Goal: Transaction & Acquisition: Purchase product/service

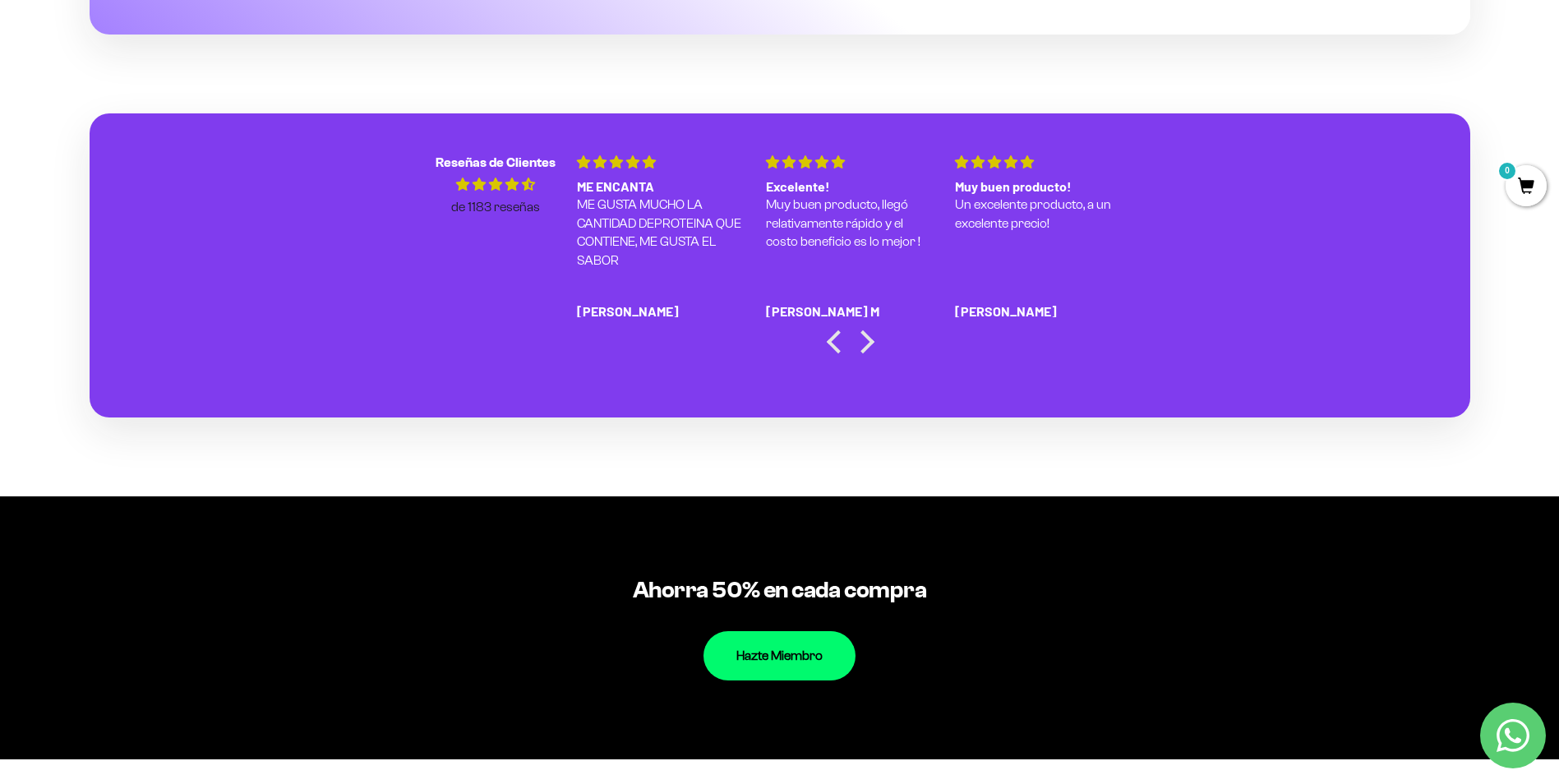
scroll to position [3012, 0]
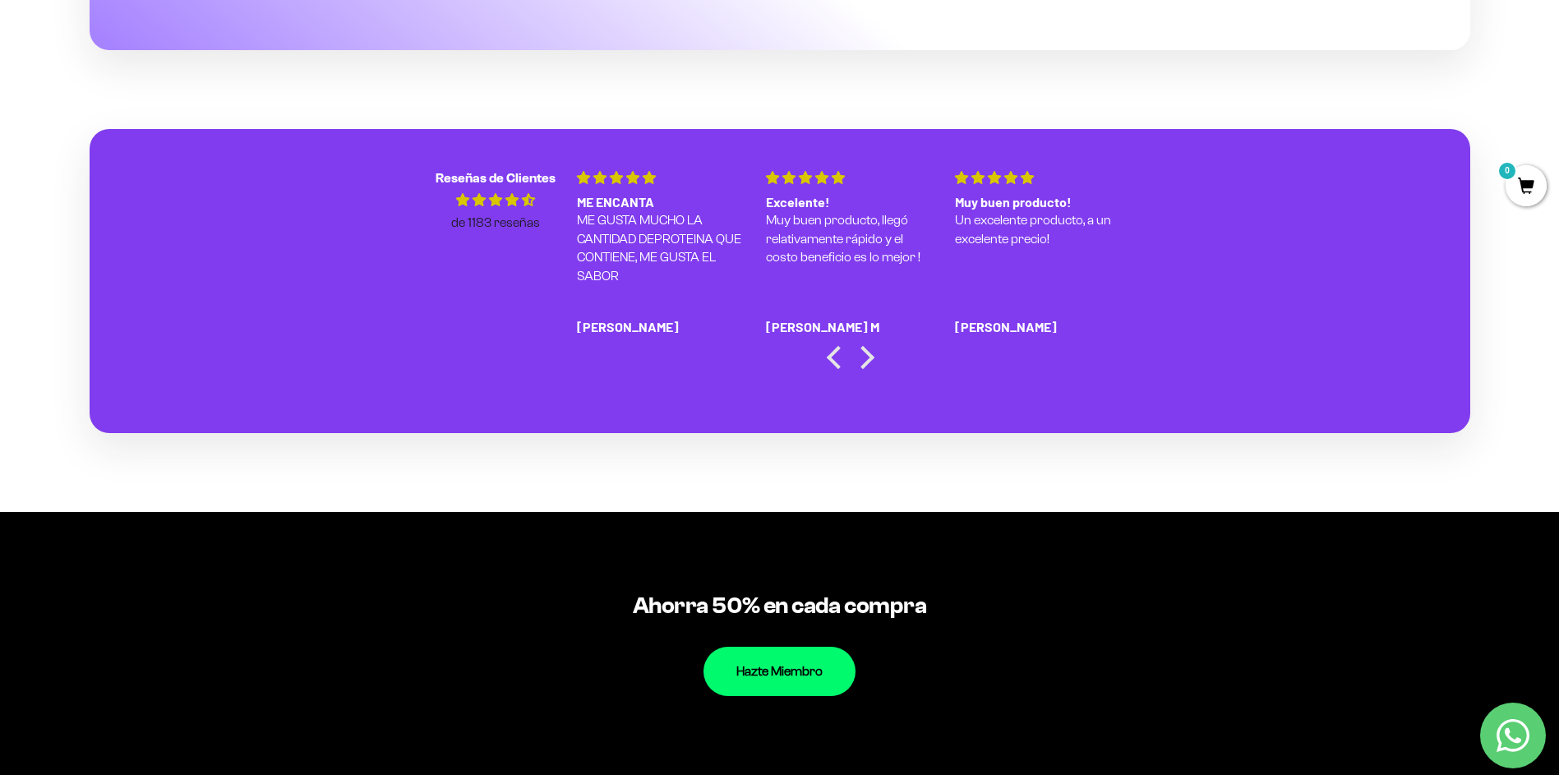
click at [871, 346] on section "Muy buena Llegó usándola ya casi 1 año y he notado mejora en mi masa muscular, …" at bounding box center [850, 271] width 568 height 205
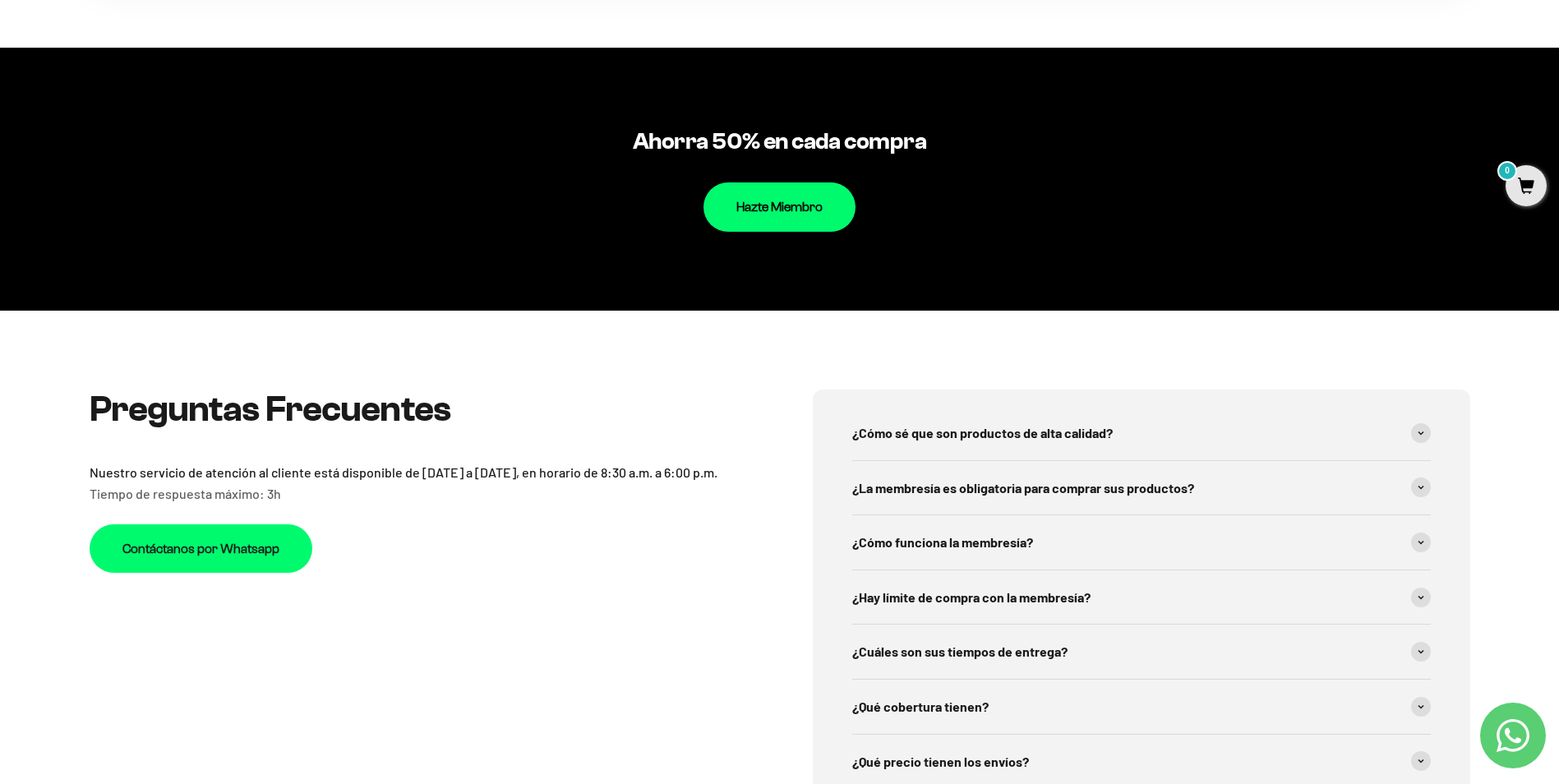
scroll to position [3560, 0]
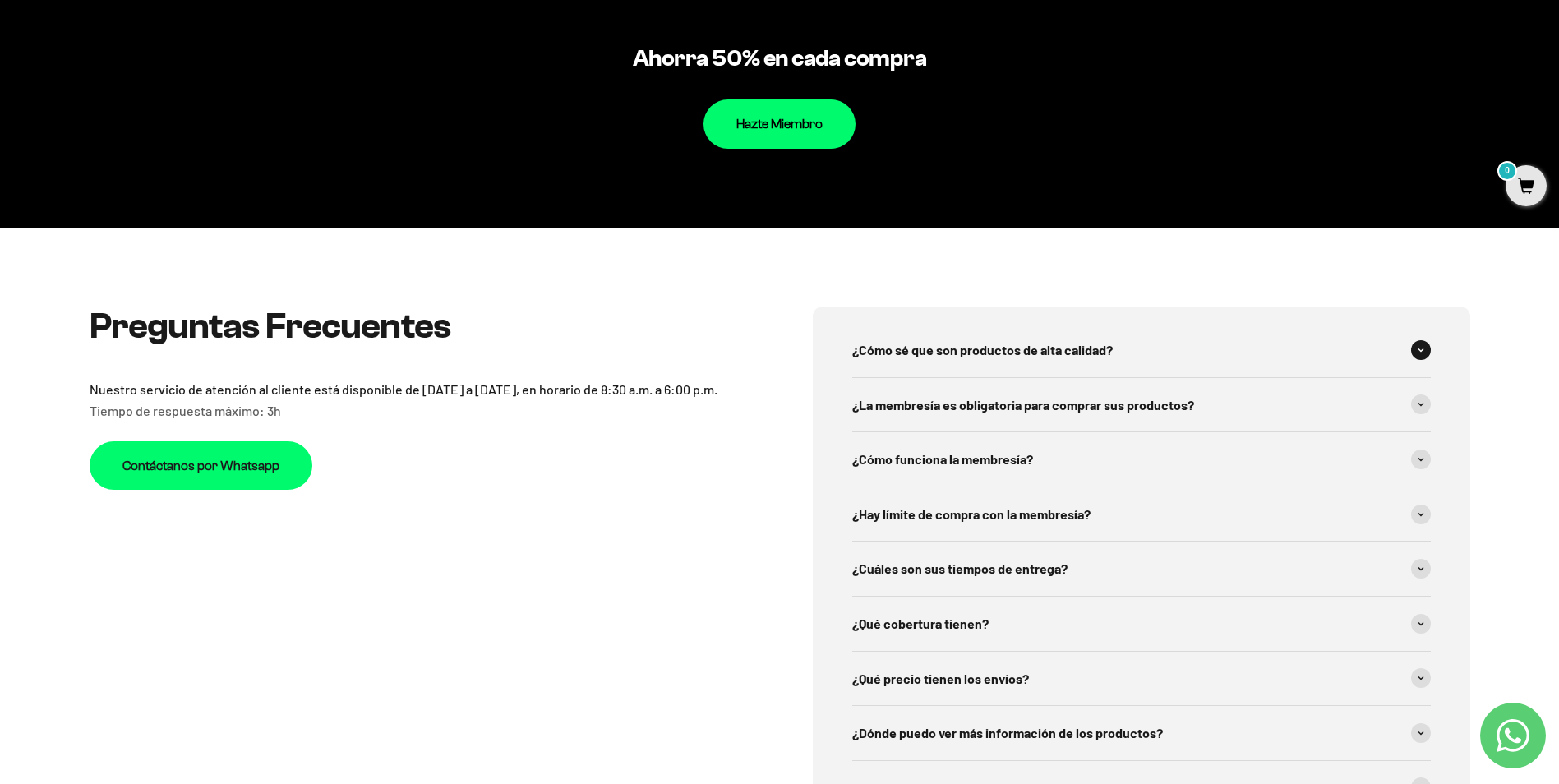
click at [1063, 355] on span "¿Cómo sé que son productos de alta calidad?" at bounding box center [983, 350] width 261 height 21
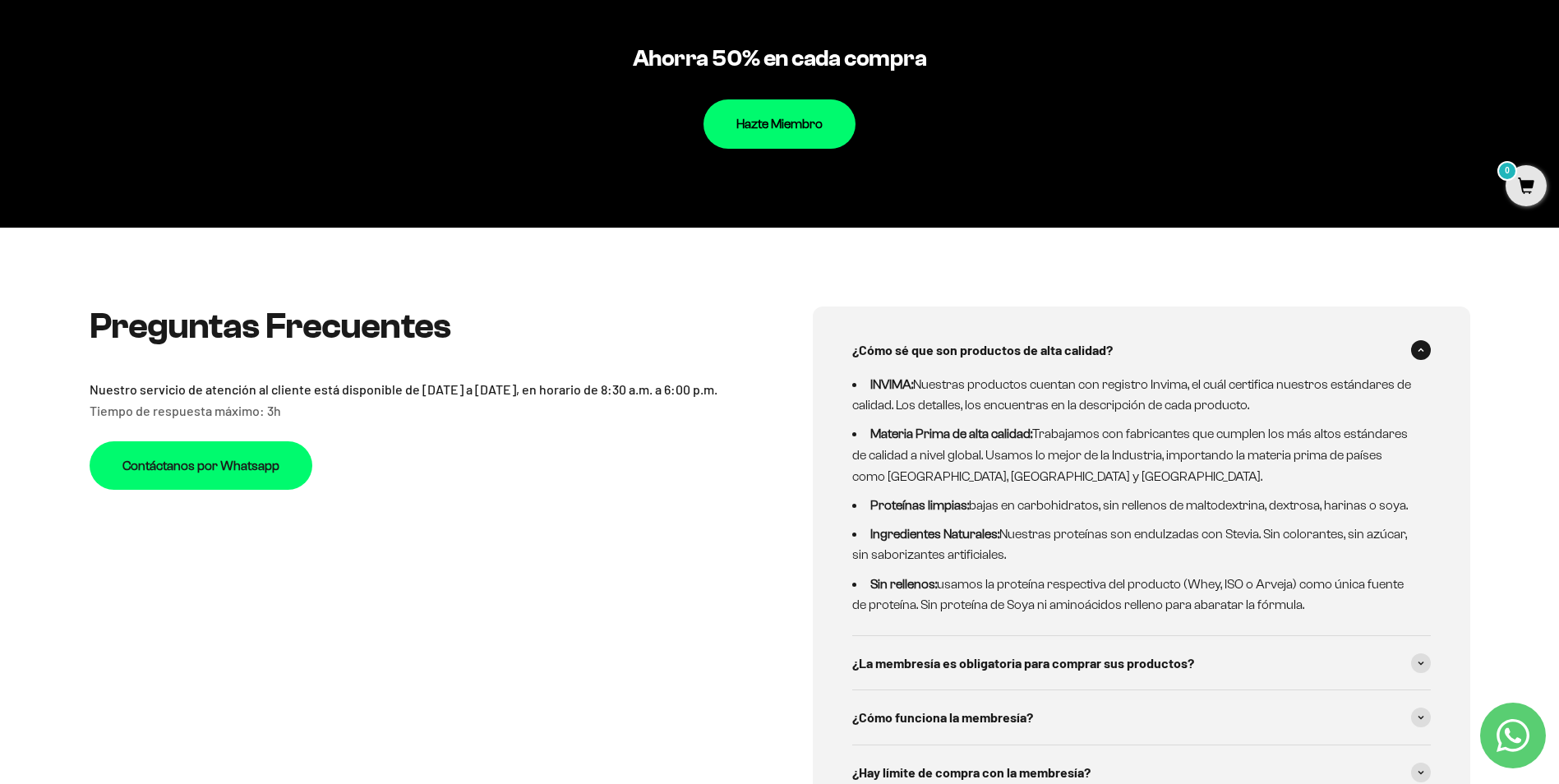
click at [1063, 355] on span "¿Cómo sé que son productos de alta calidad?" at bounding box center [983, 350] width 261 height 21
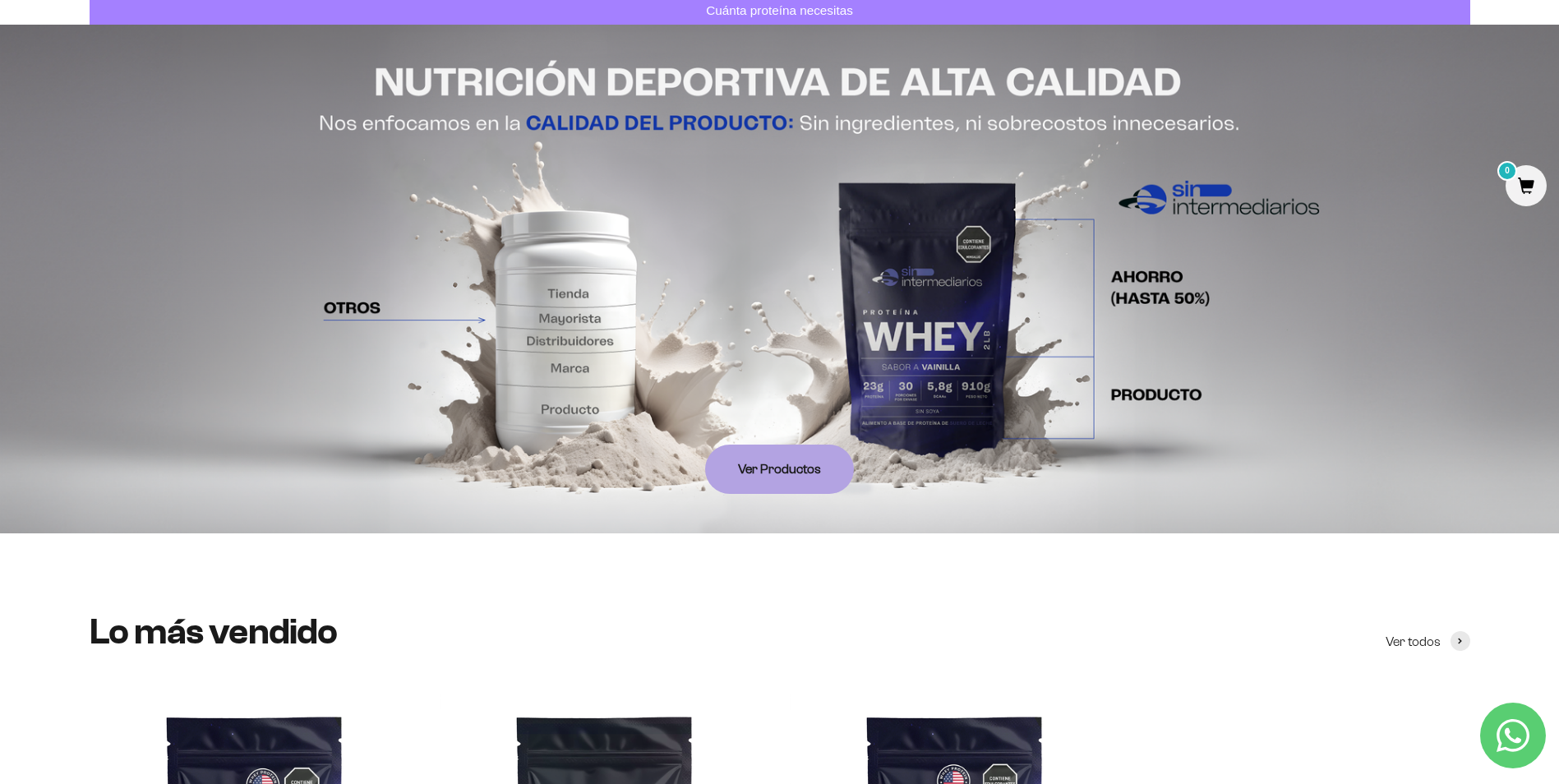
scroll to position [0, 0]
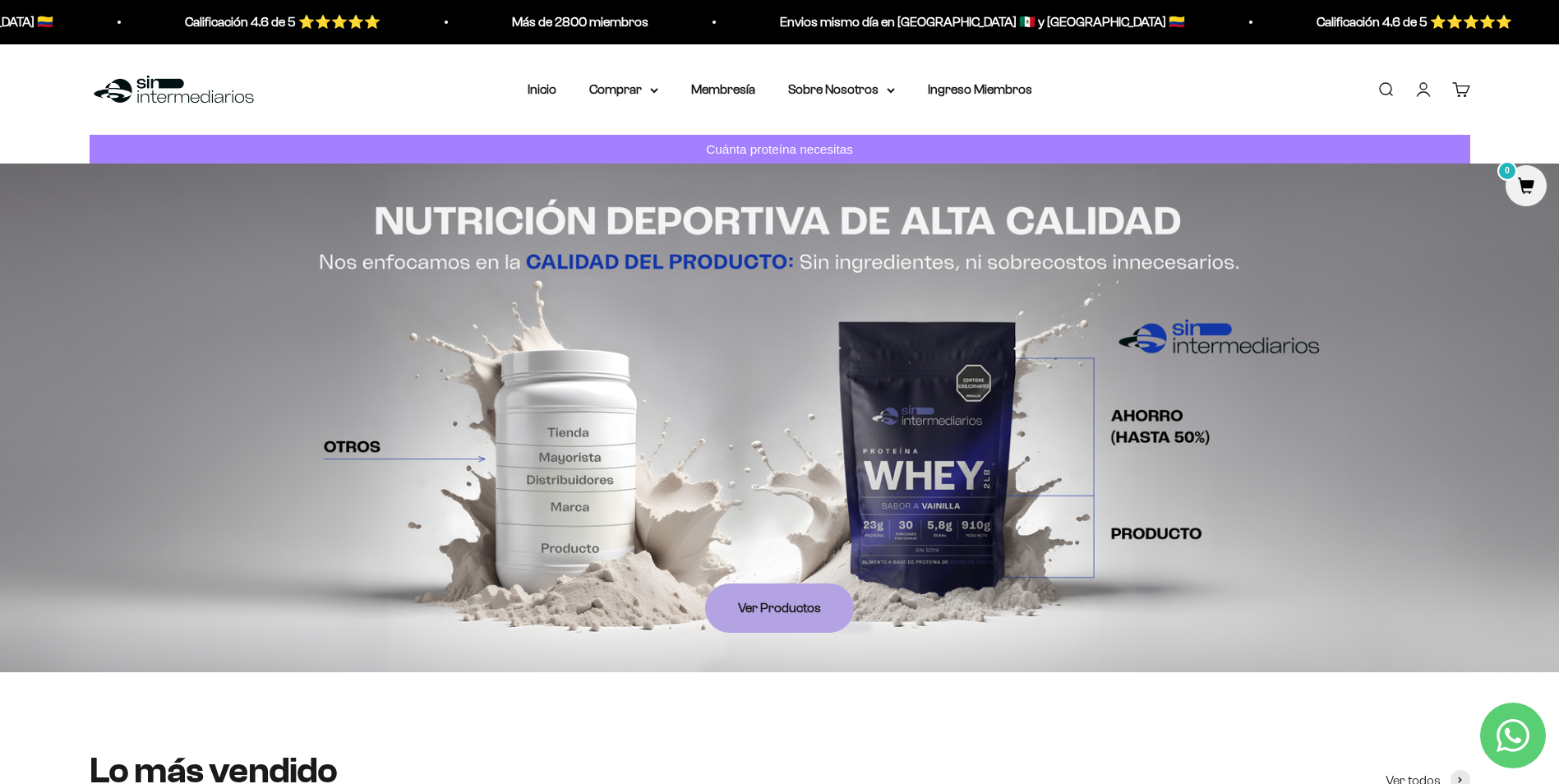
drag, startPoint x: 640, startPoint y: 86, endPoint x: 607, endPoint y: 63, distance: 40.2
click at [640, 86] on summary "Comprar" at bounding box center [624, 89] width 69 height 21
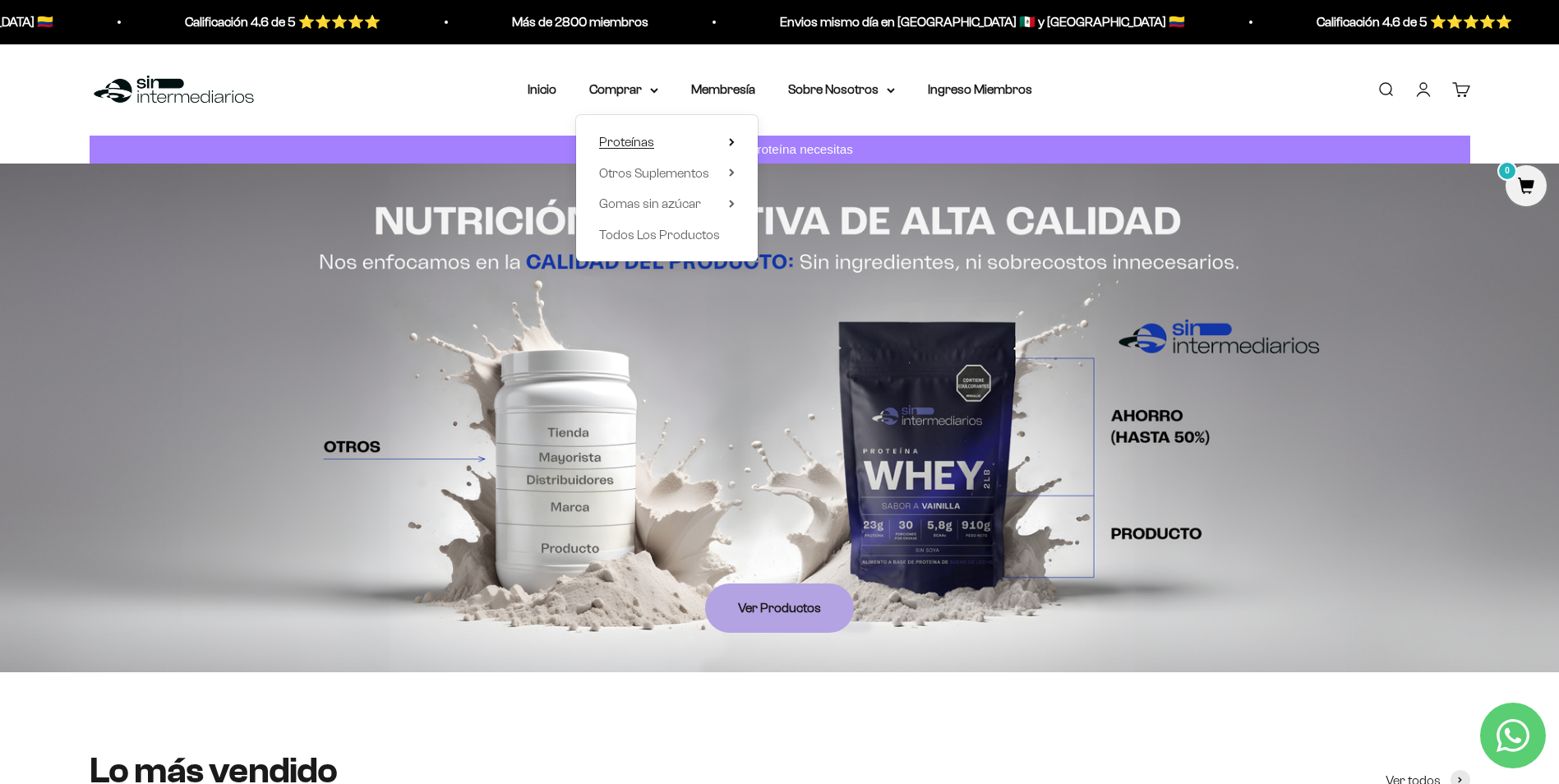
click at [672, 139] on summary "Proteínas" at bounding box center [666, 142] width 135 height 21
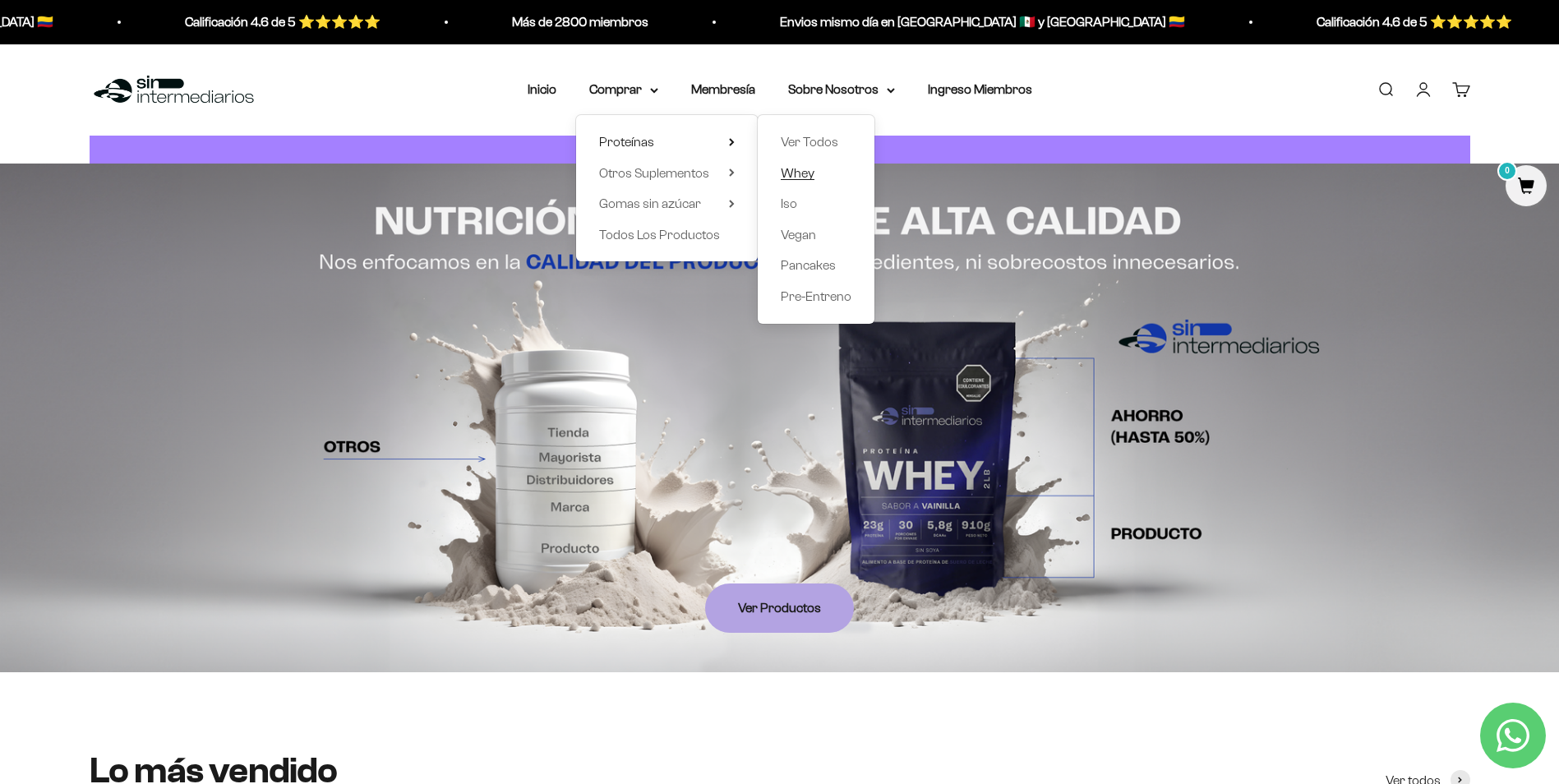
click at [797, 170] on span "Whey" at bounding box center [797, 172] width 34 height 14
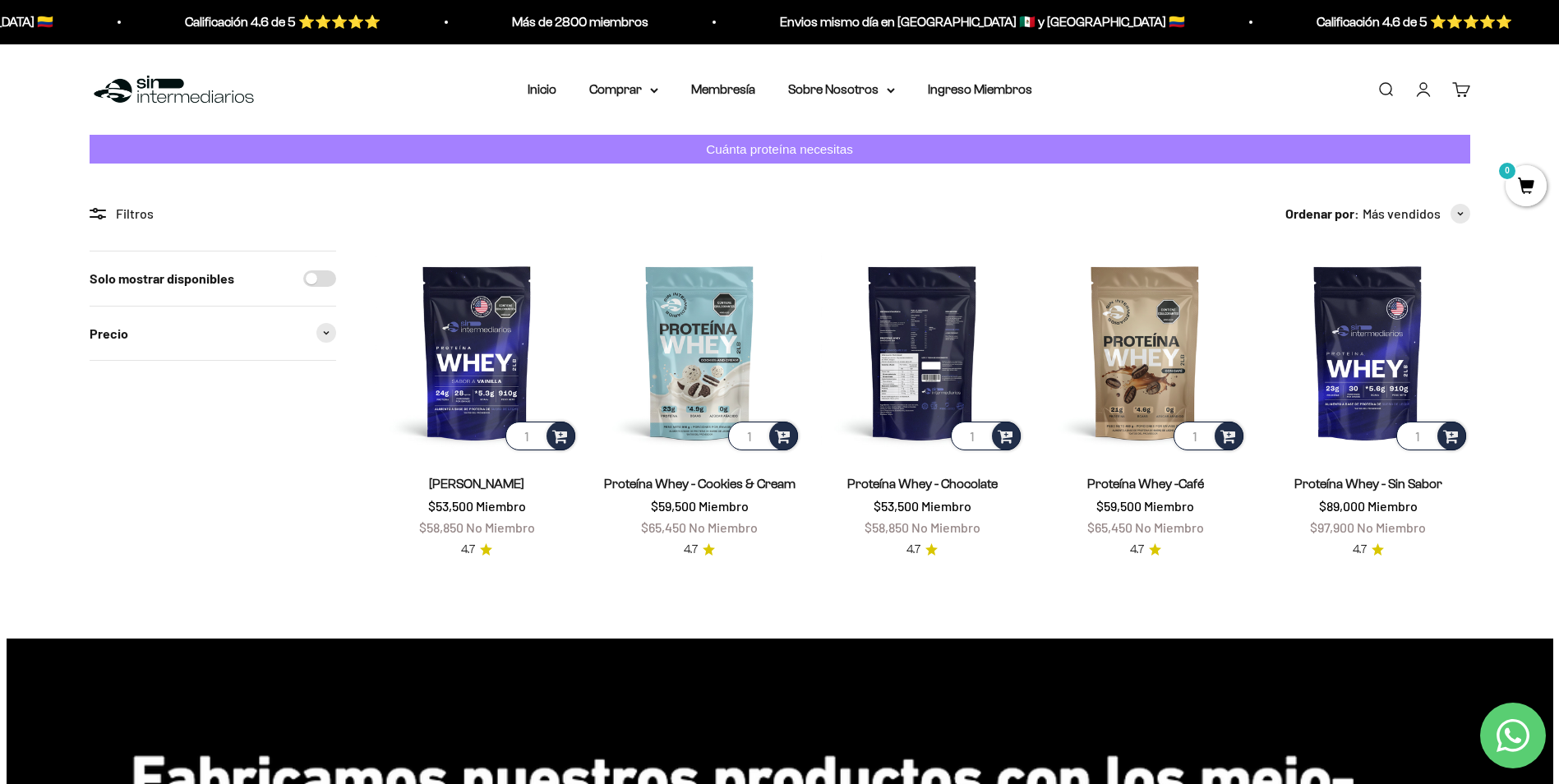
click at [906, 338] on img at bounding box center [922, 352] width 203 height 203
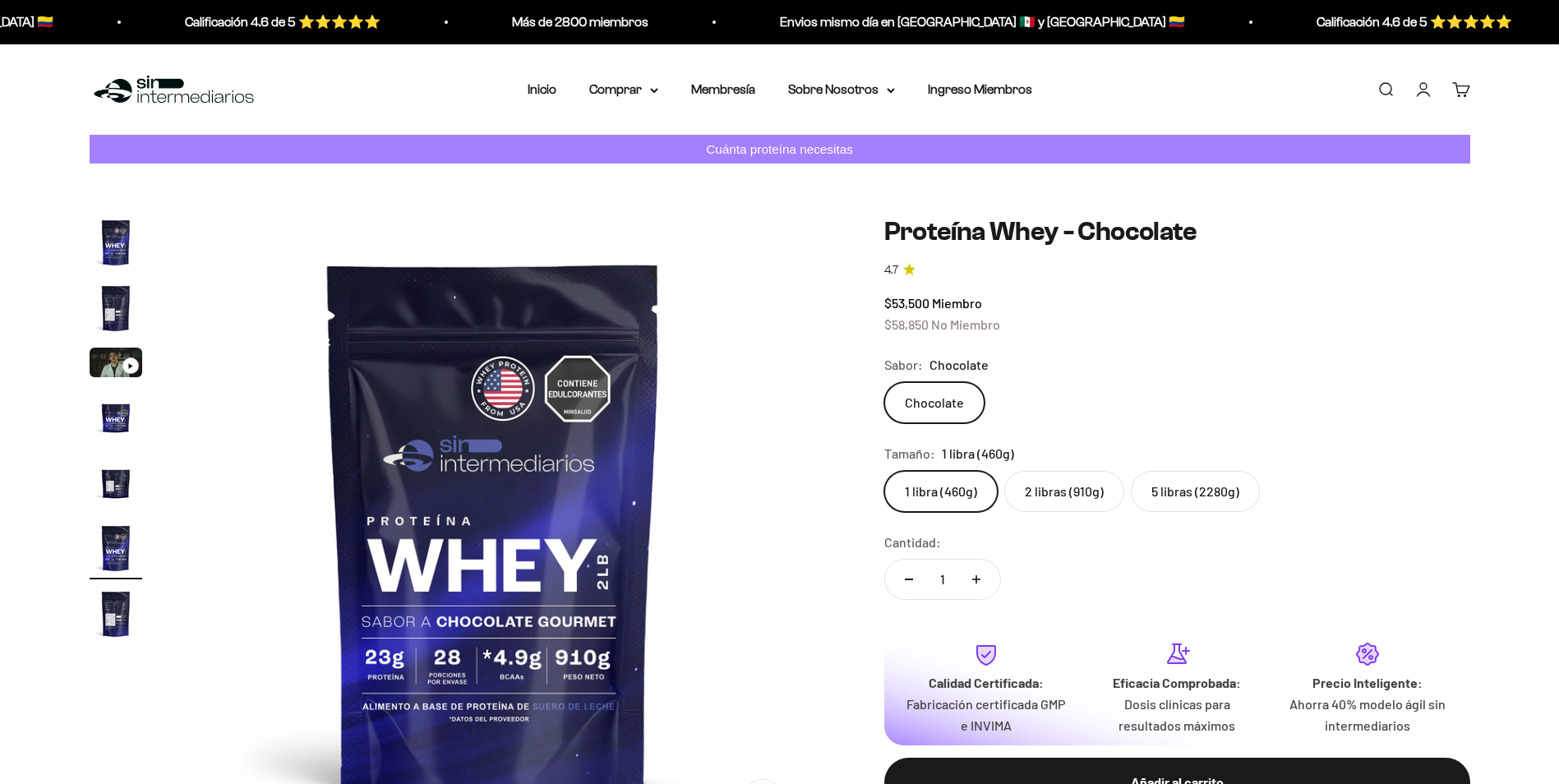
scroll to position [0, 3218]
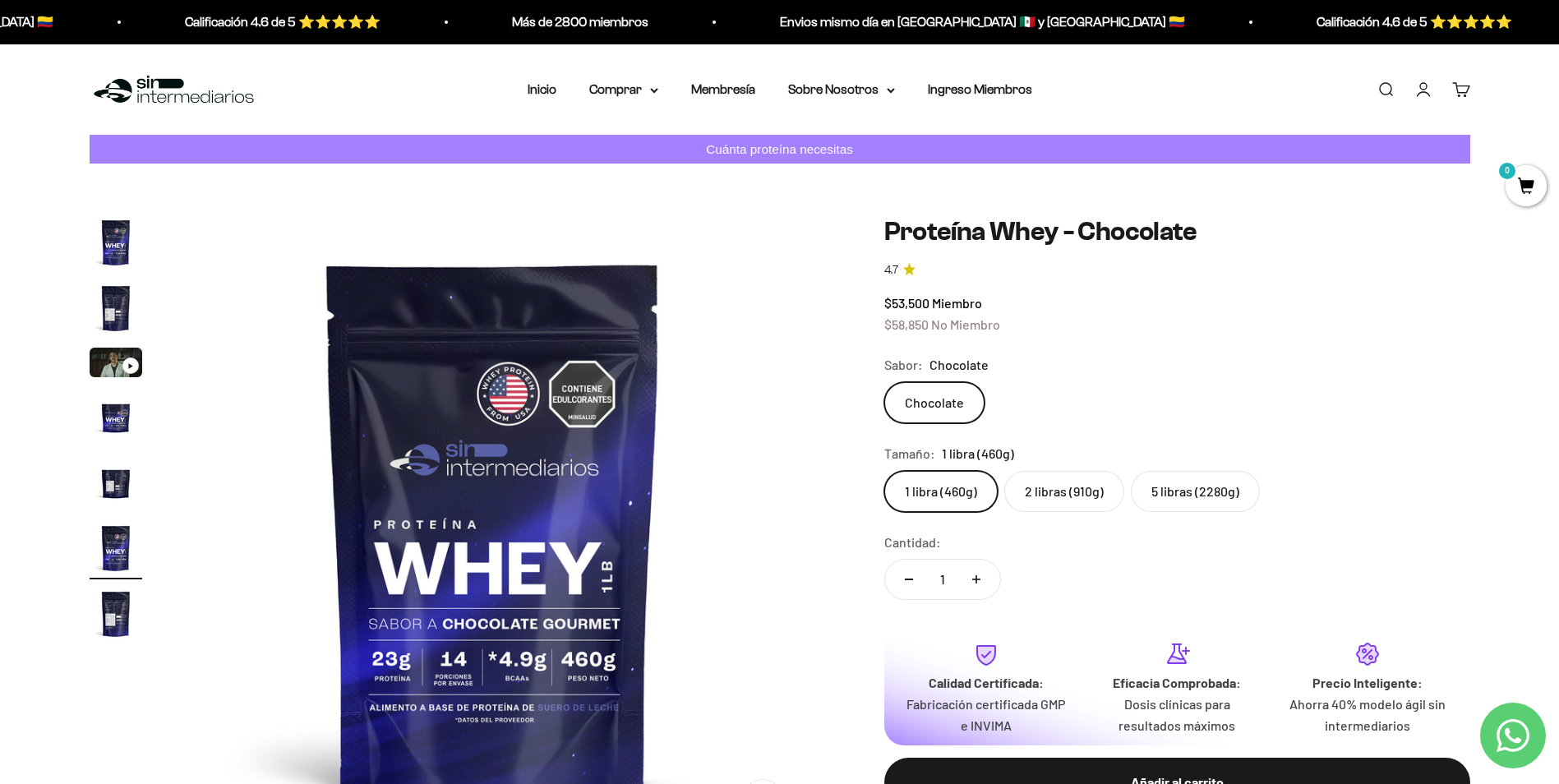
click at [1173, 485] on label "5 libras (2280g)" at bounding box center [1195, 491] width 129 height 41
click at [884, 471] on input "5 libras (2280g)" at bounding box center [883, 470] width 1 height 1
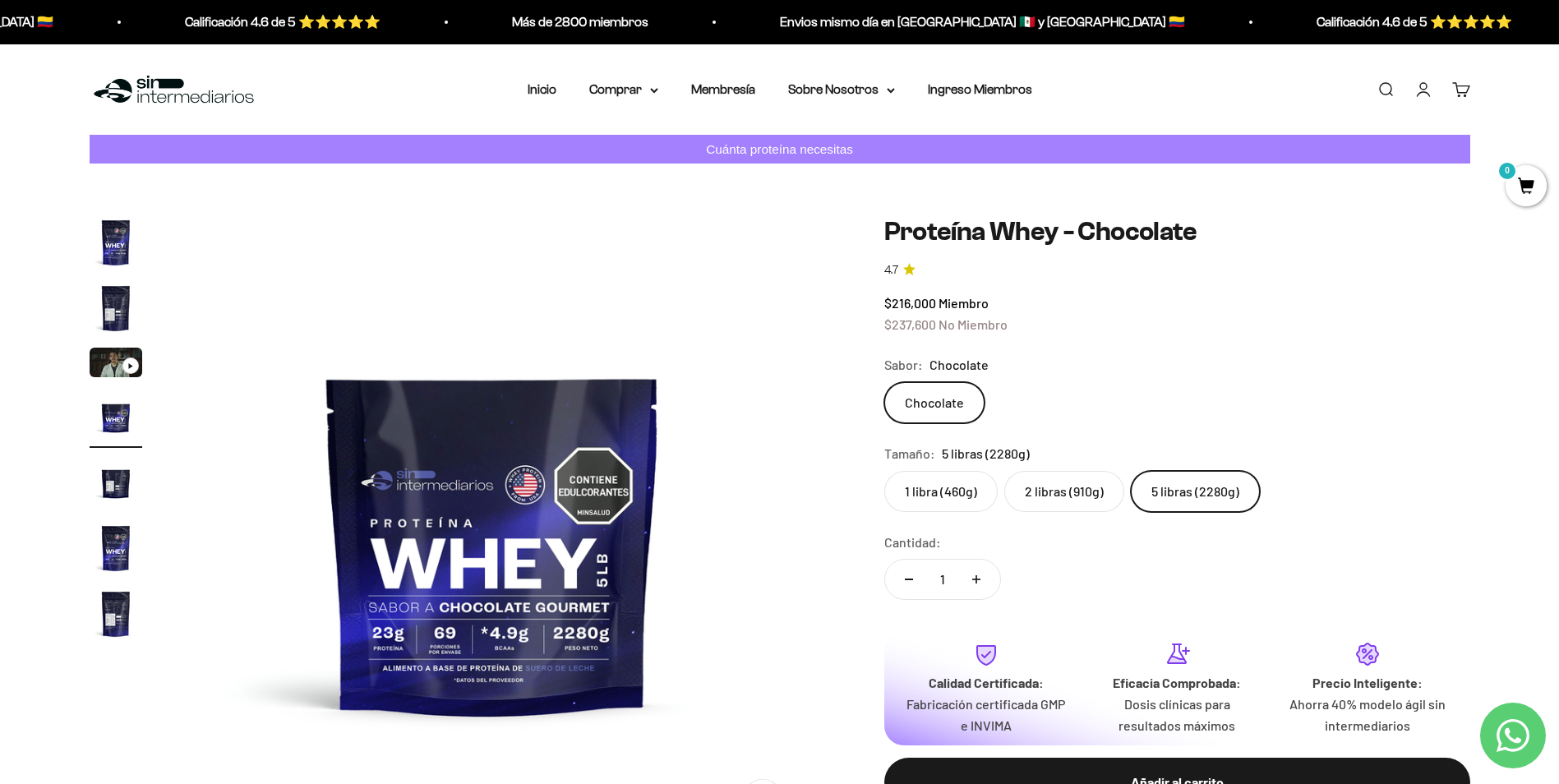
click at [119, 298] on img "Ir al artículo 2" at bounding box center [115, 308] width 53 height 53
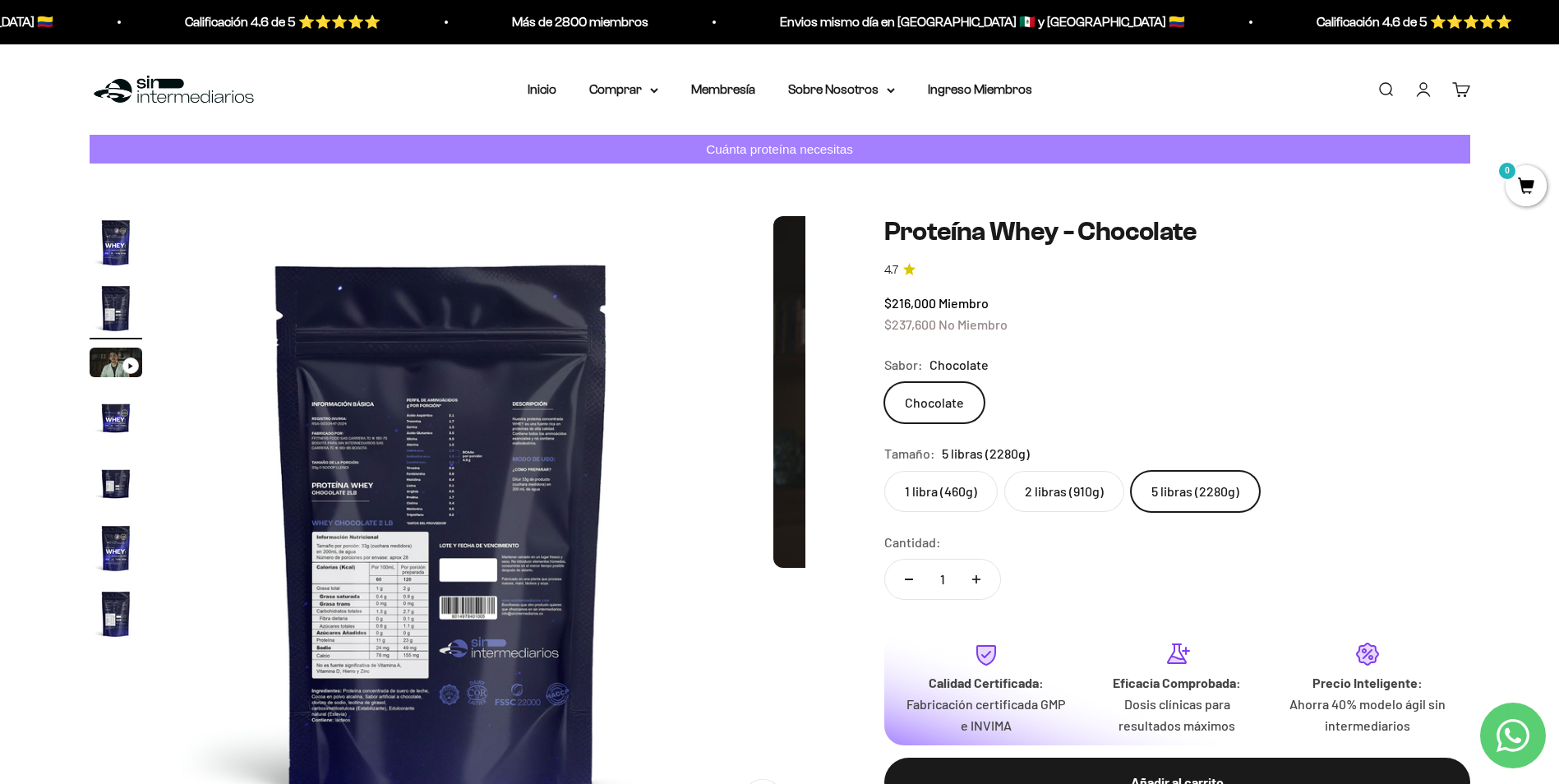
scroll to position [0, 643]
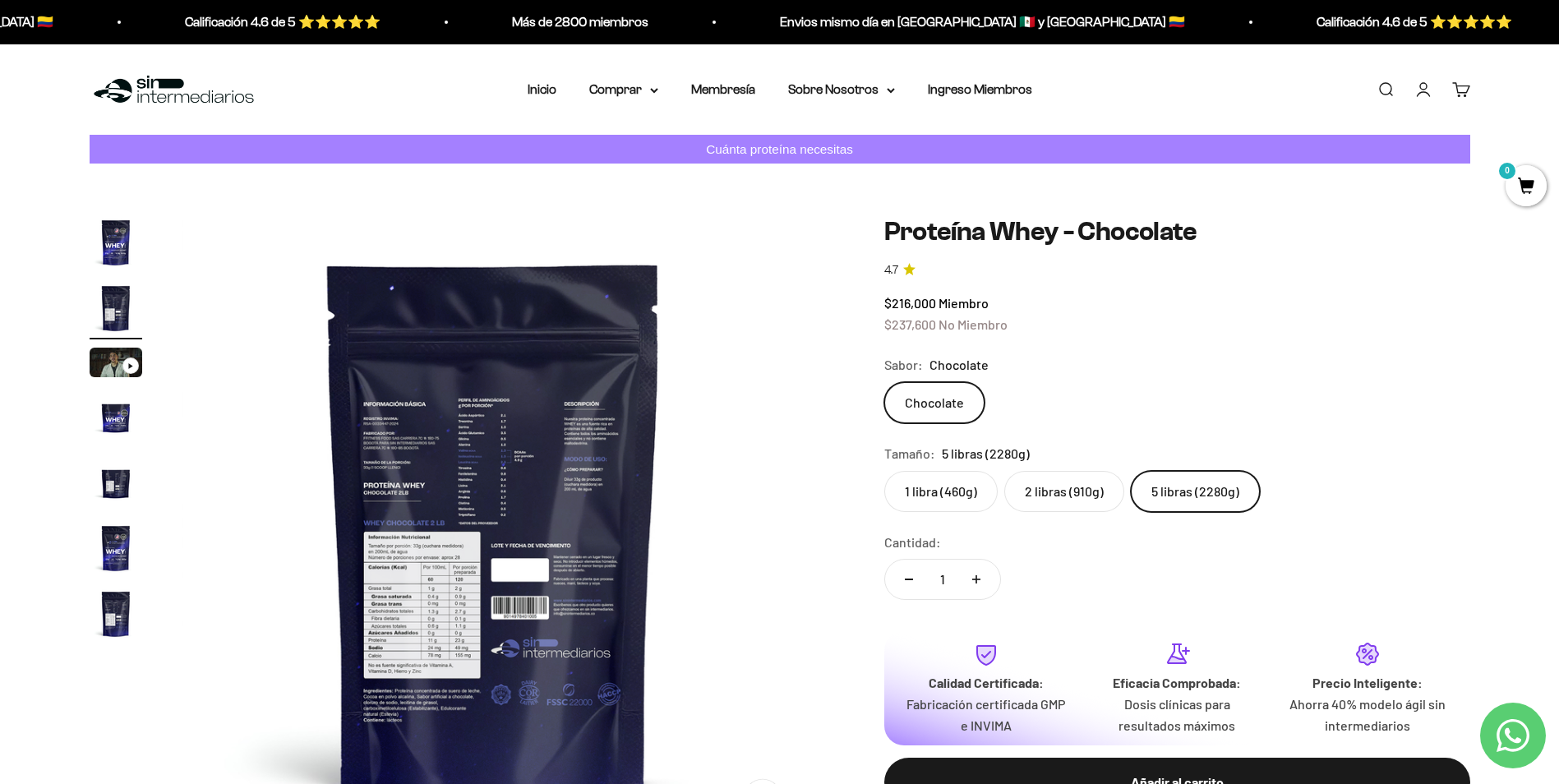
click at [475, 522] on img at bounding box center [493, 527] width 624 height 624
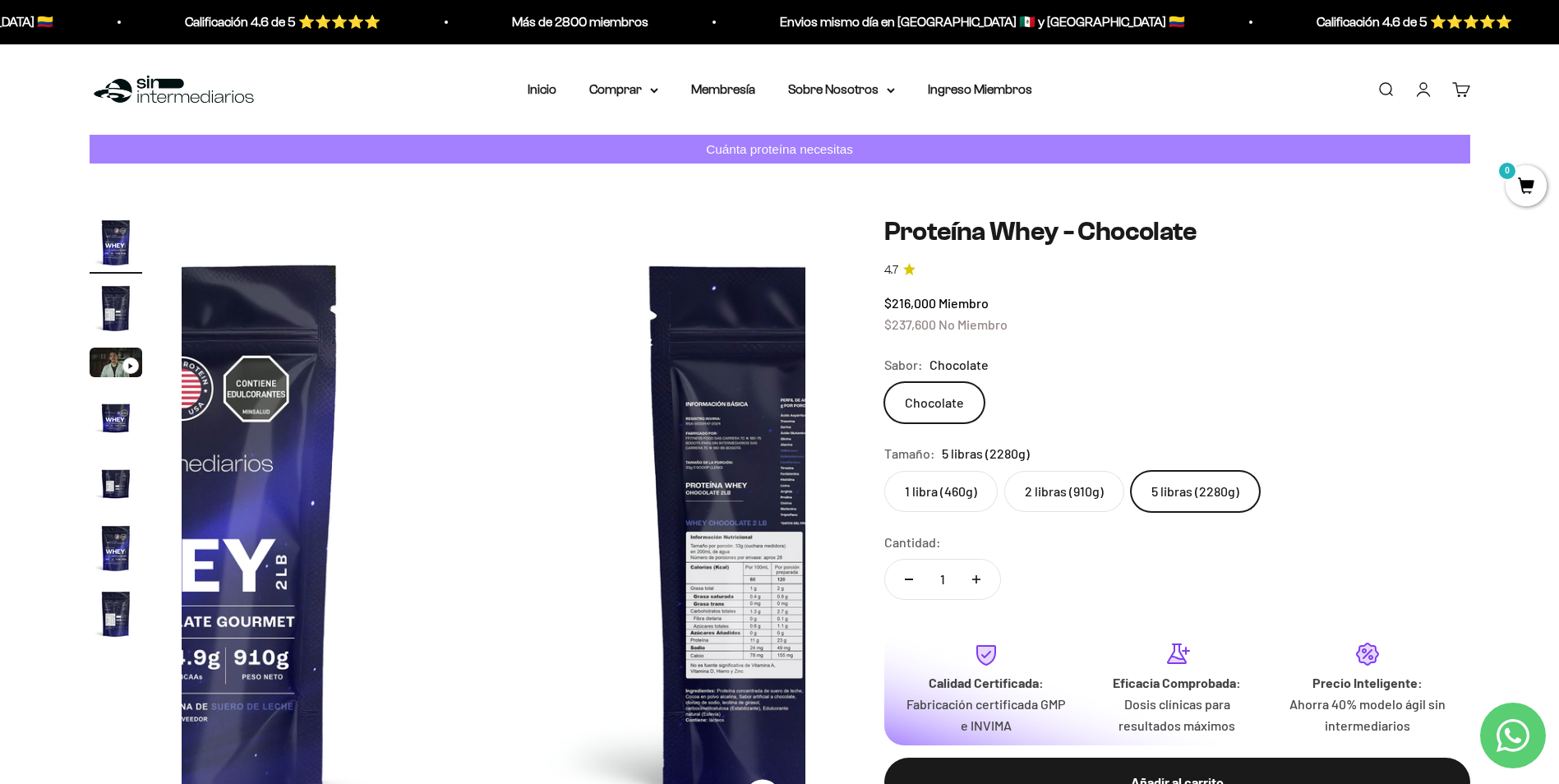
scroll to position [0, 0]
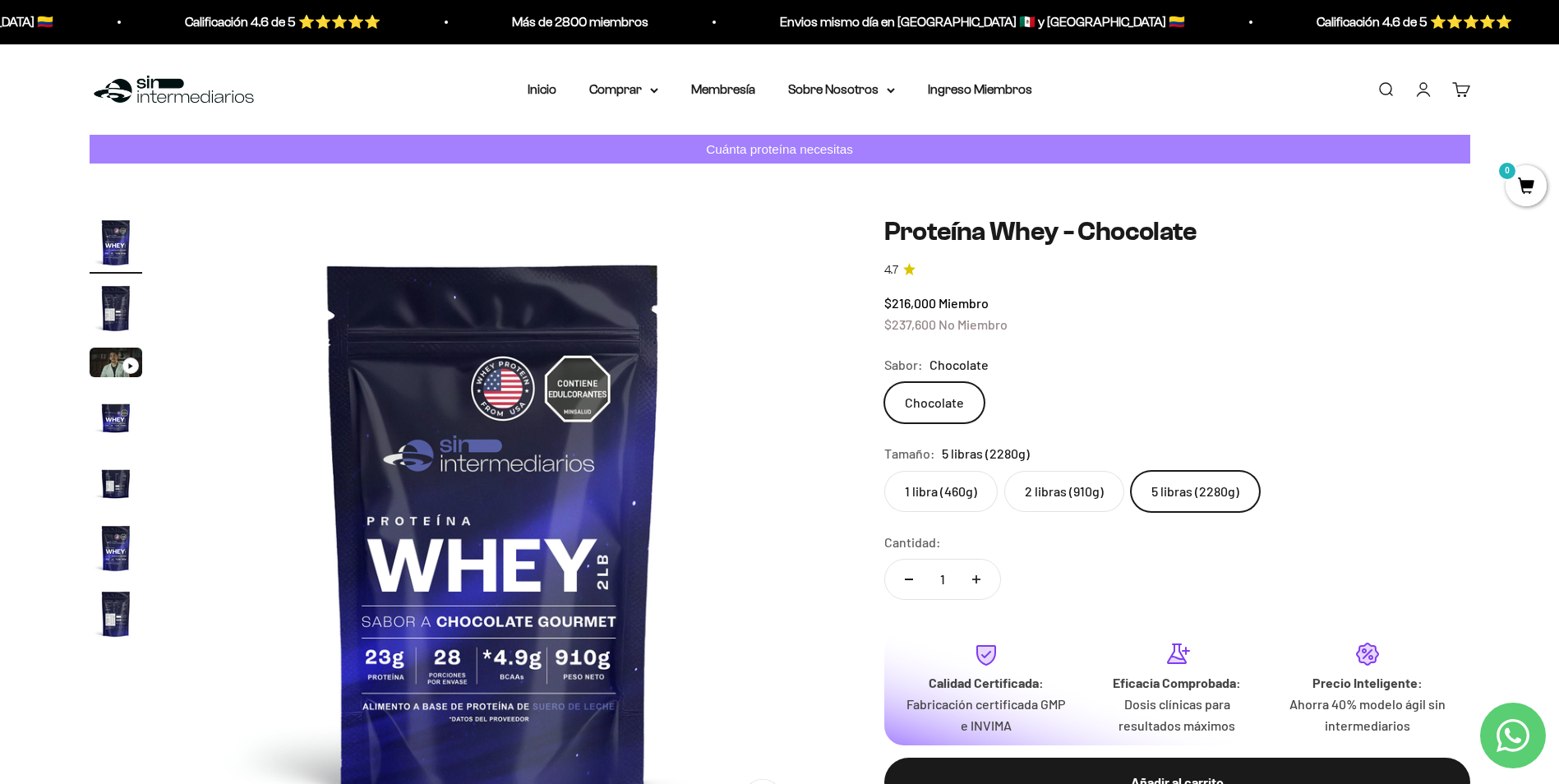
click at [119, 422] on img "Ir al artículo 4" at bounding box center [115, 416] width 53 height 53
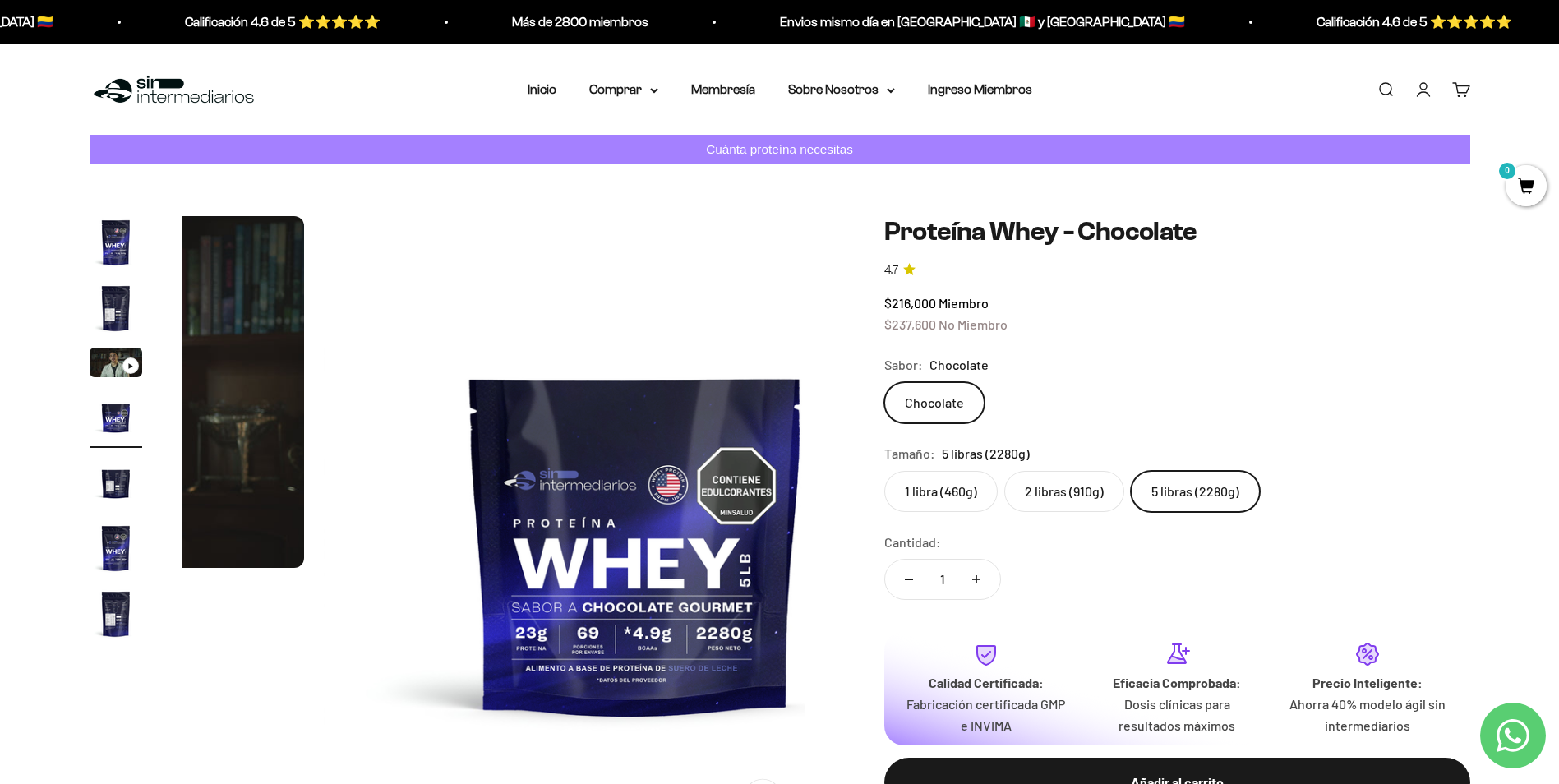
click at [128, 489] on img "Ir al artículo 5" at bounding box center [115, 482] width 53 height 53
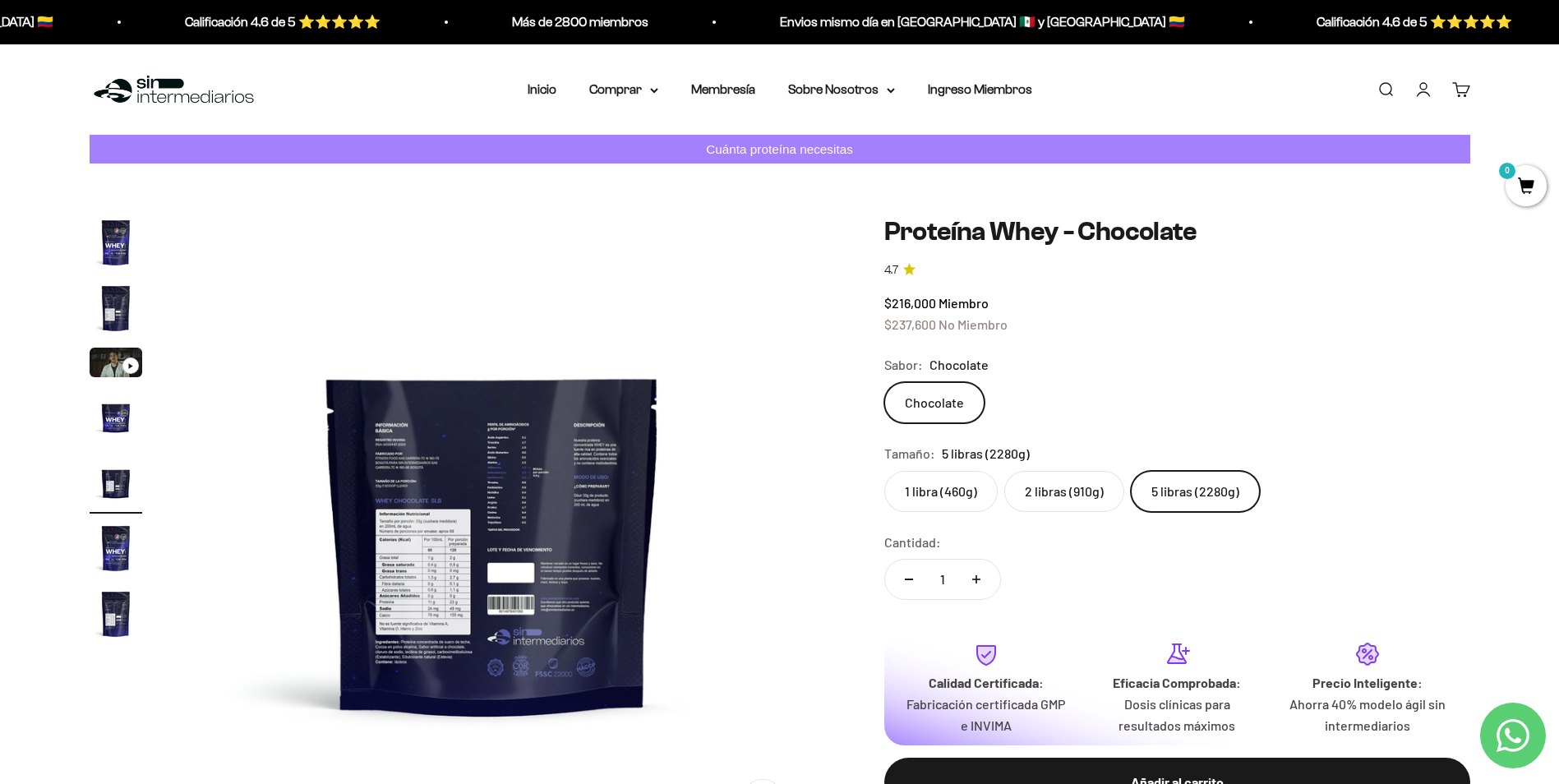
scroll to position [273, 0]
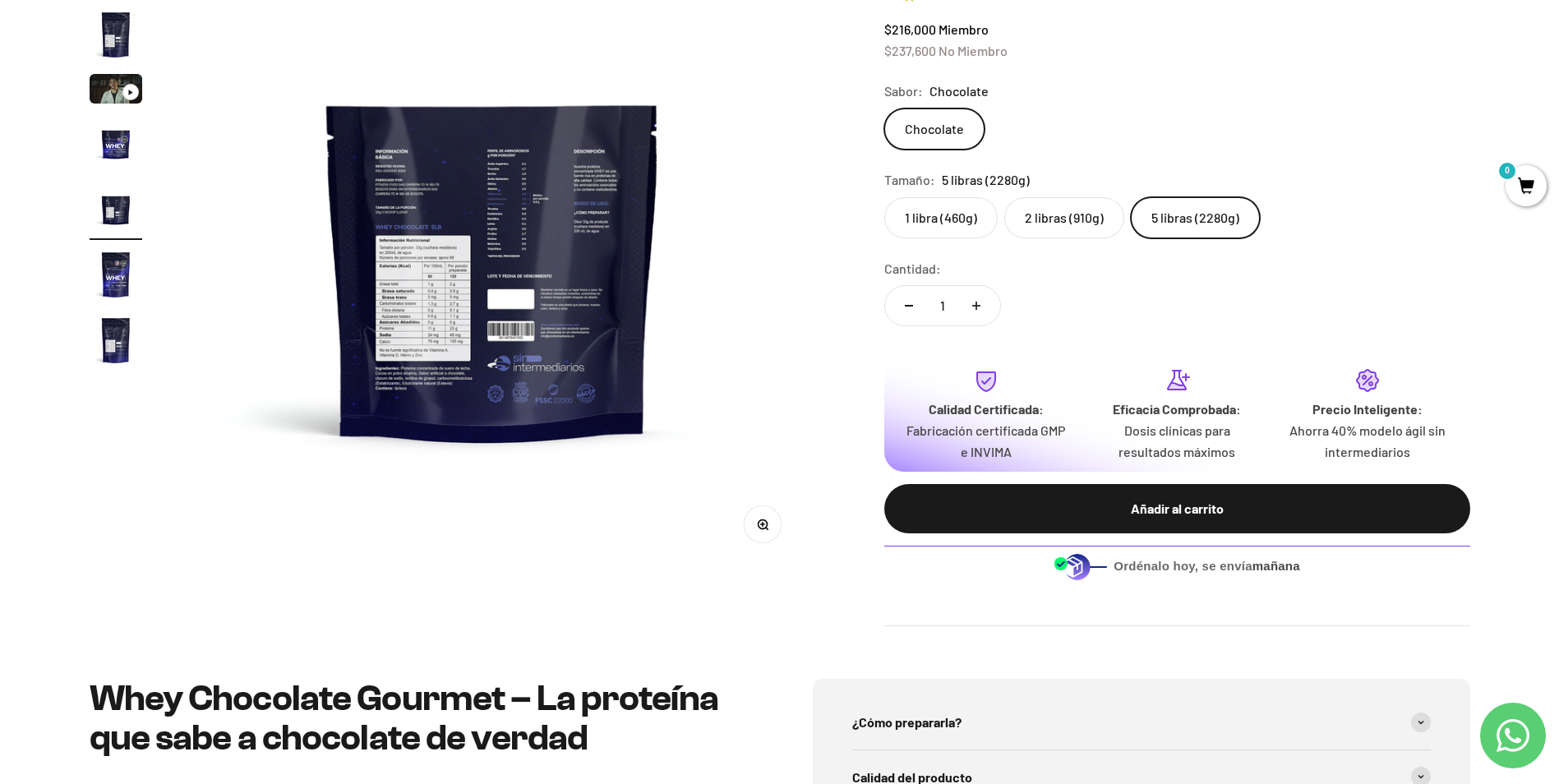
click at [774, 533] on button "Zoom" at bounding box center [762, 523] width 37 height 37
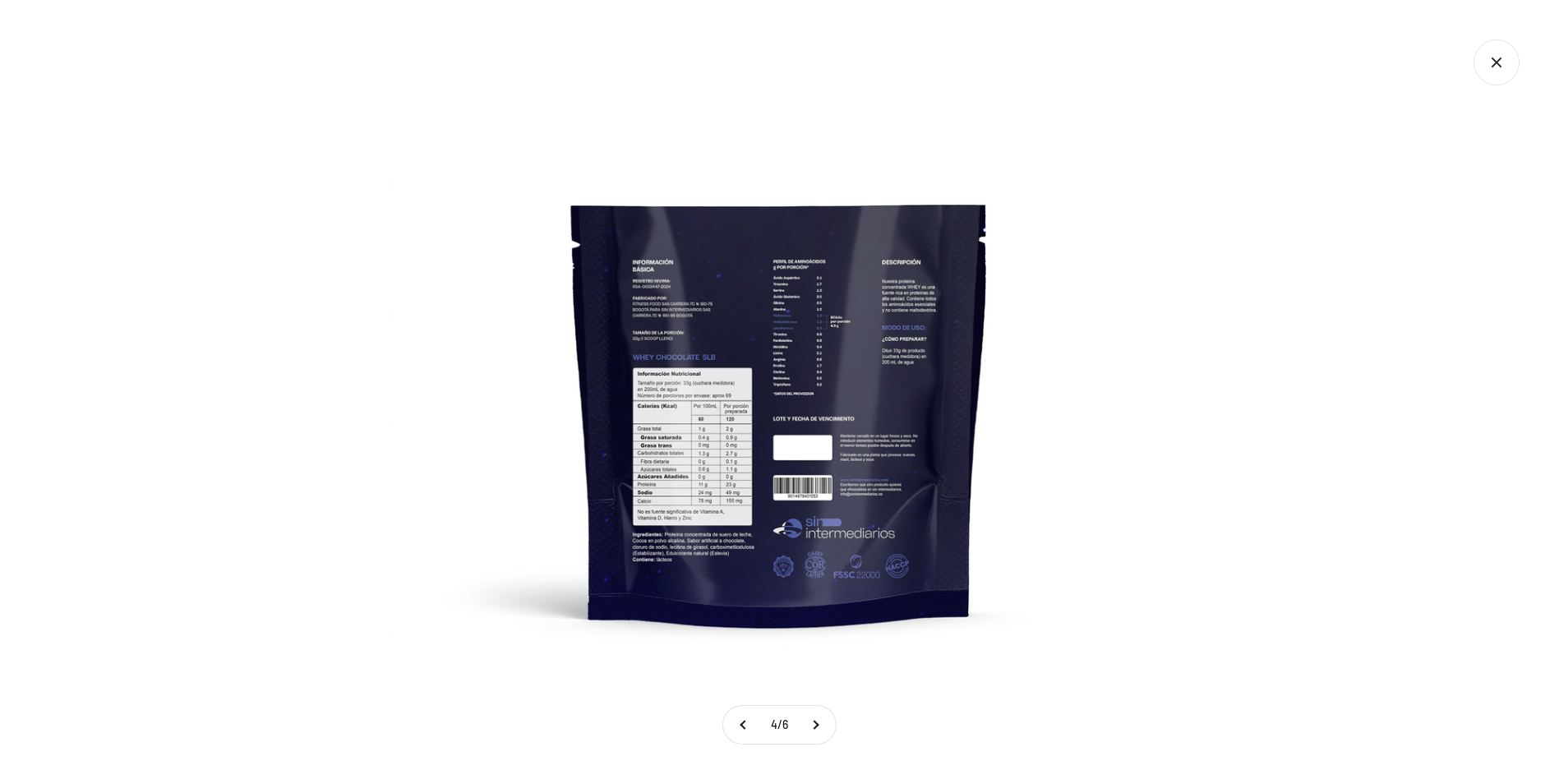
click at [667, 423] on img at bounding box center [780, 392] width 784 height 784
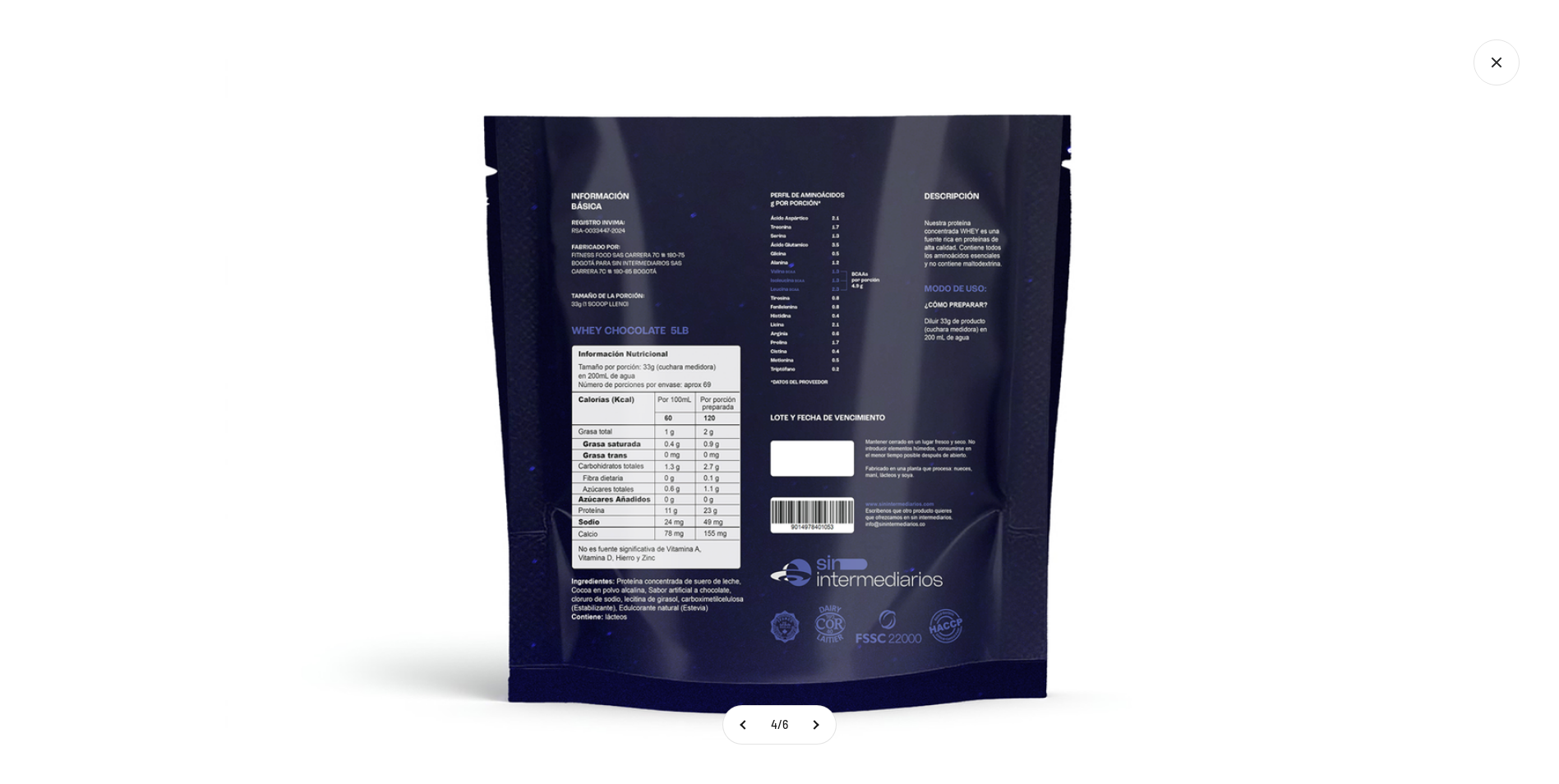
click at [667, 423] on img at bounding box center [780, 379] width 1109 height 1109
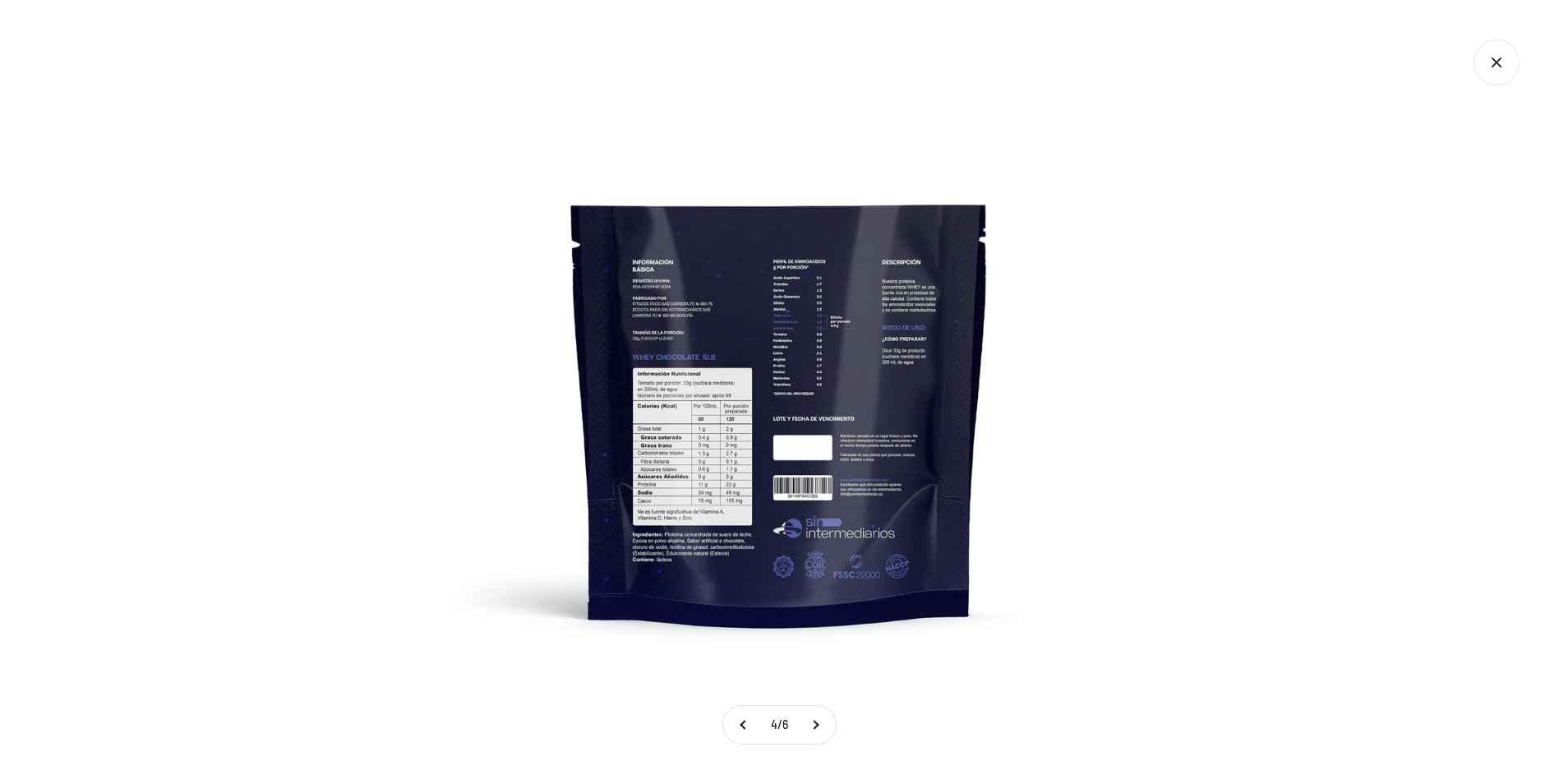
click at [667, 423] on img at bounding box center [780, 392] width 784 height 784
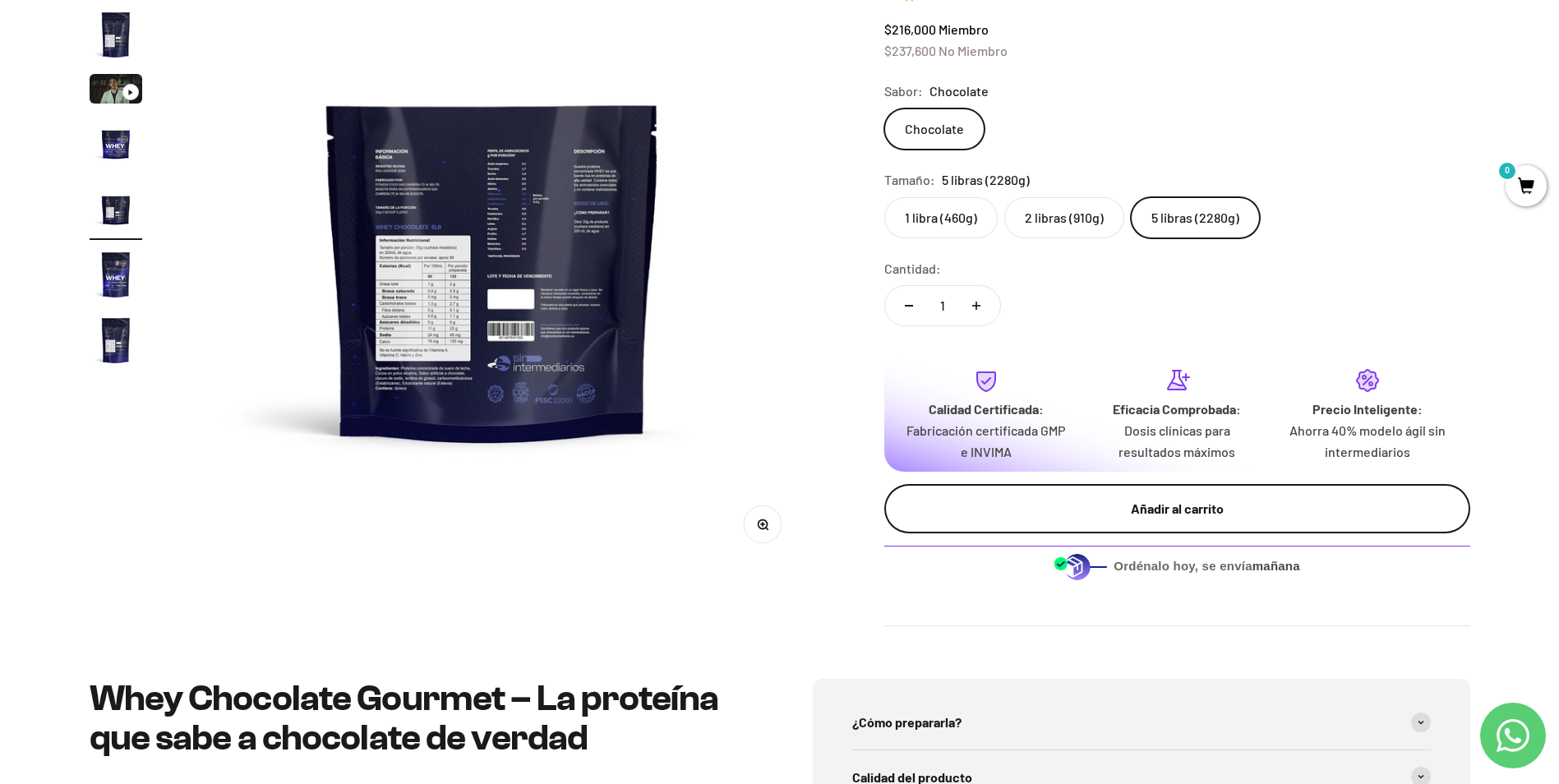
click at [1195, 515] on div "Añadir al carrito" at bounding box center [1177, 508] width 521 height 21
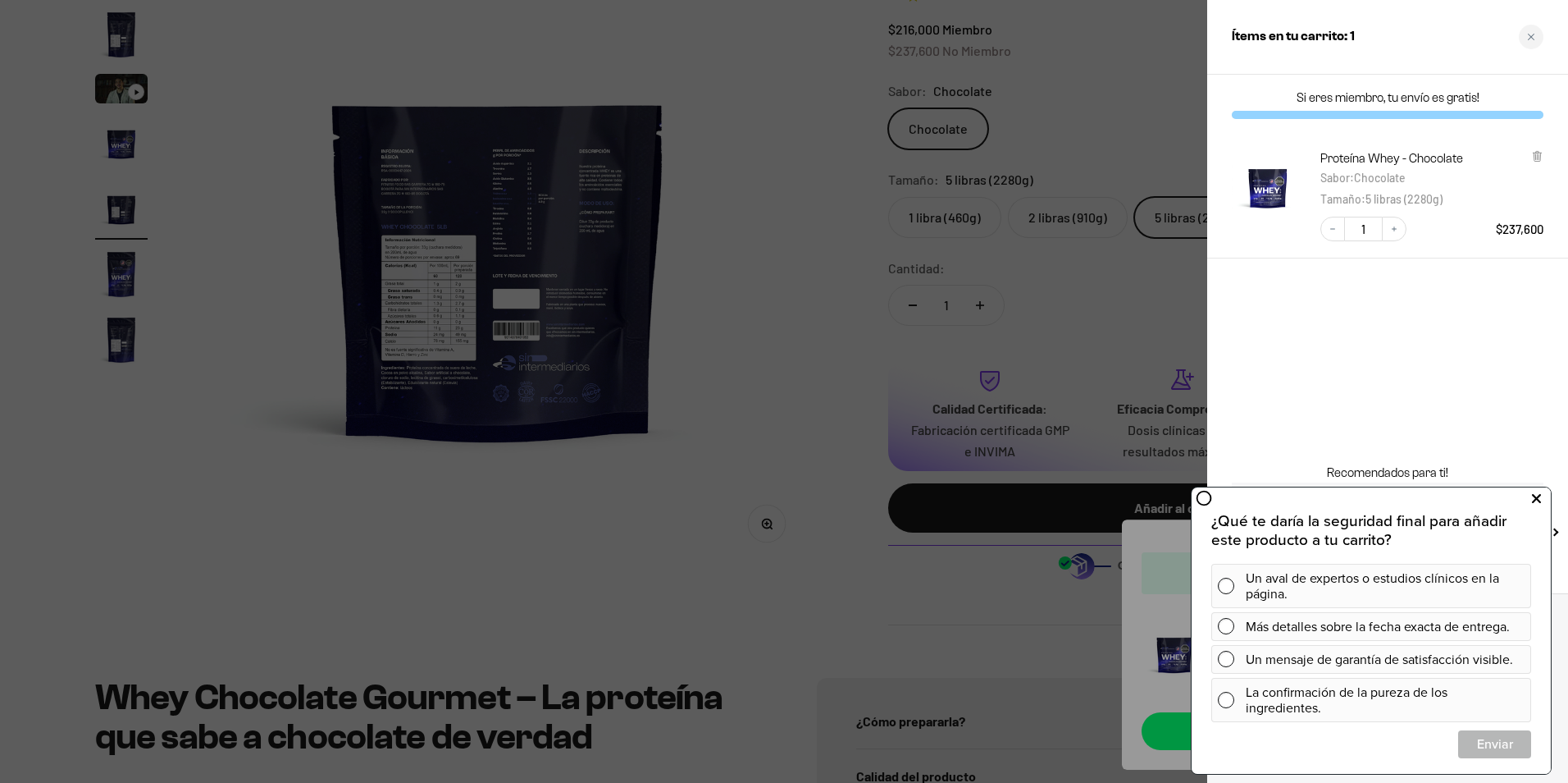
click at [1530, 500] on button at bounding box center [1535, 498] width 30 height 26
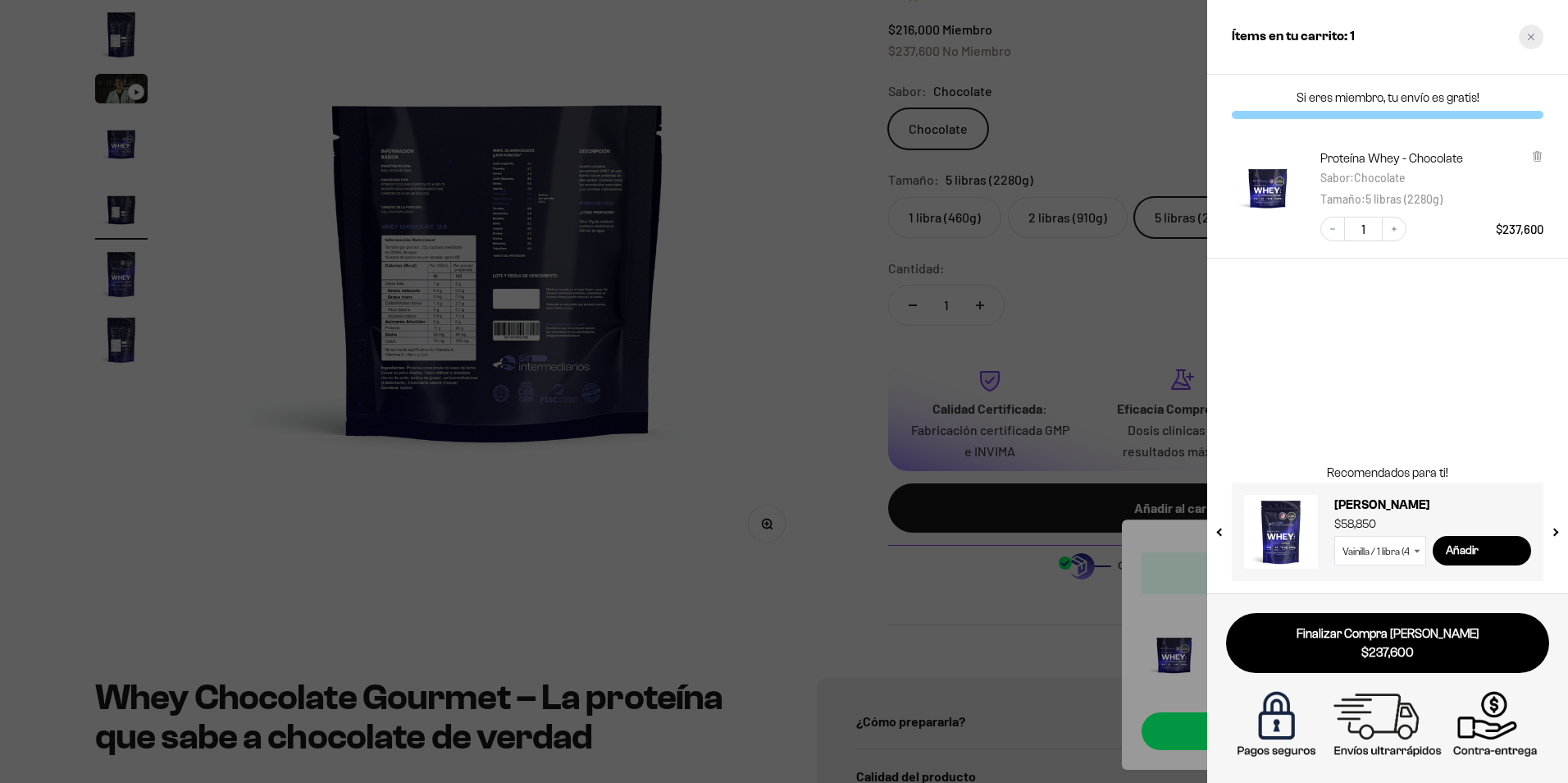
click at [1535, 31] on div "Close cart" at bounding box center [1531, 37] width 25 height 25
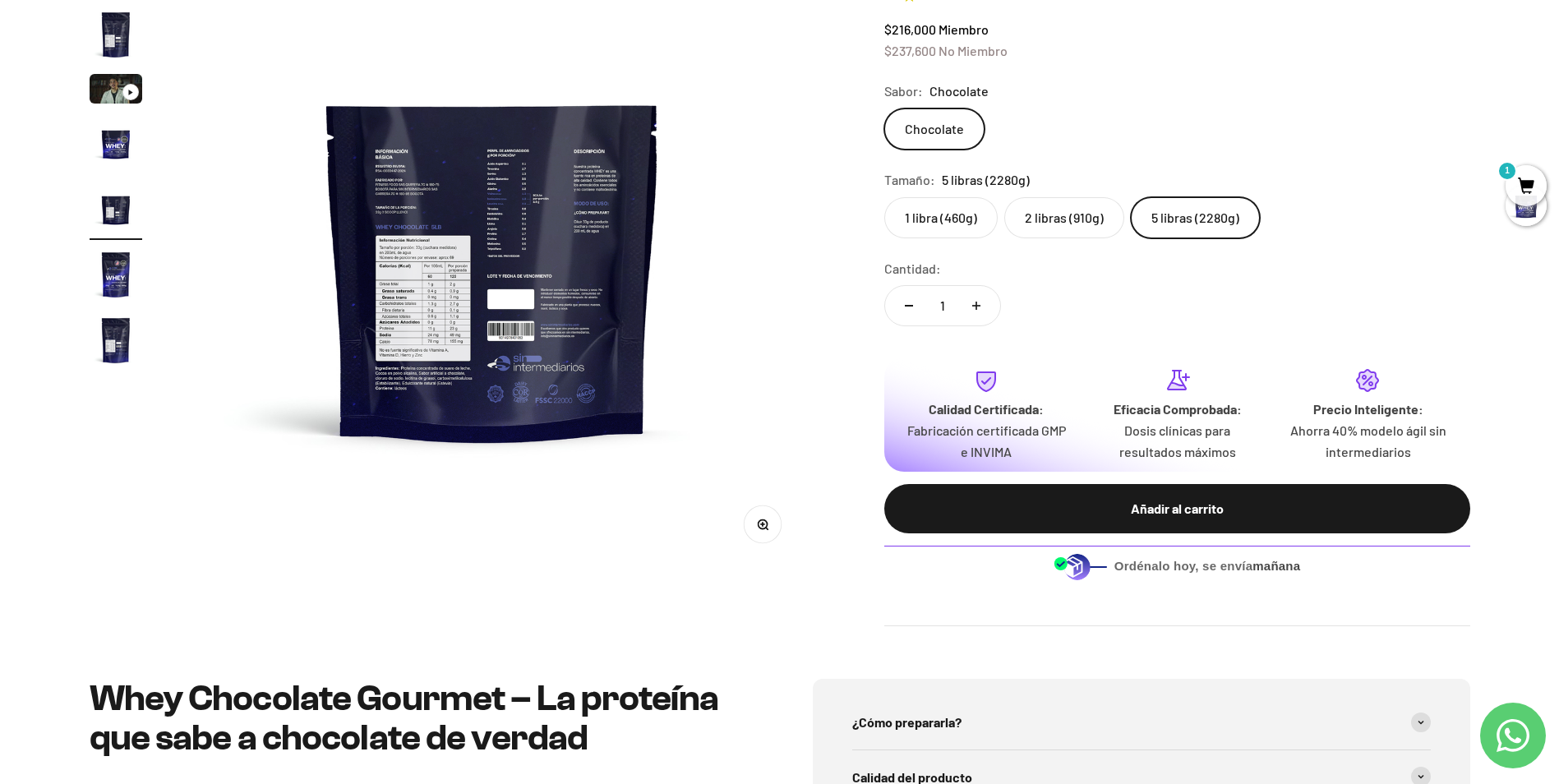
click at [1062, 227] on label "2 libras (910g)" at bounding box center [1063, 218] width 120 height 41
click at [884, 197] on input "2 libras (910g)" at bounding box center [883, 196] width 1 height 1
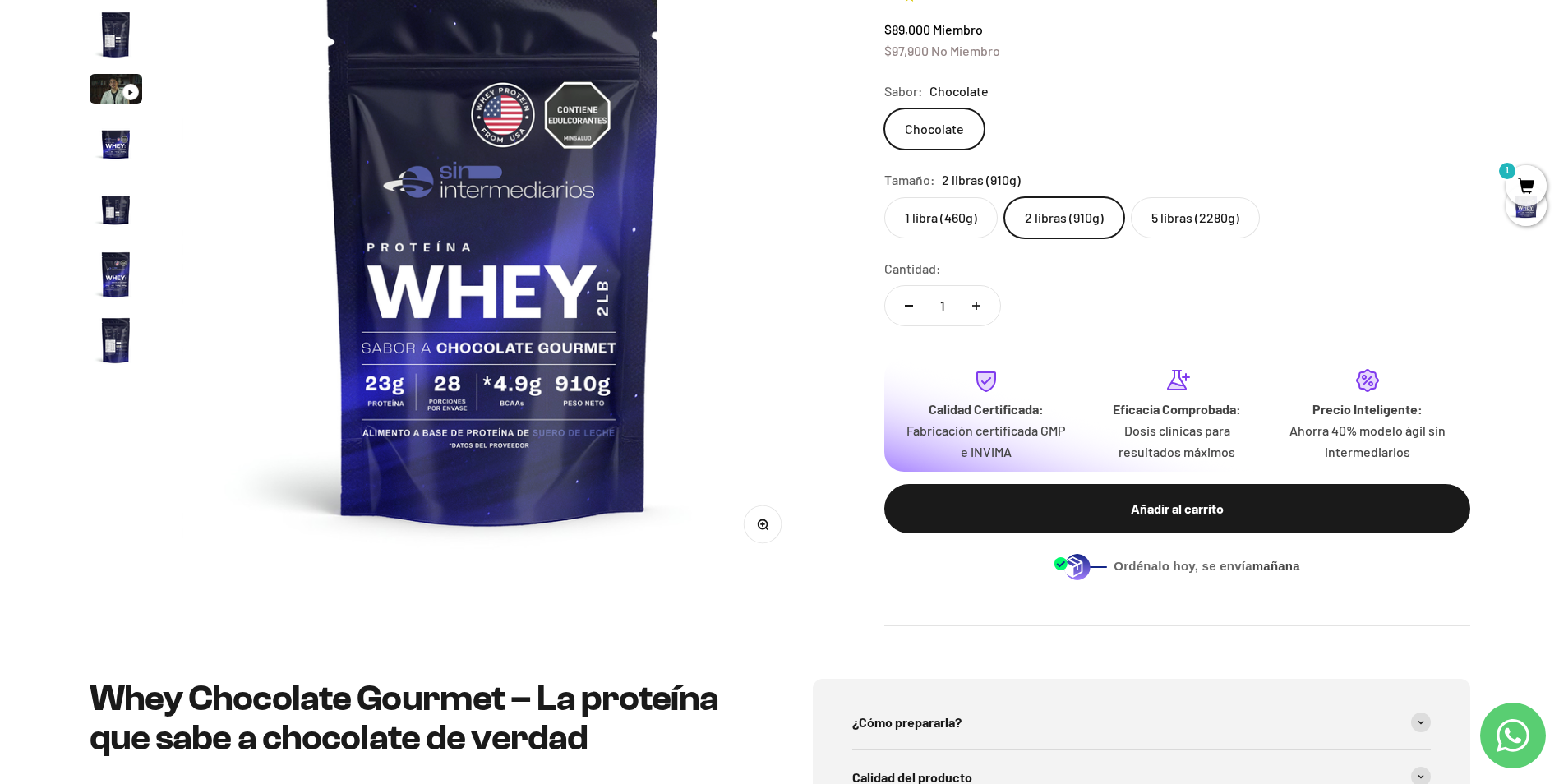
click at [105, 205] on img "Ir al artículo 5" at bounding box center [115, 208] width 53 height 53
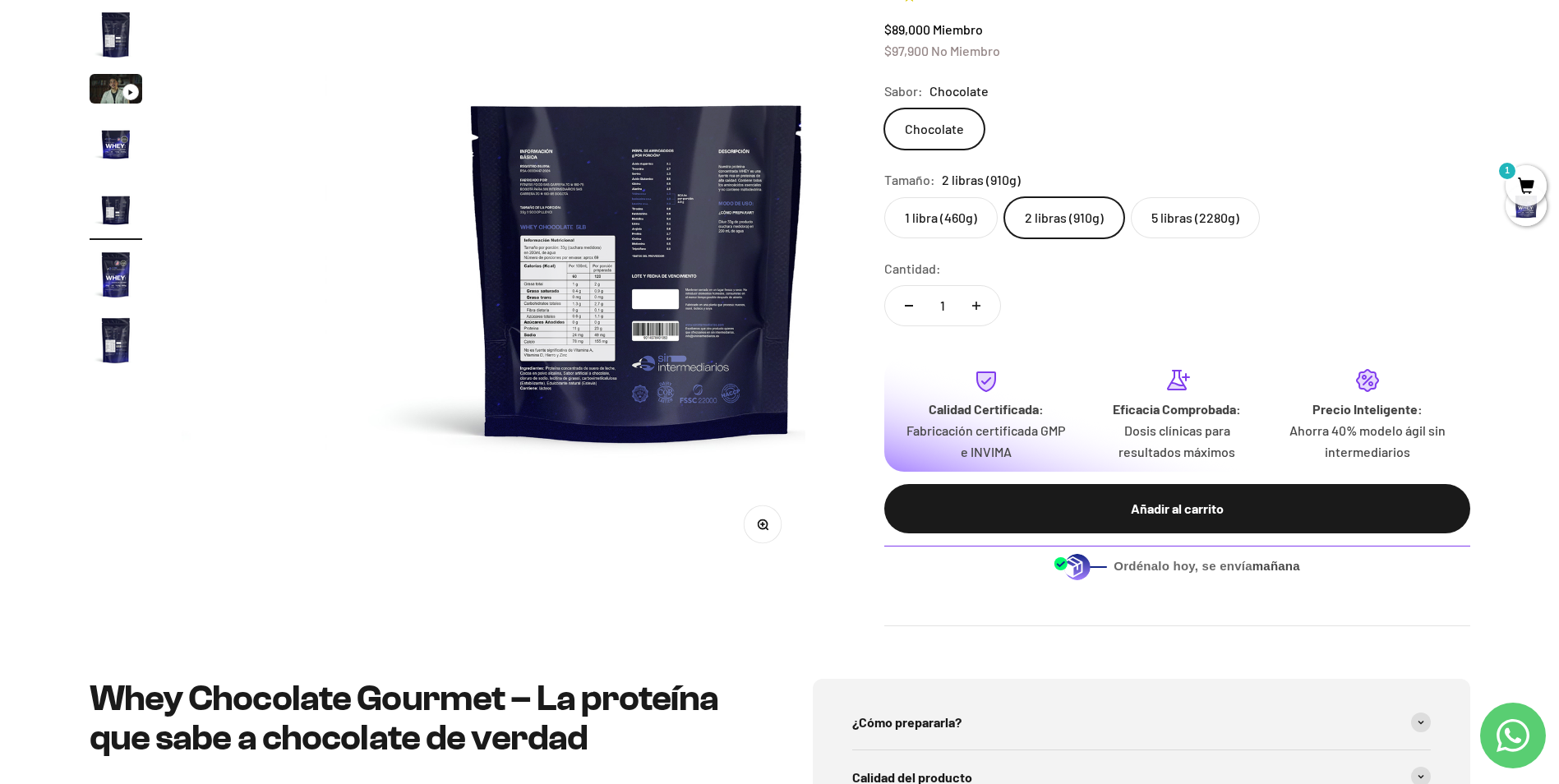
scroll to position [0, 2574]
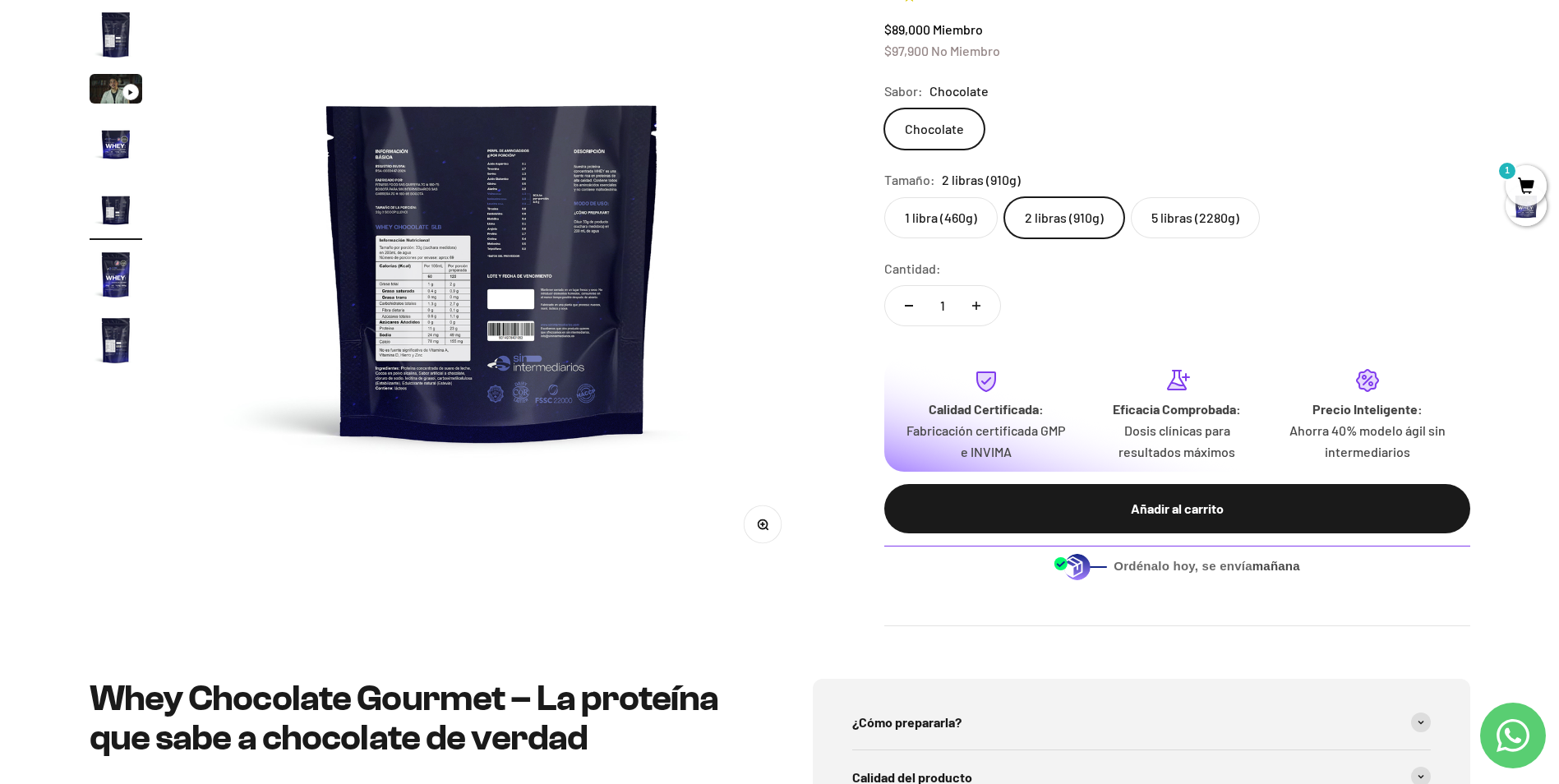
click at [768, 536] on button "Zoom" at bounding box center [762, 523] width 37 height 37
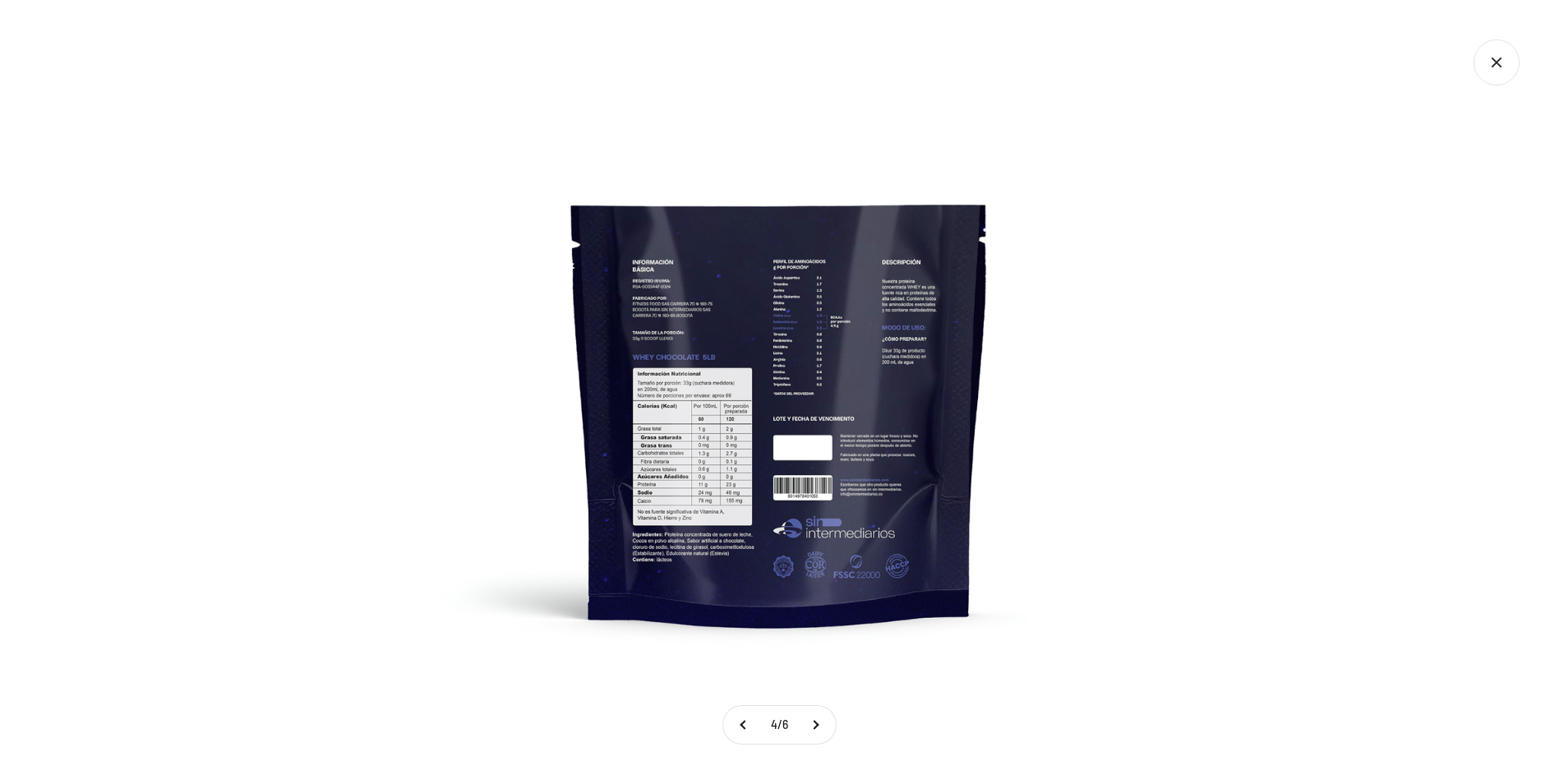
click at [694, 414] on img at bounding box center [780, 392] width 784 height 784
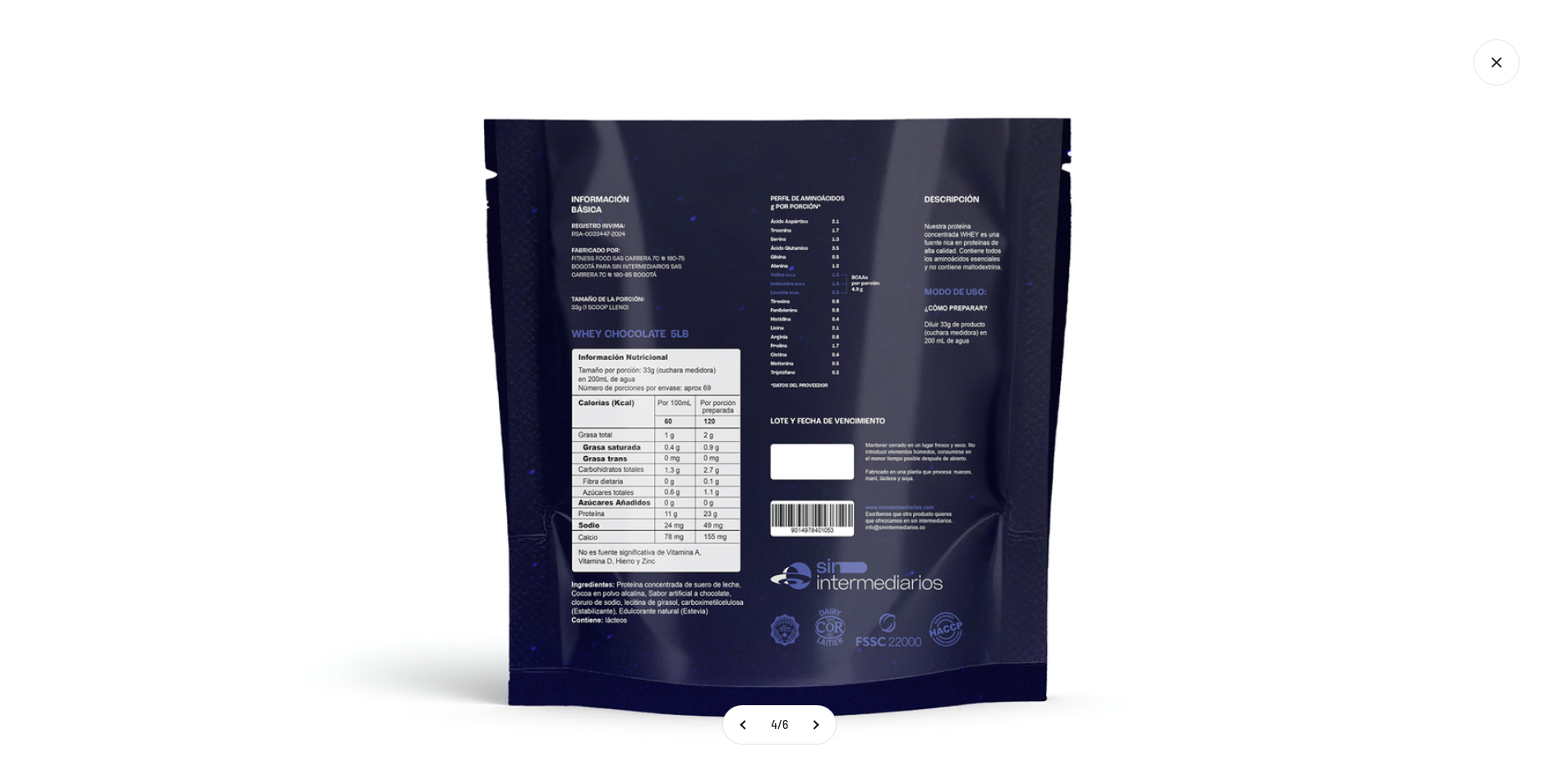
click at [454, 431] on img at bounding box center [780, 382] width 1109 height 1109
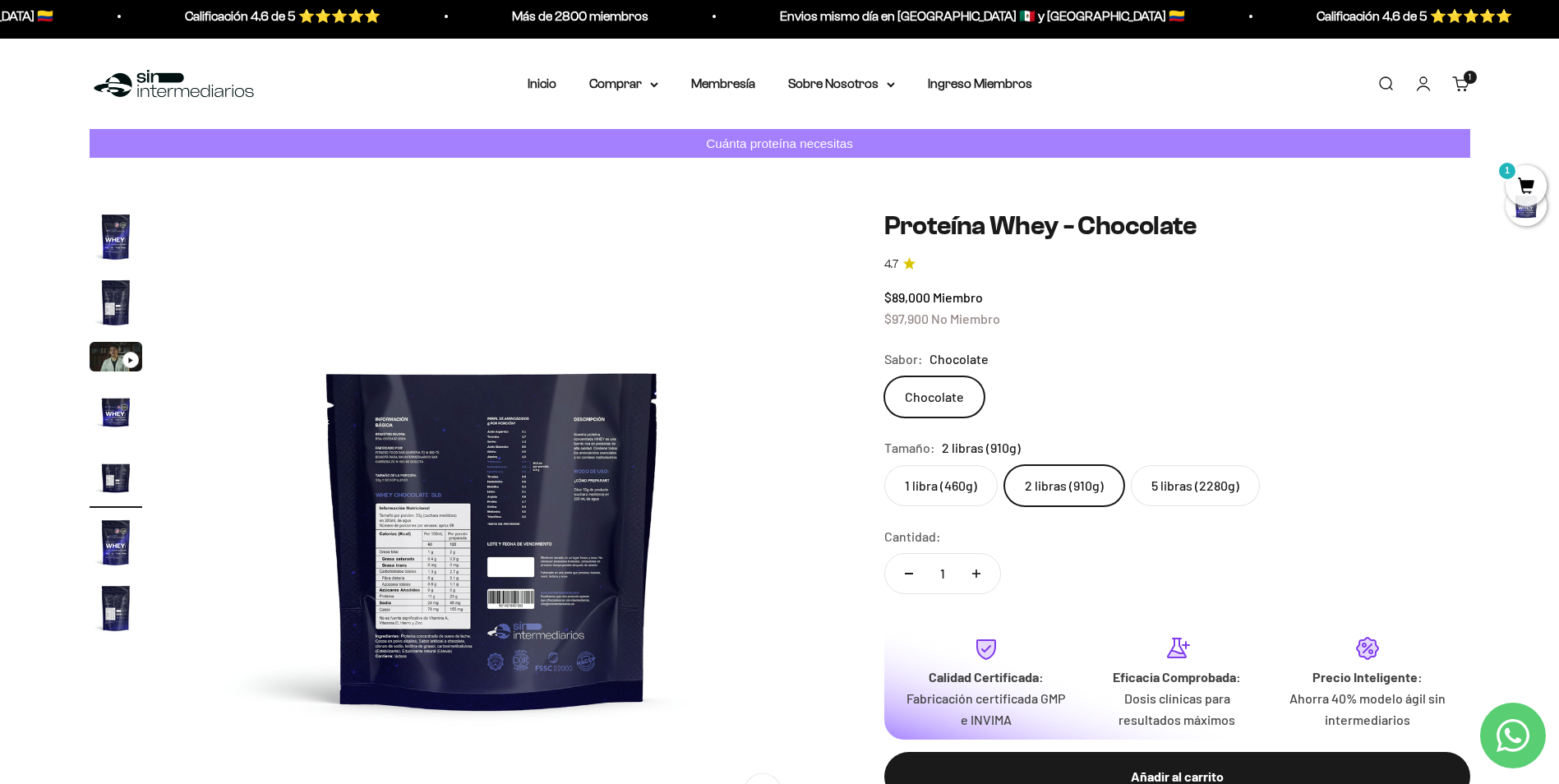
scroll to position [0, 0]
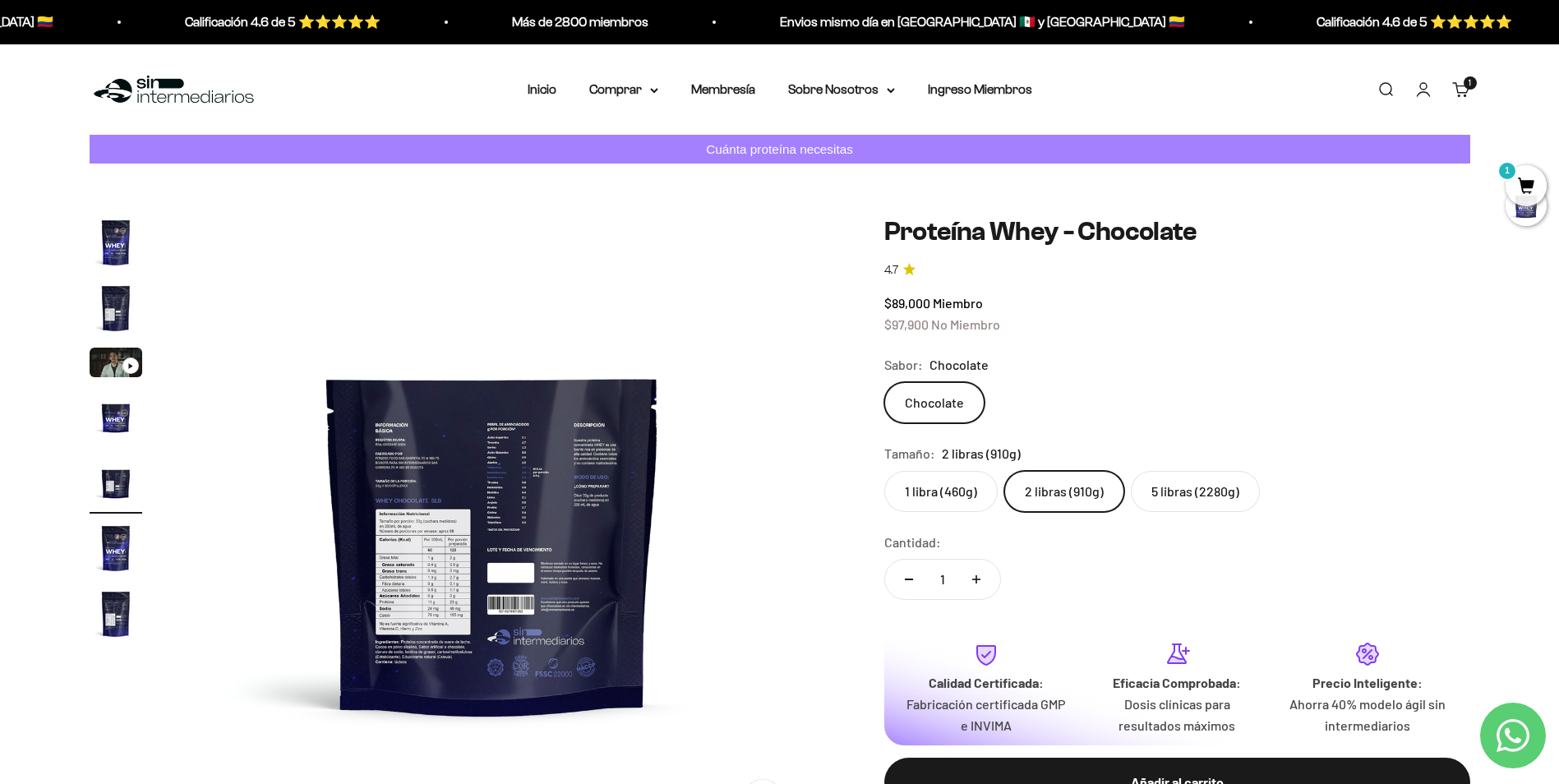
click at [106, 310] on img "Ir al artículo 2" at bounding box center [115, 308] width 53 height 53
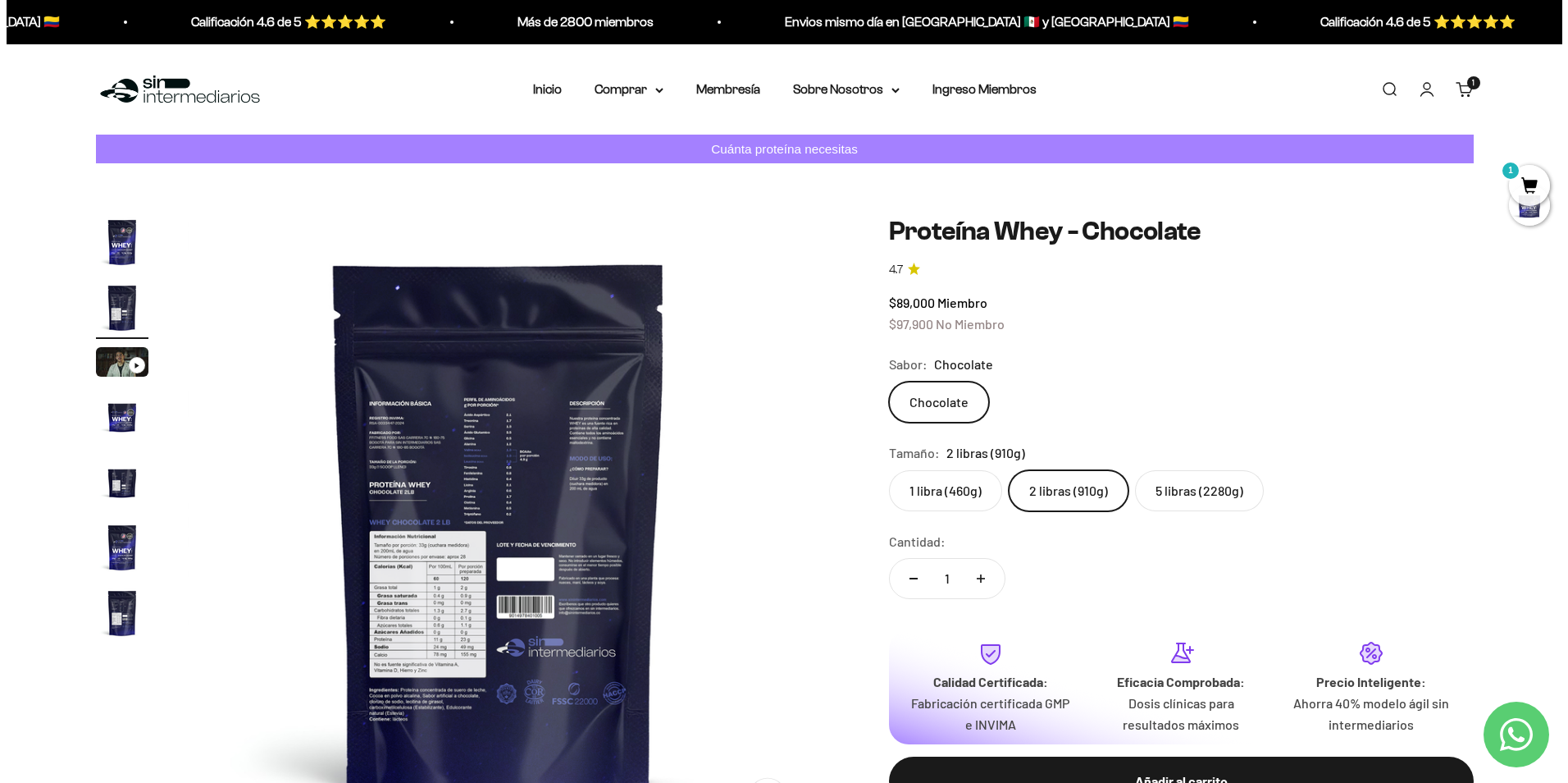
scroll to position [273, 0]
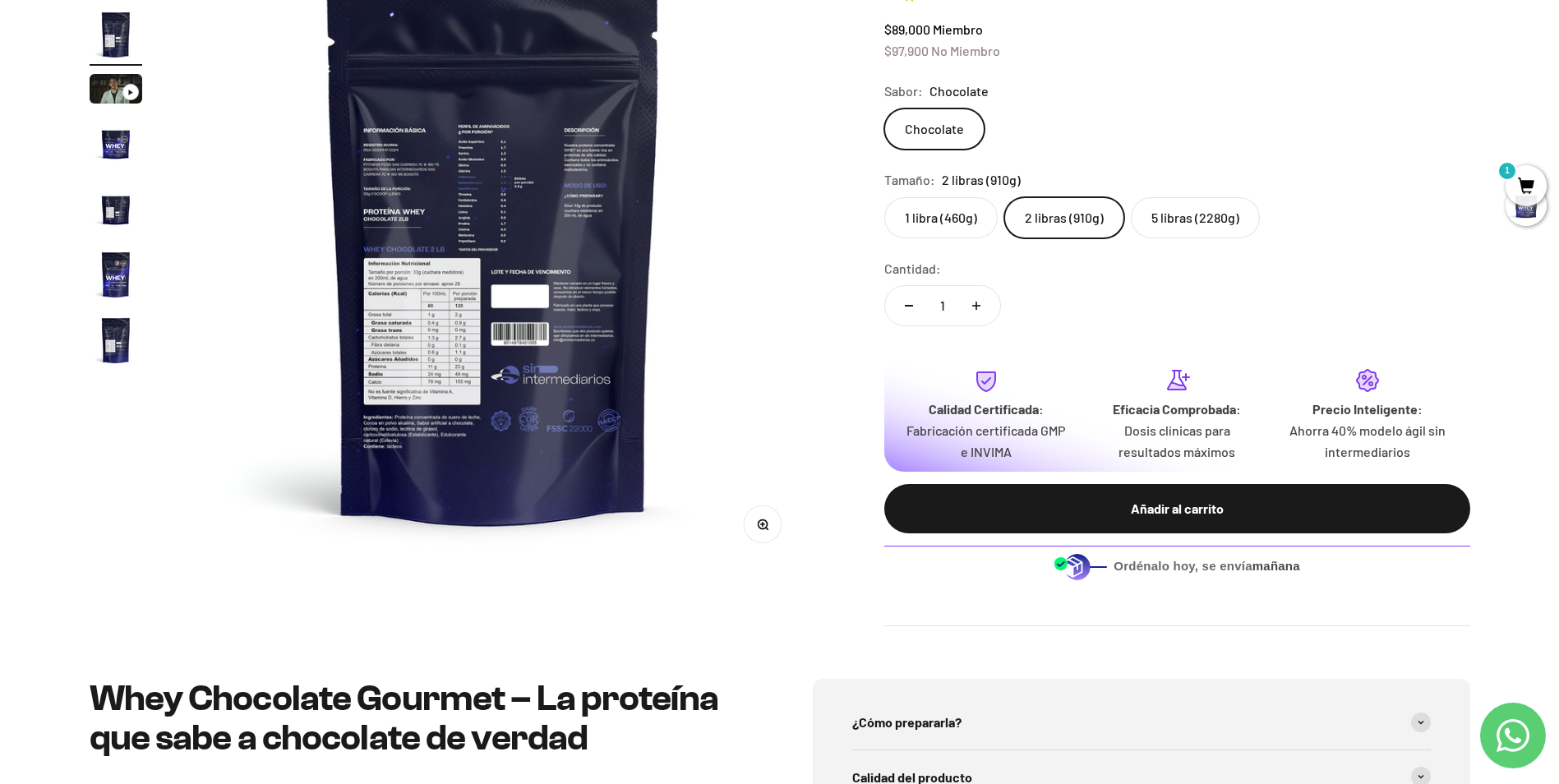
click at [764, 526] on icon "button" at bounding box center [762, 524] width 12 height 12
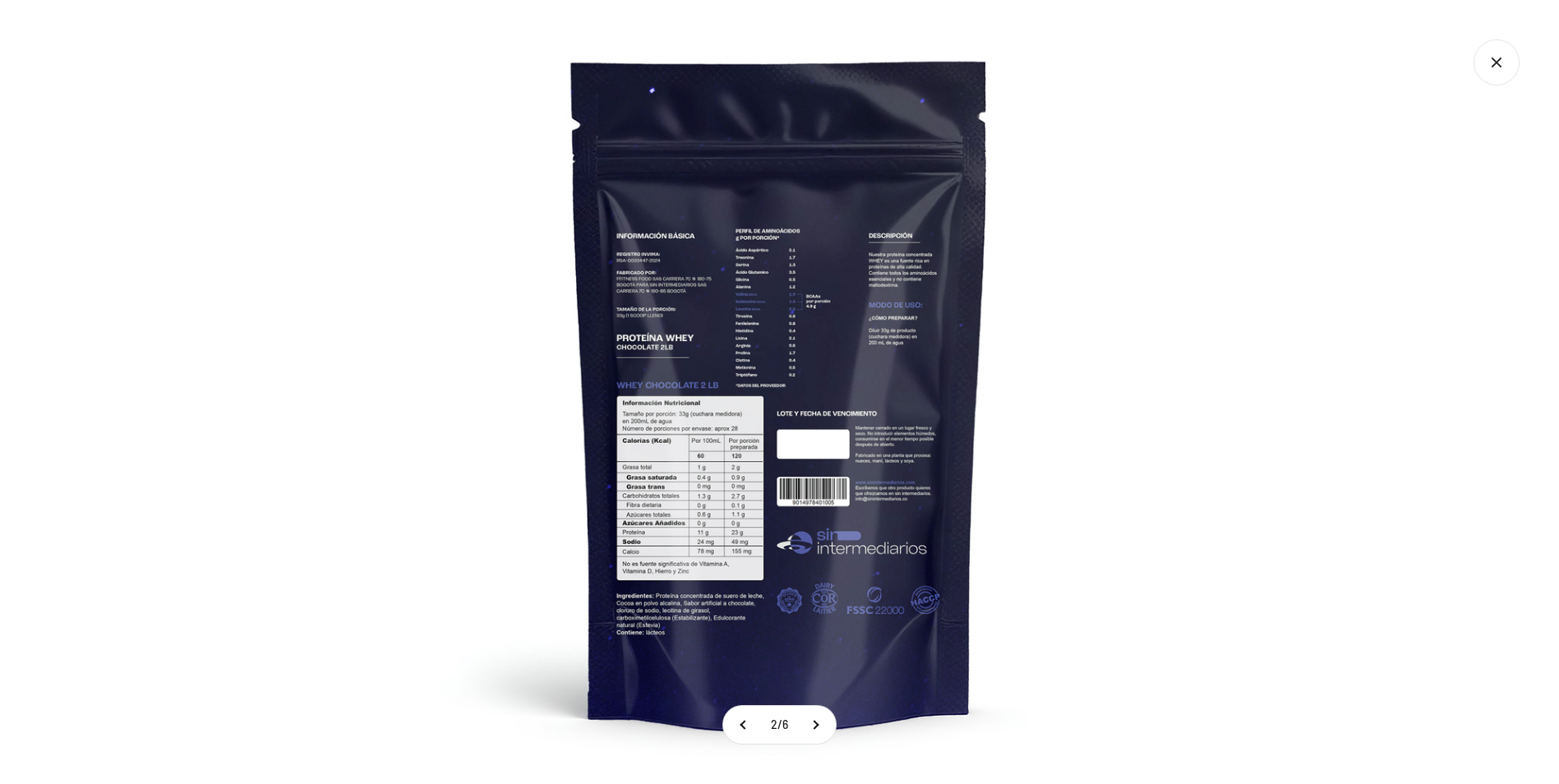
click at [647, 439] on img at bounding box center [780, 392] width 784 height 784
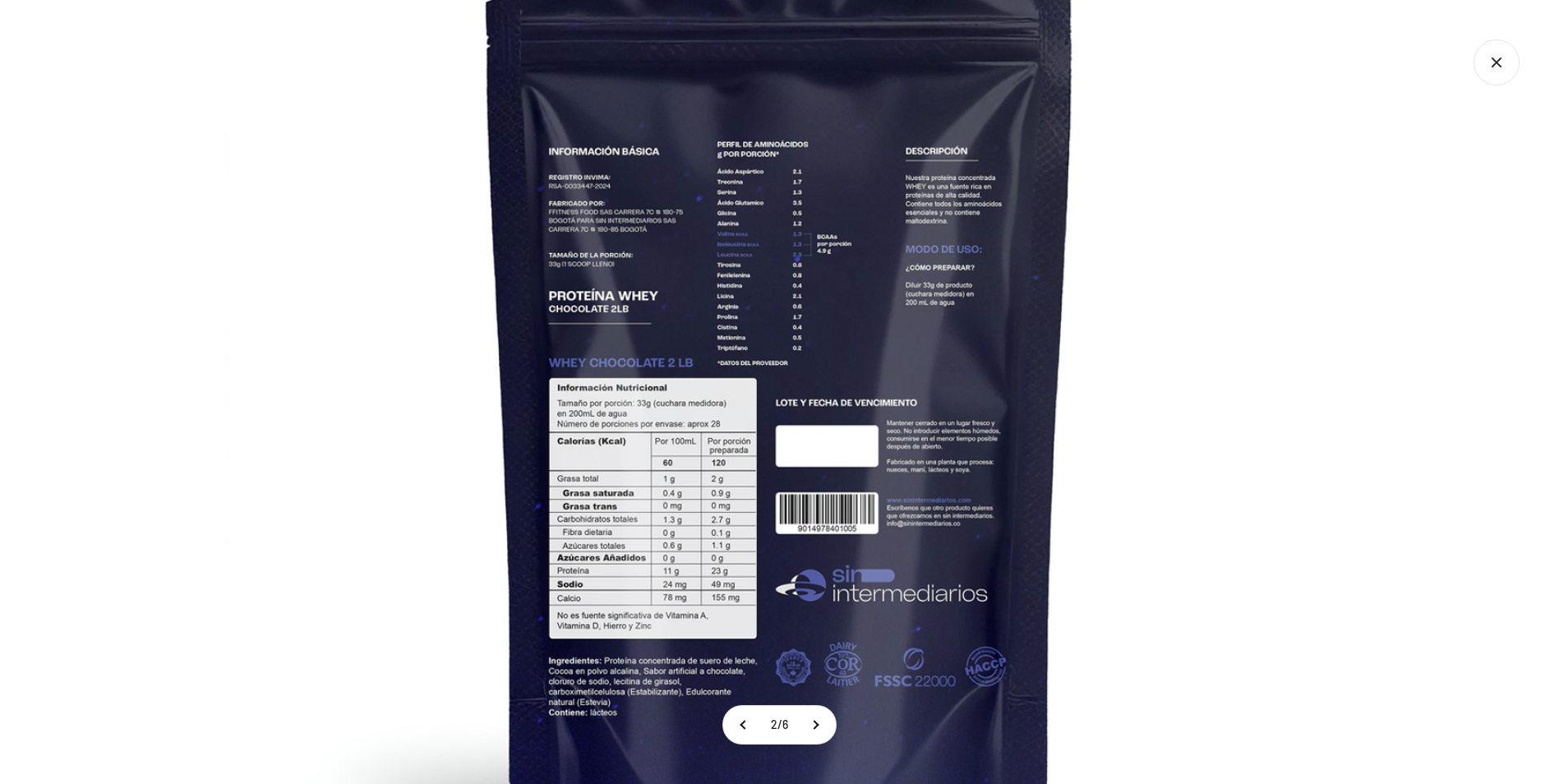
click at [1083, 443] on img at bounding box center [780, 372] width 1109 height 1109
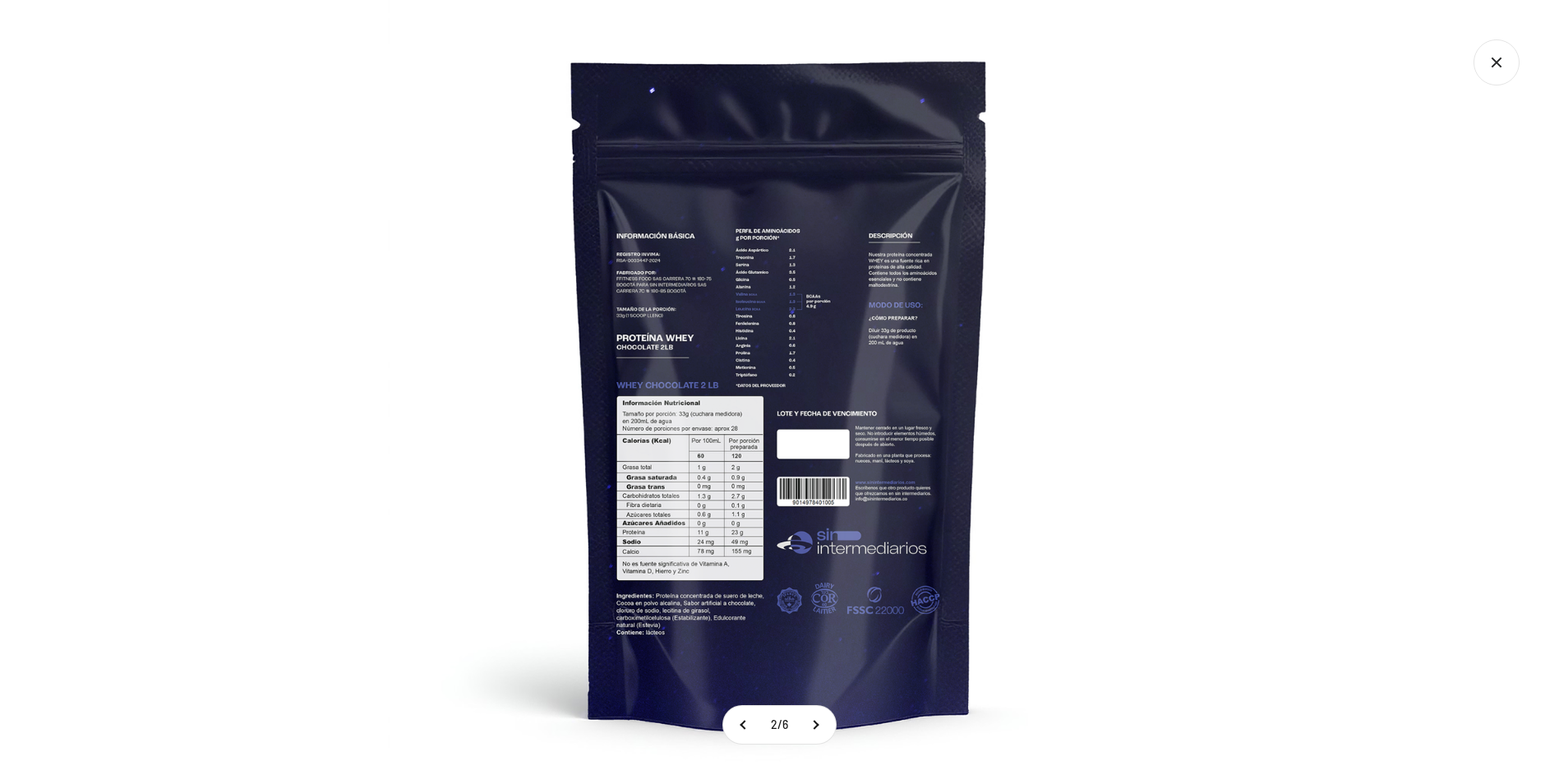
click at [1363, 410] on div at bounding box center [780, 392] width 1559 height 784
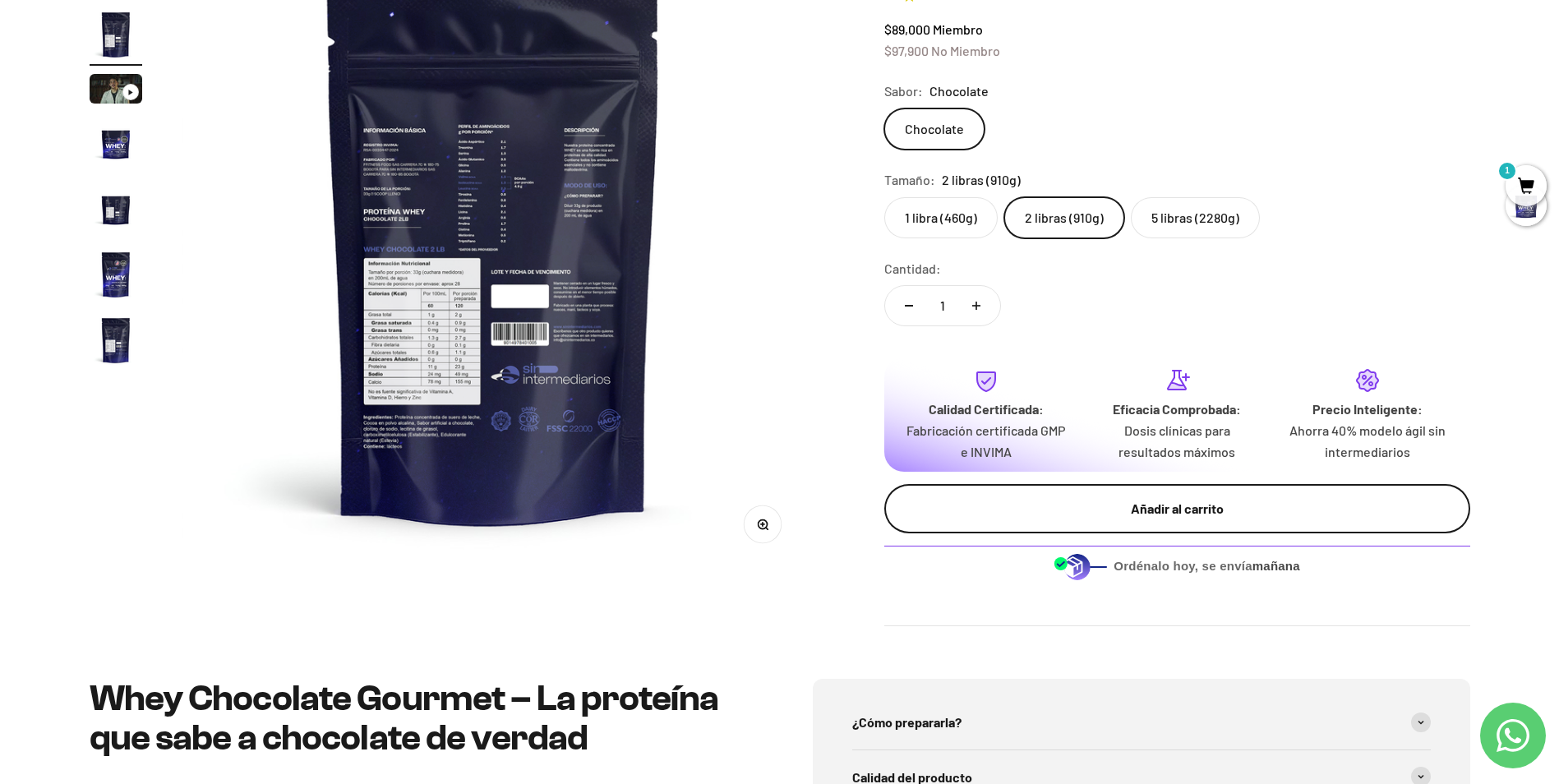
click at [1144, 510] on div "Añadir al carrito" at bounding box center [1177, 508] width 521 height 21
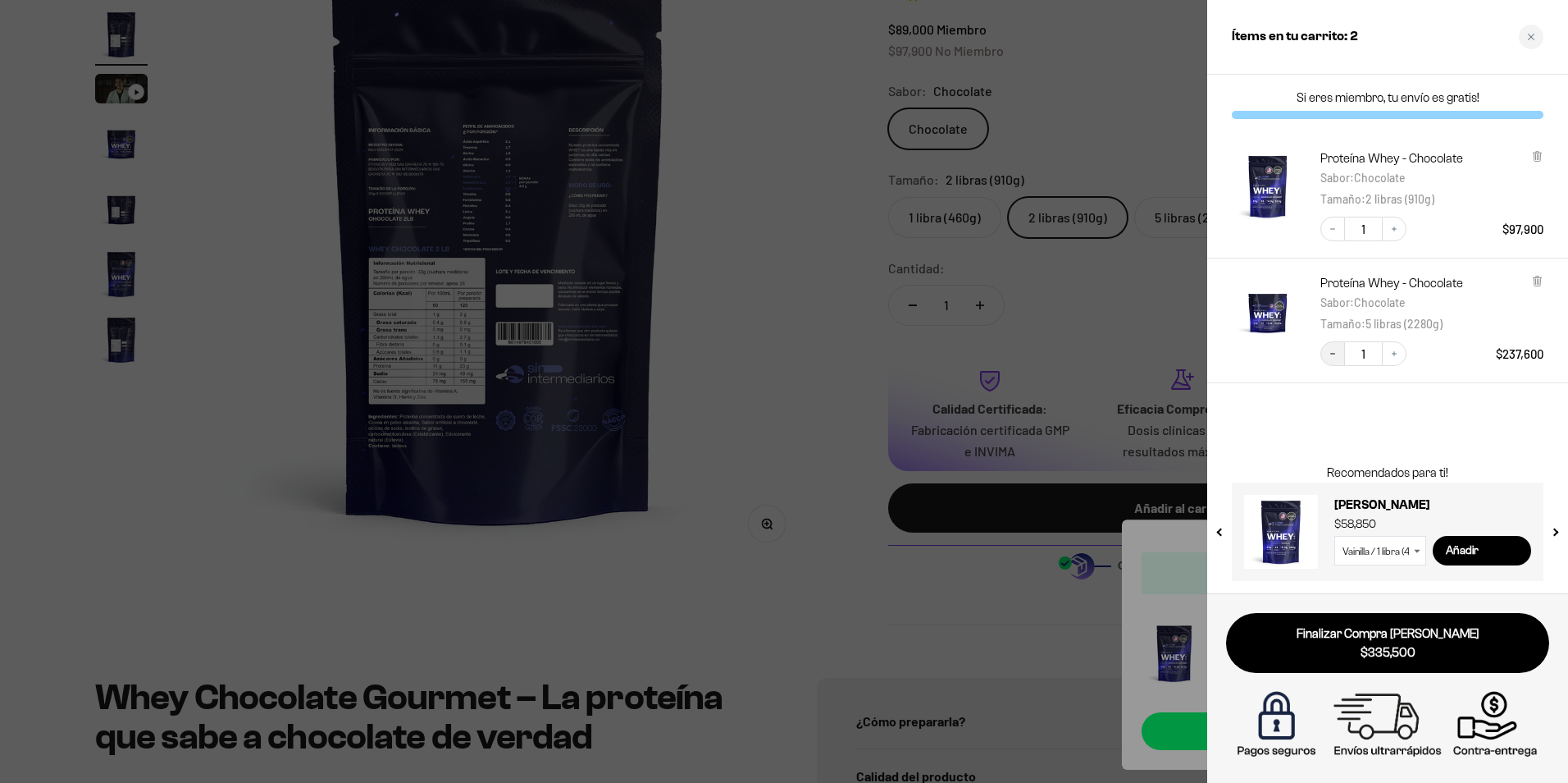
click at [1330, 347] on button "Decrease quantity" at bounding box center [1333, 354] width 25 height 25
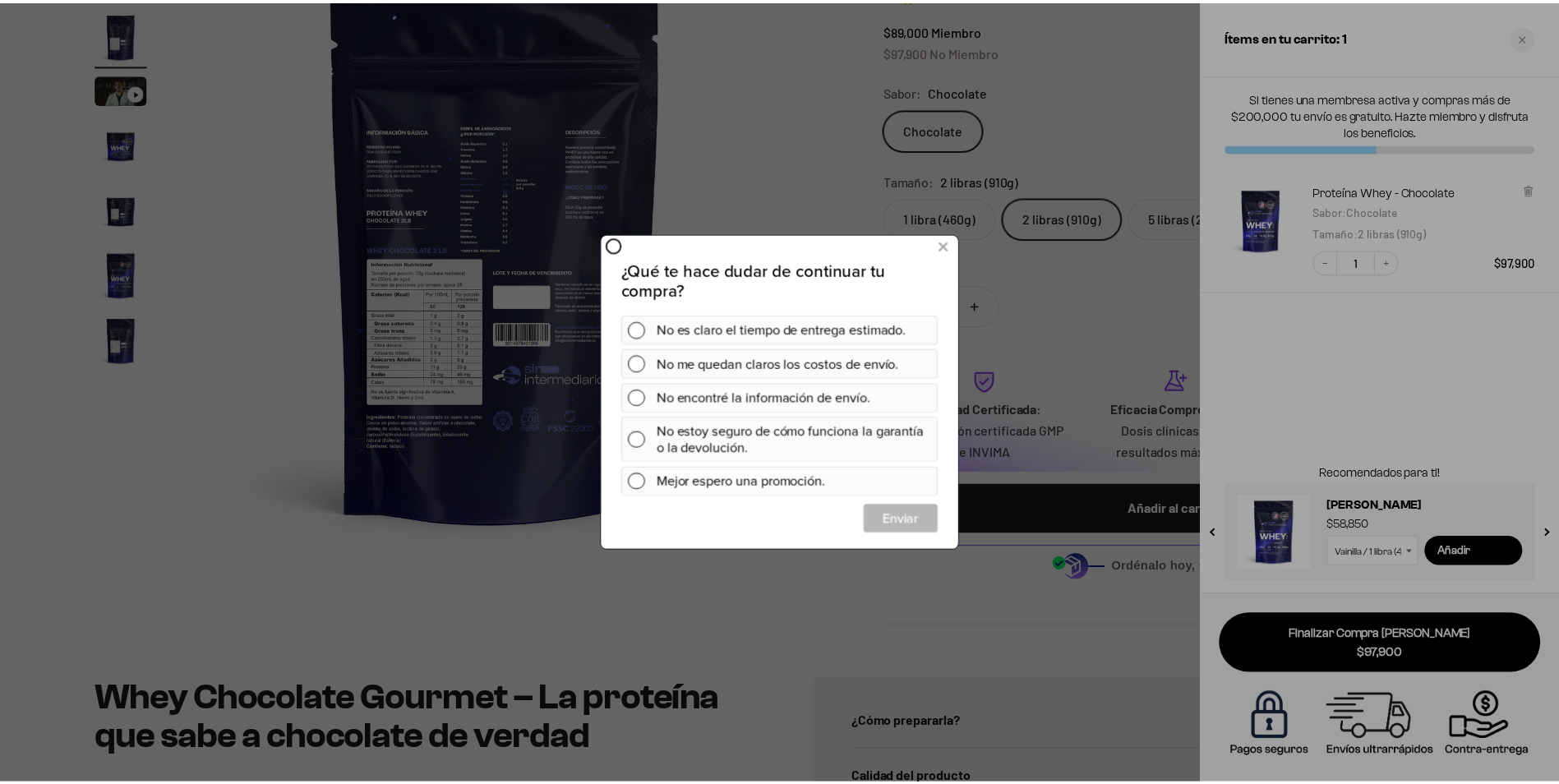
scroll to position [0, 0]
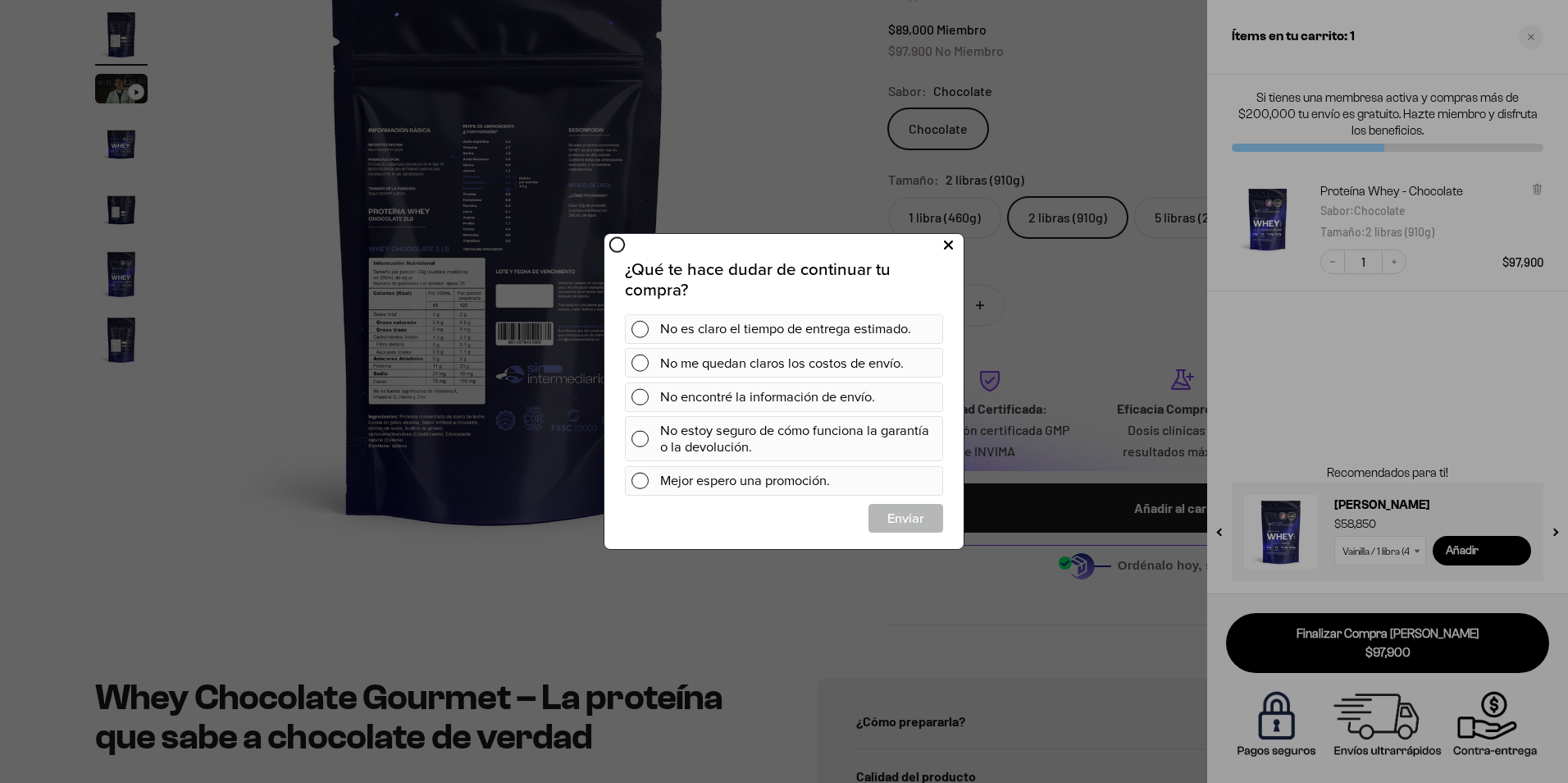
click at [950, 244] on icon at bounding box center [948, 245] width 9 height 22
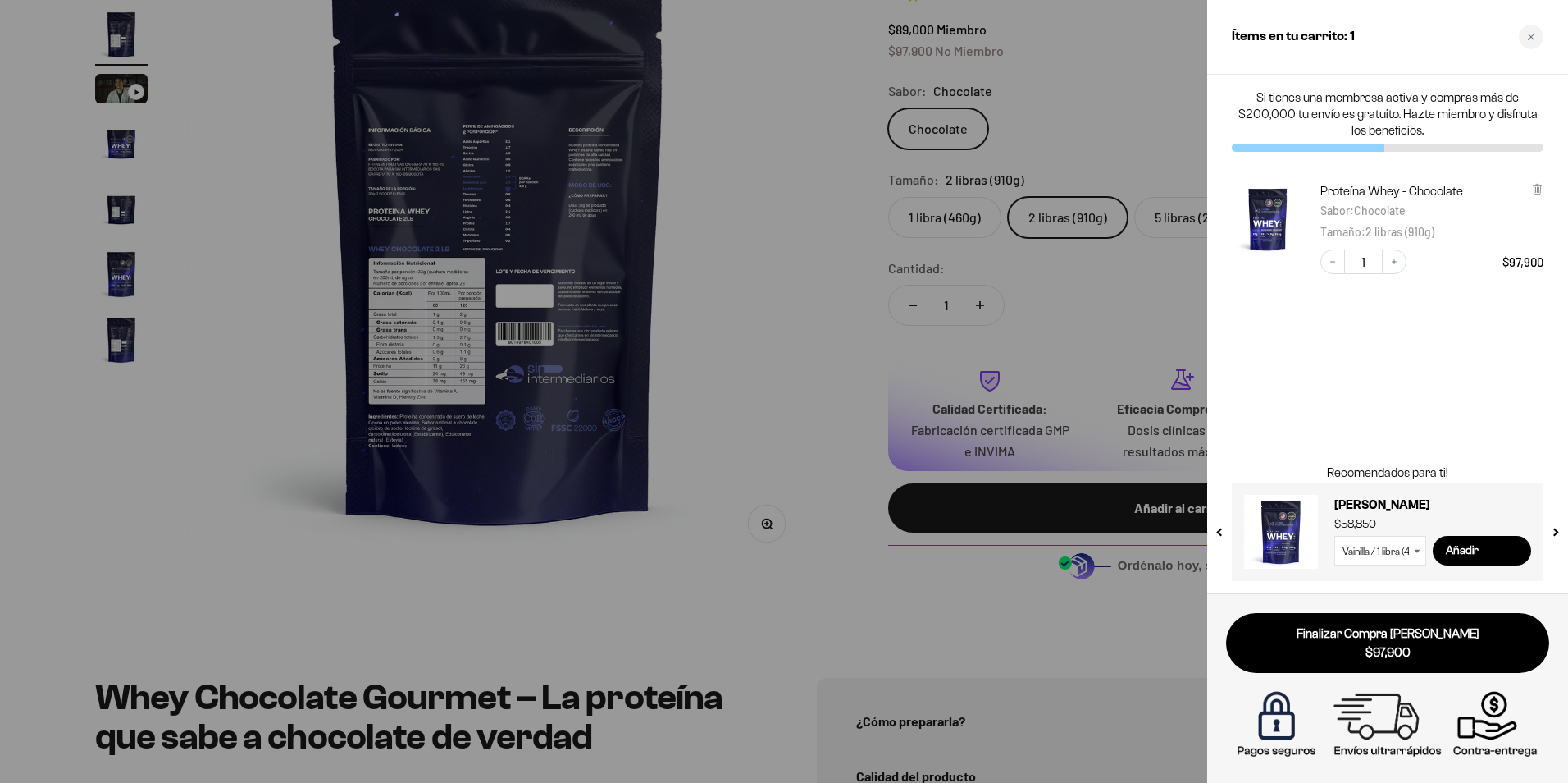
click at [413, 640] on div at bounding box center [784, 392] width 1568 height 783
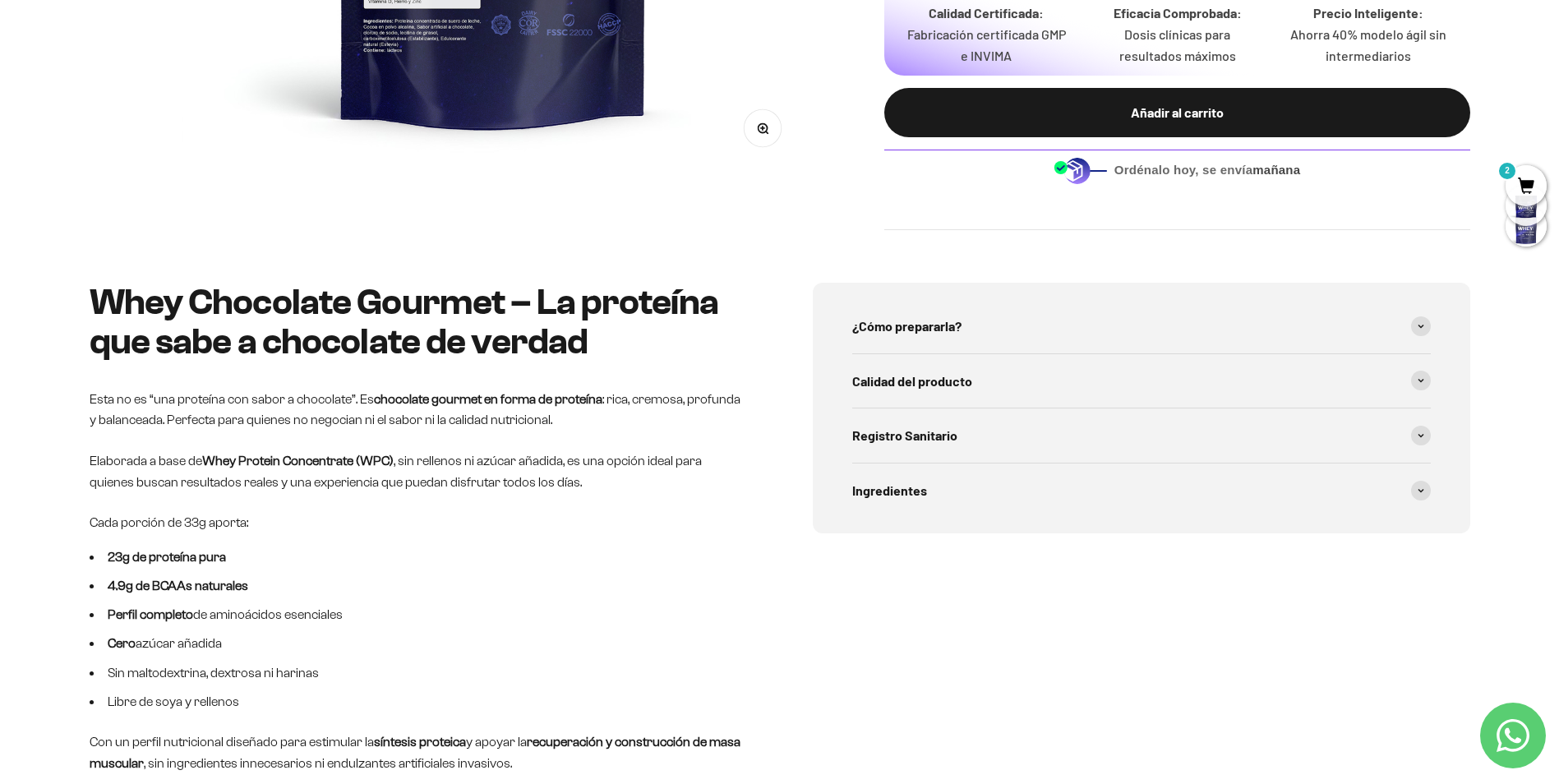
scroll to position [821, 0]
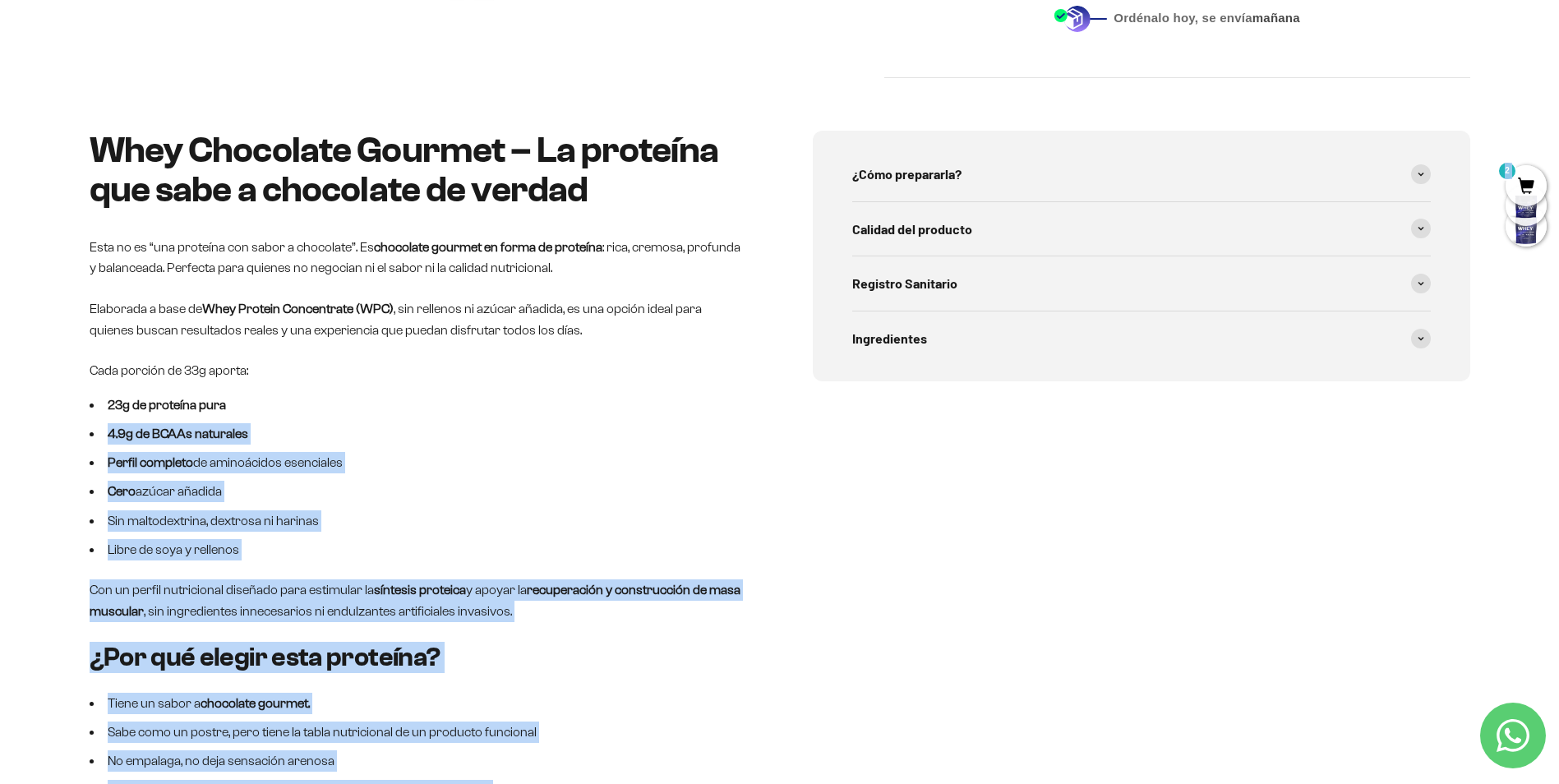
drag, startPoint x: 12, startPoint y: 648, endPoint x: 91, endPoint y: 403, distance: 257.4
click at [152, 447] on ul "23g de proteína pura 4.9g de BCAAs naturales Perfil completo de aminoácidos ese…" at bounding box center [418, 476] width 658 height 166
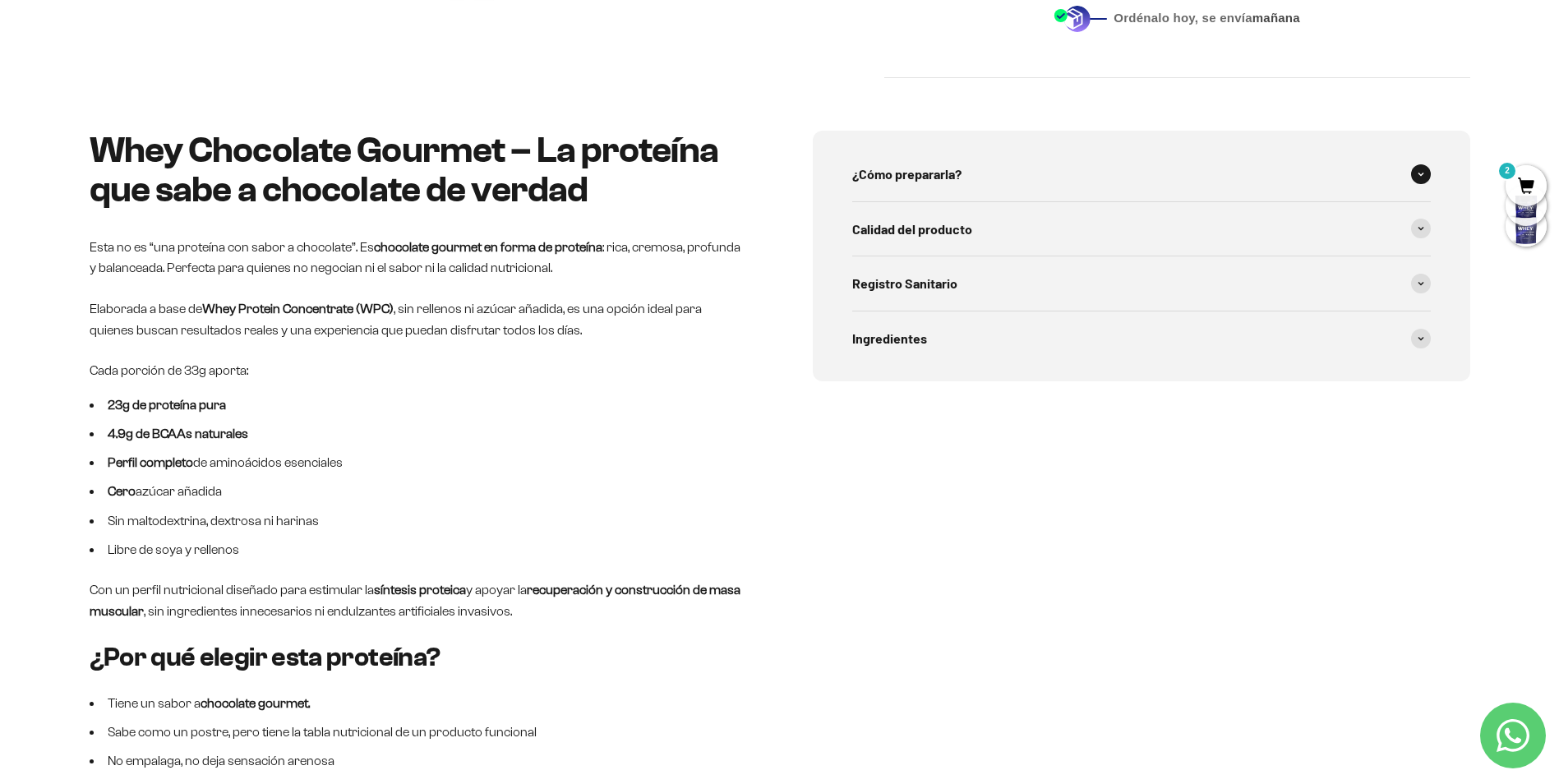
click at [1389, 175] on div "¿Cómo prepararla?" at bounding box center [1141, 173] width 578 height 55
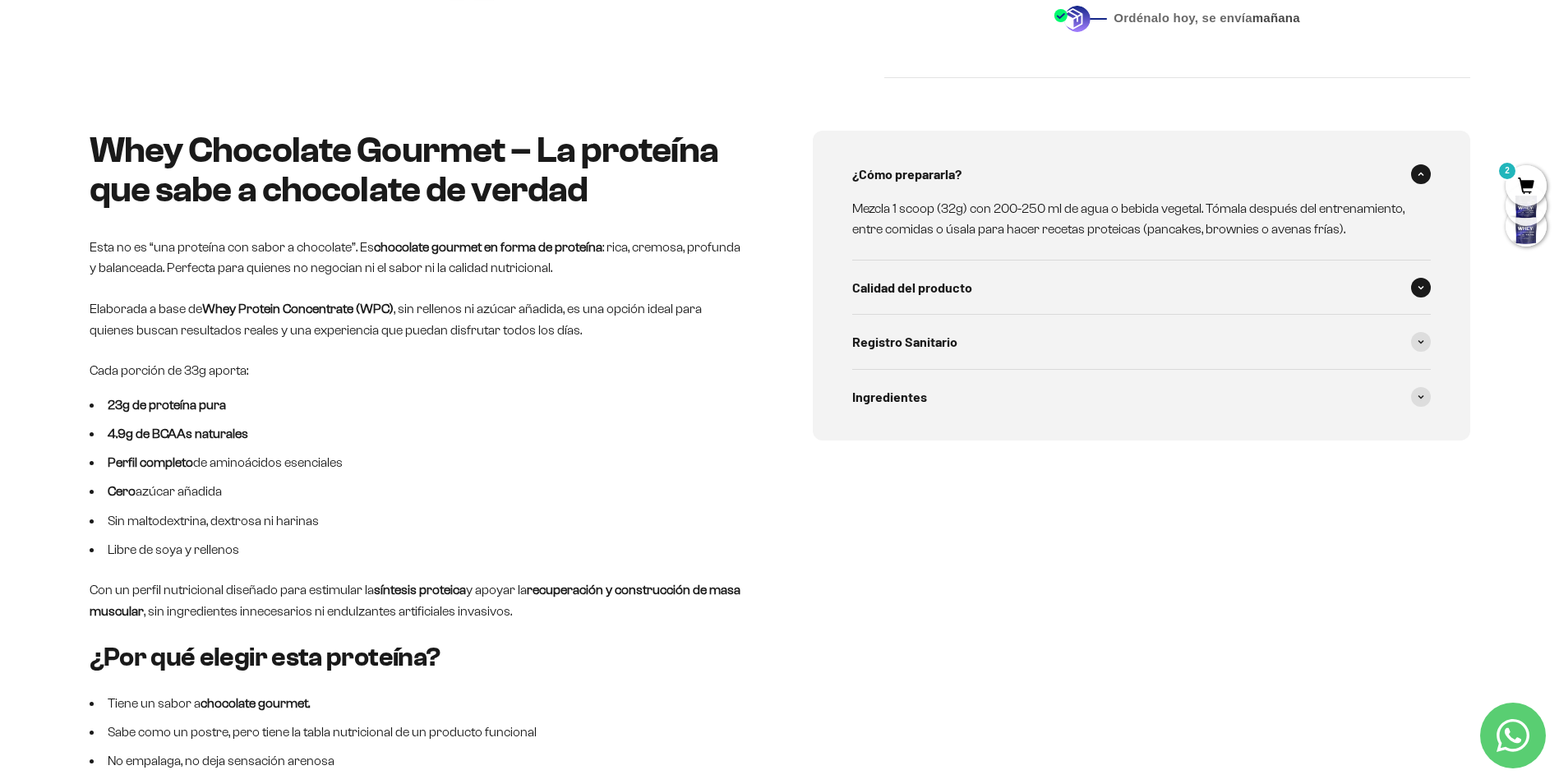
click at [1423, 268] on div "Calidad del producto" at bounding box center [1141, 288] width 578 height 55
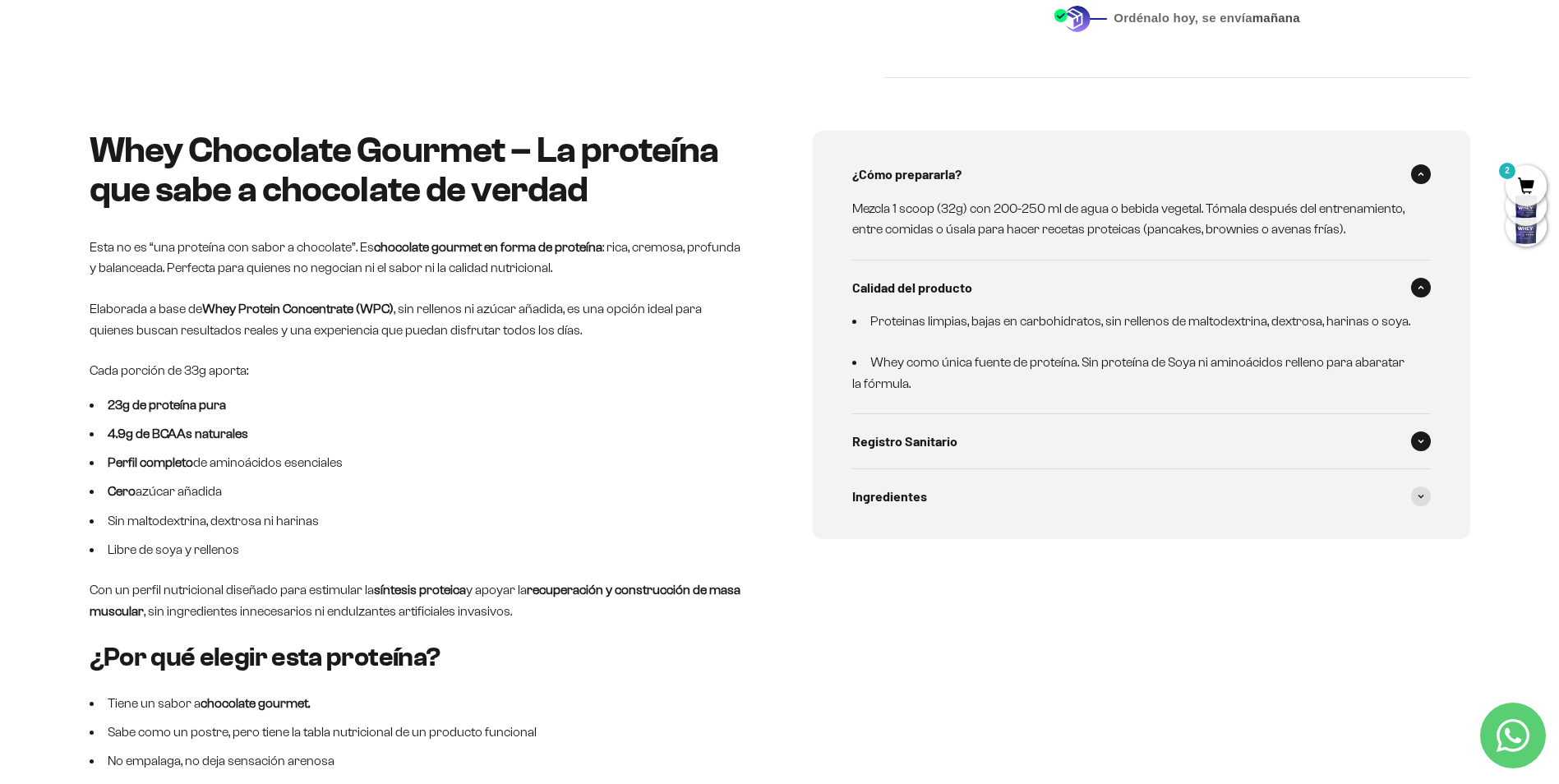
click at [1417, 451] on div "Registro Sanitario" at bounding box center [1141, 441] width 578 height 55
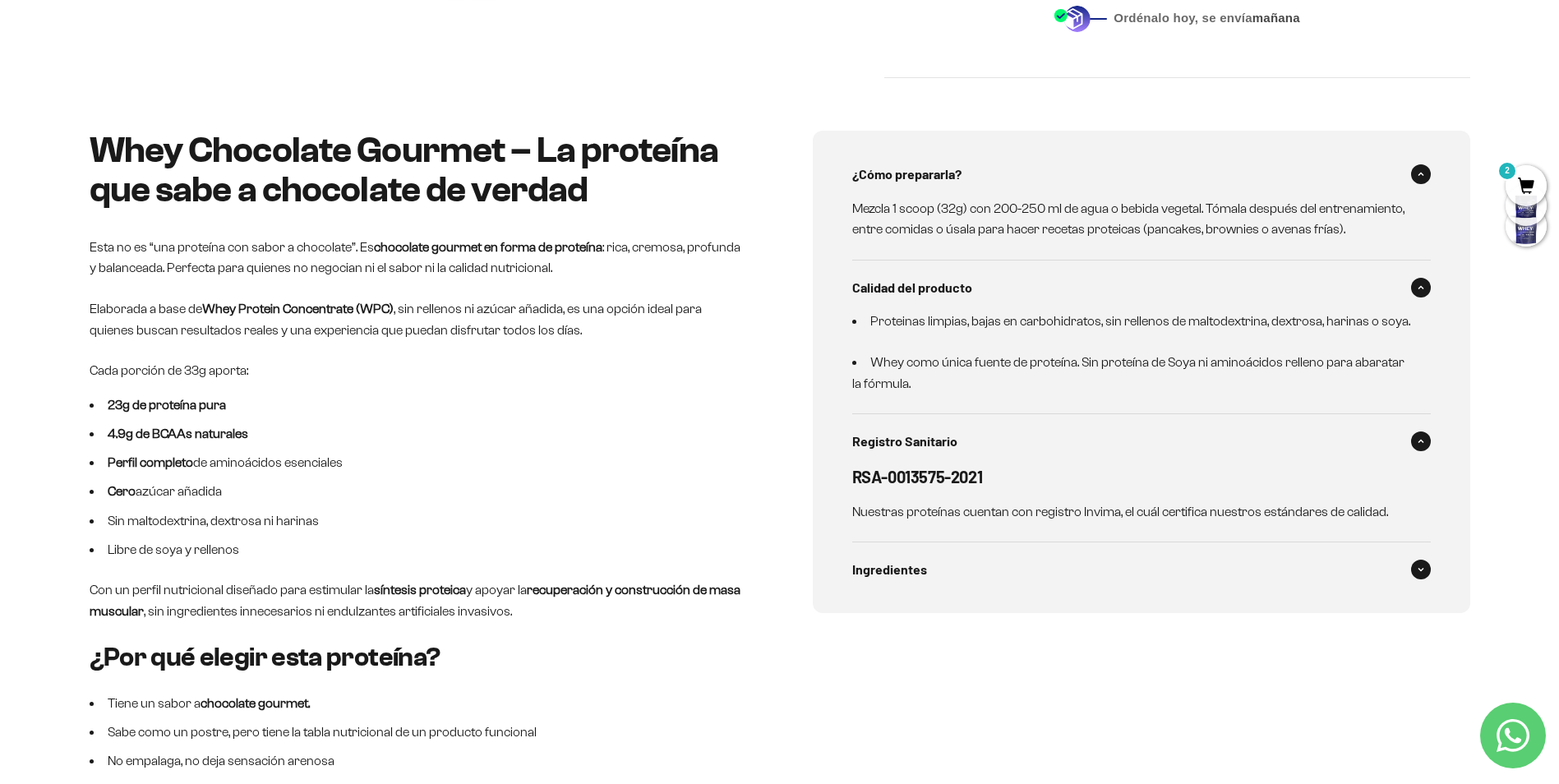
click at [1417, 572] on icon at bounding box center [1420, 568] width 7 height 5
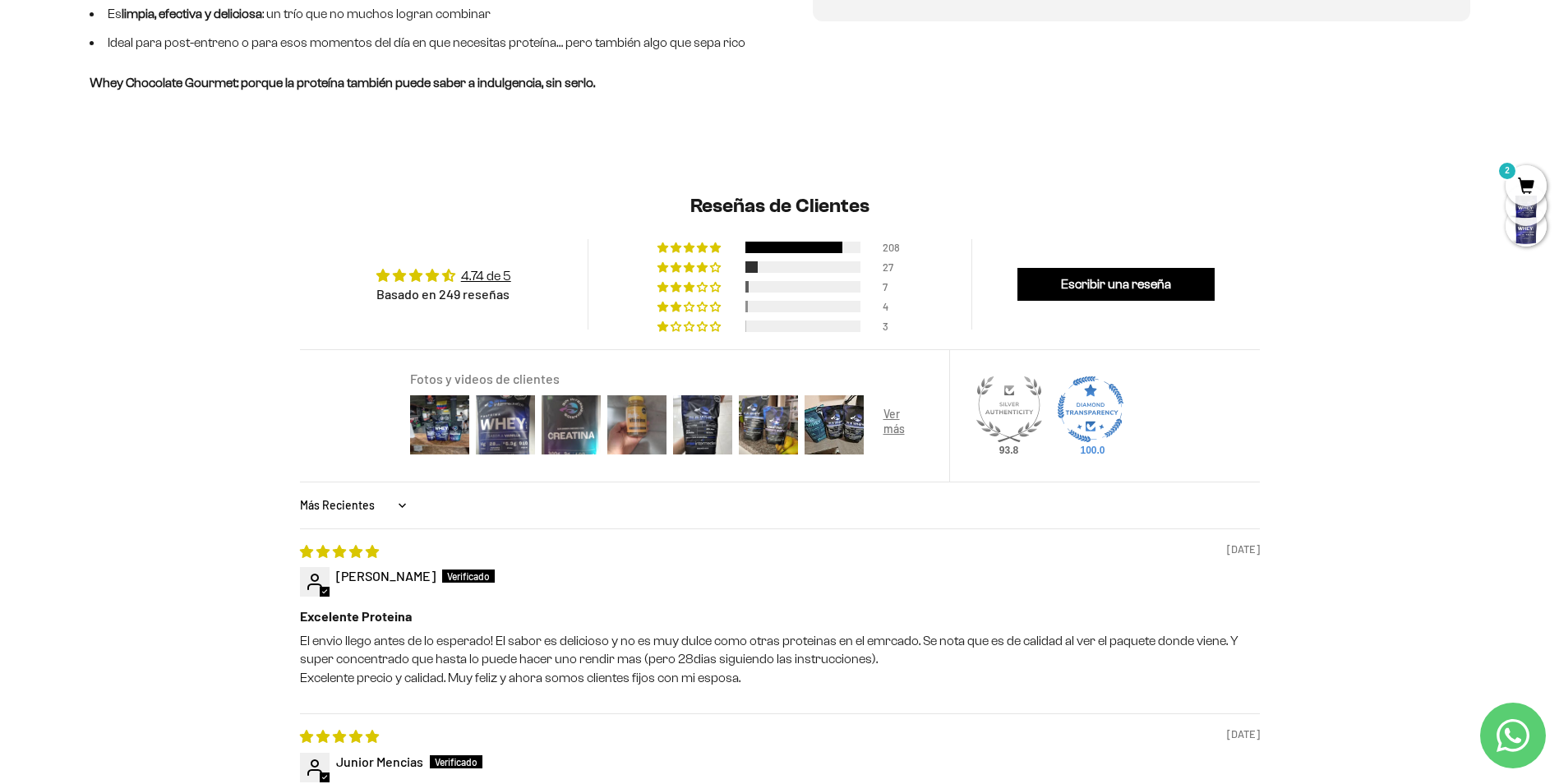
scroll to position [1643, 0]
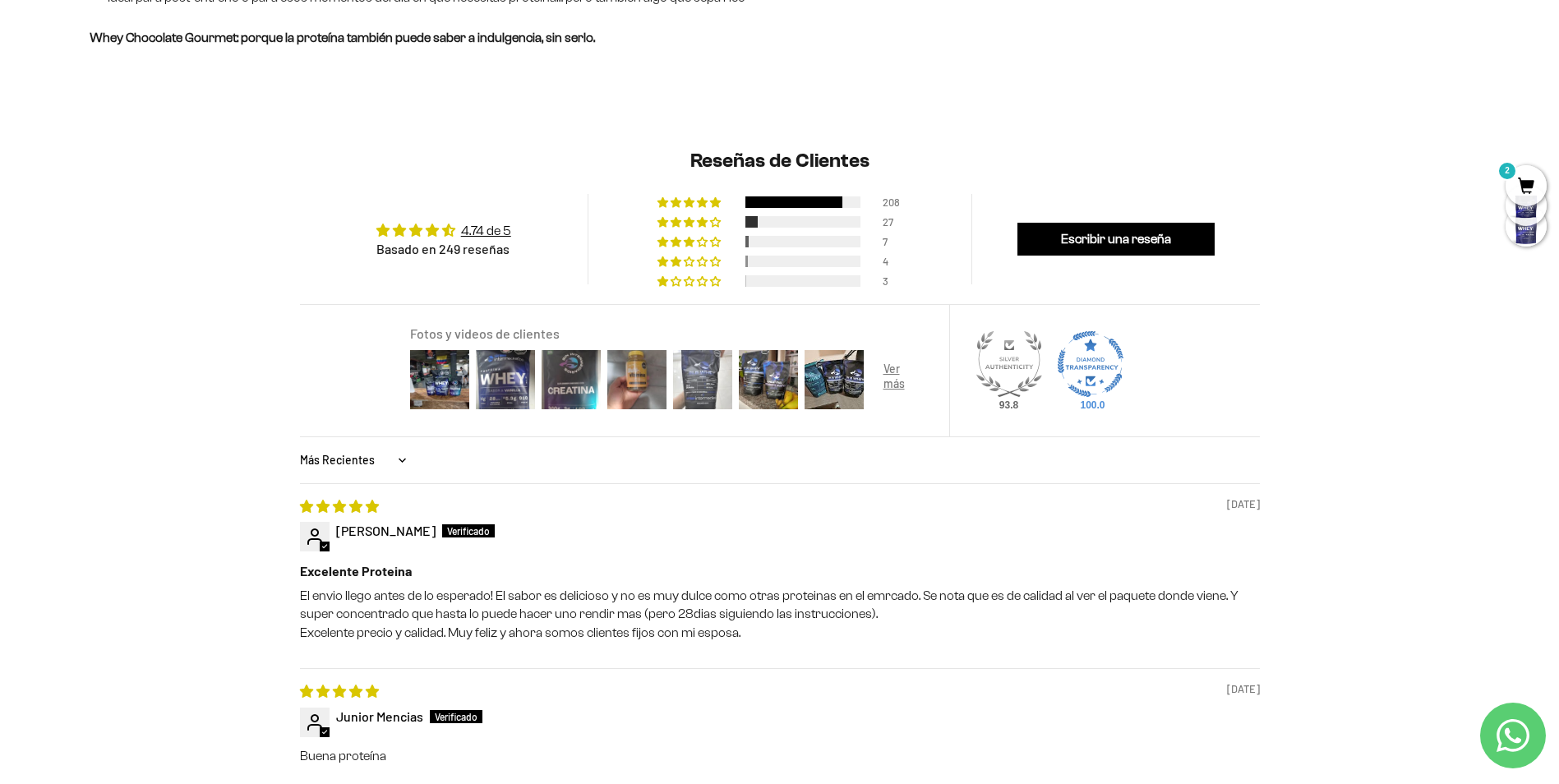
click at [699, 377] on img at bounding box center [703, 380] width 66 height 66
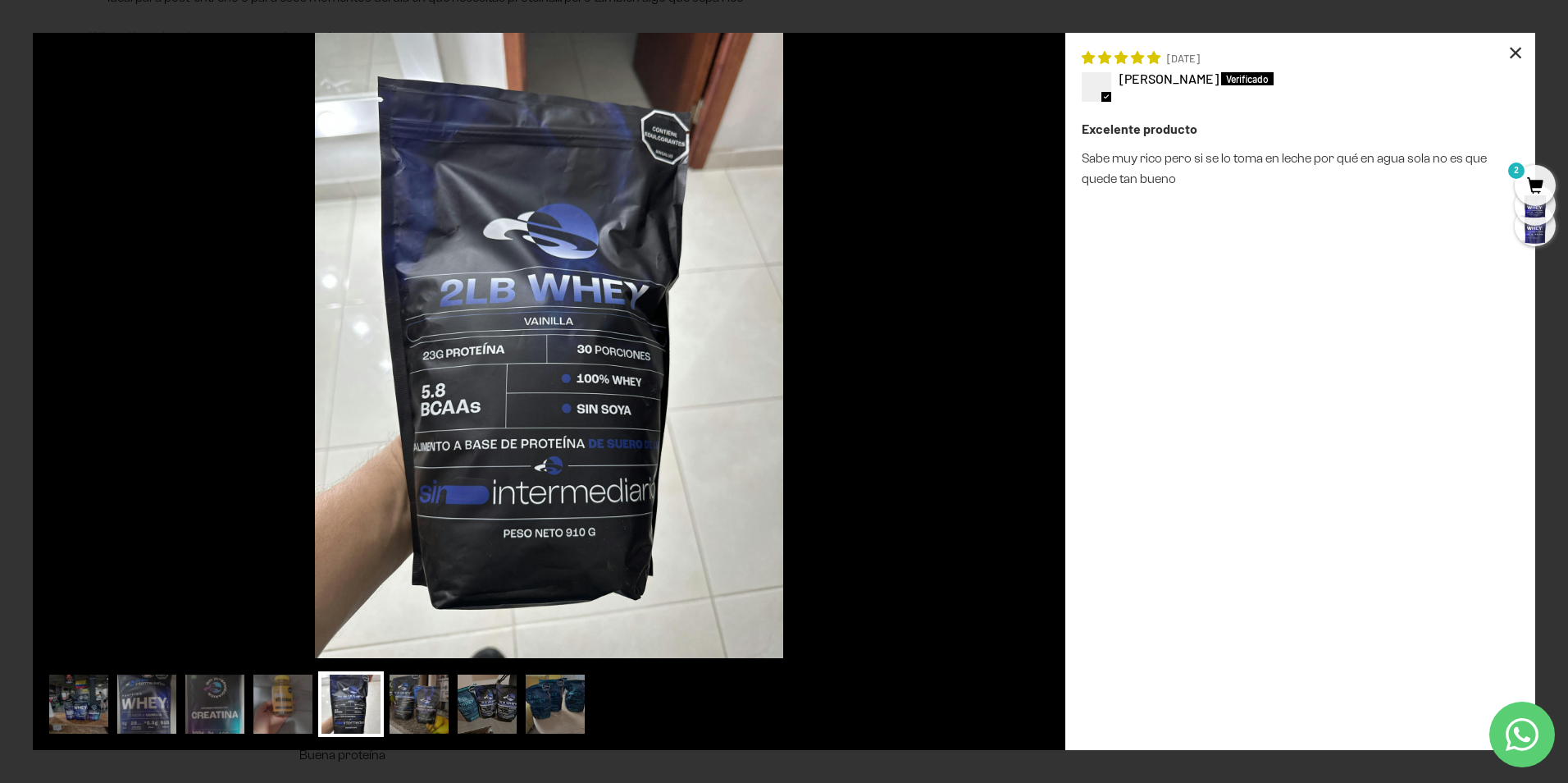
click at [1515, 55] on div "×" at bounding box center [1514, 52] width 39 height 39
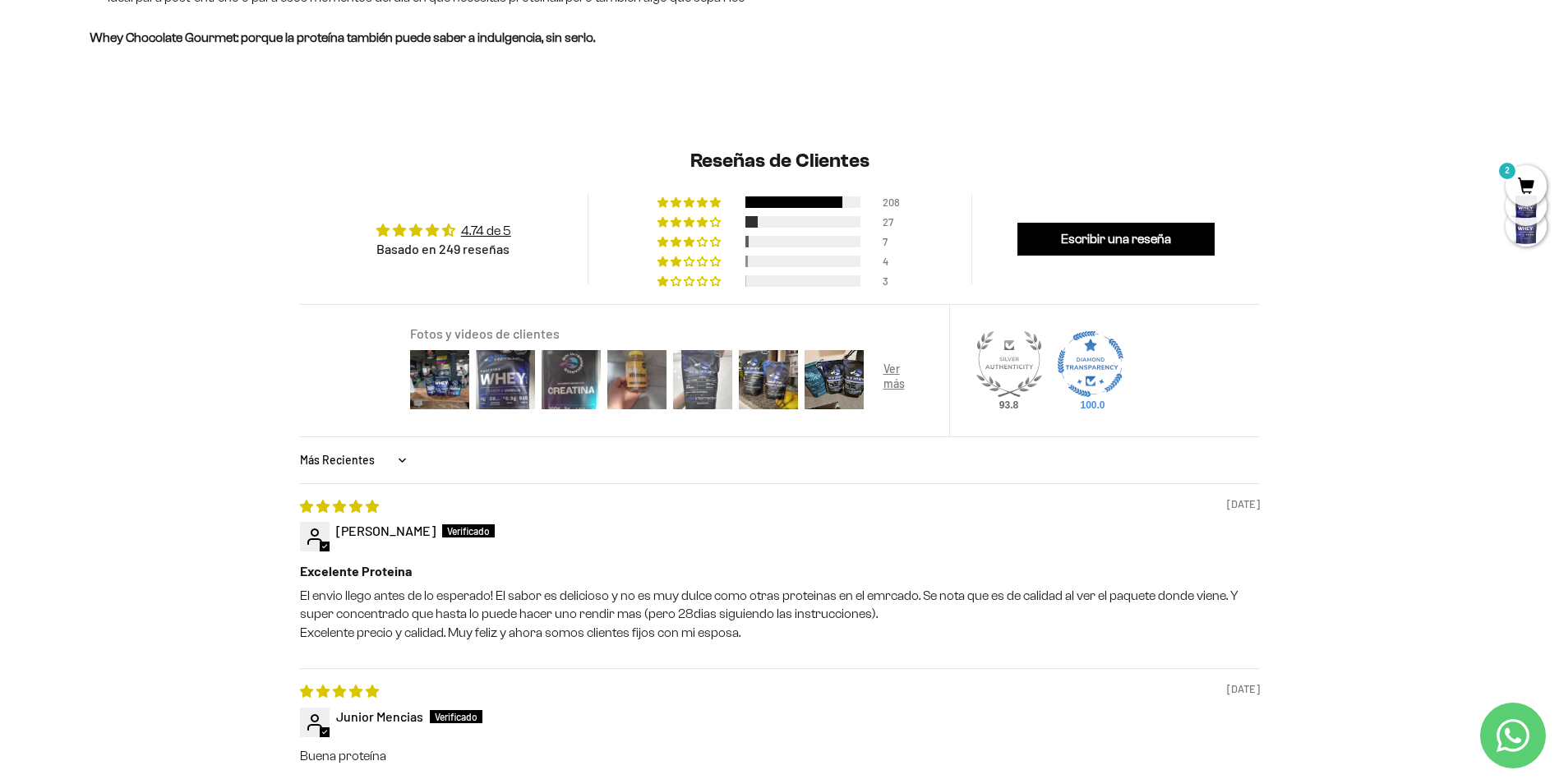
click at [699, 390] on img at bounding box center [703, 380] width 66 height 66
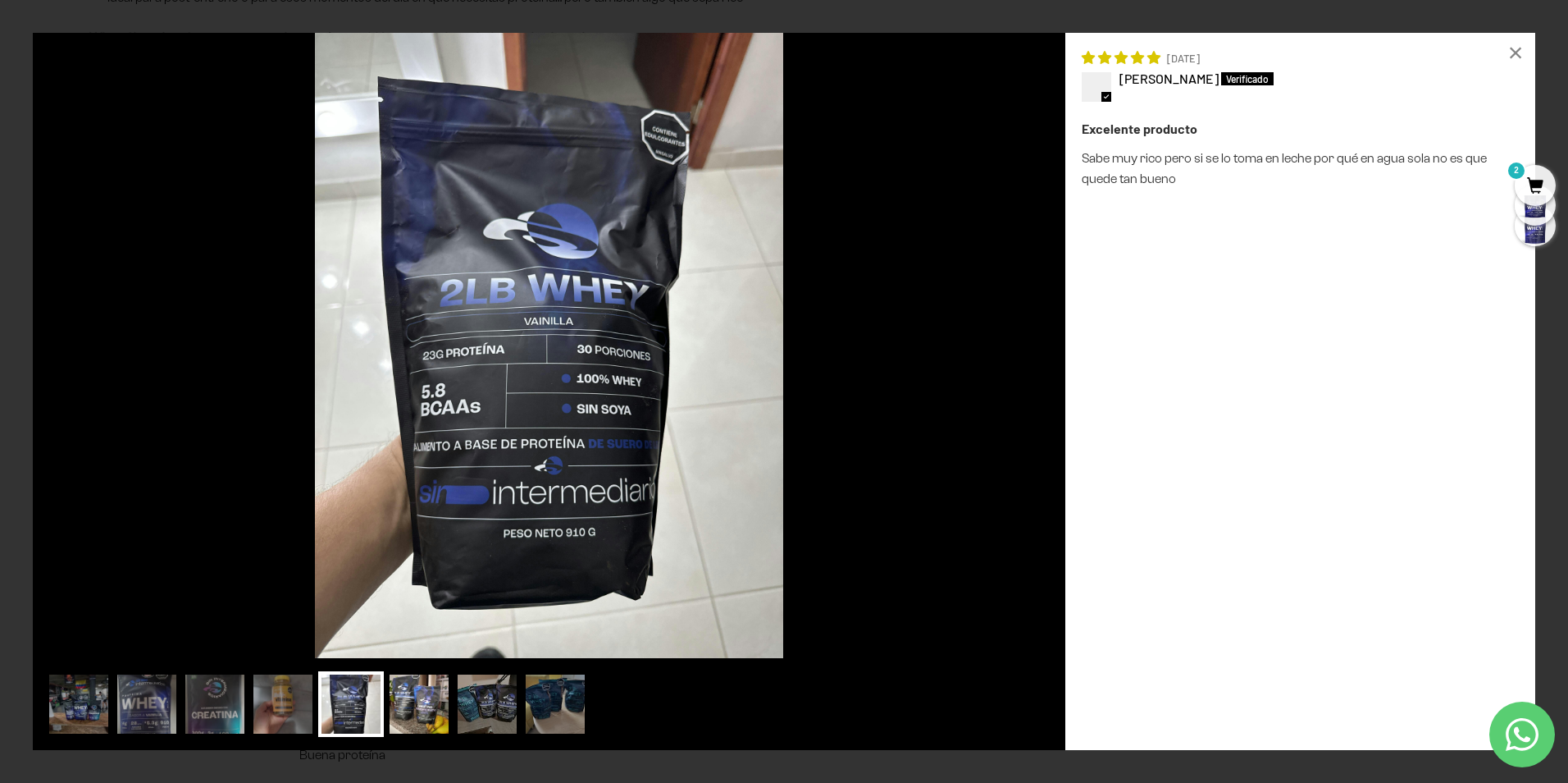
click at [395, 708] on img at bounding box center [419, 704] width 66 height 66
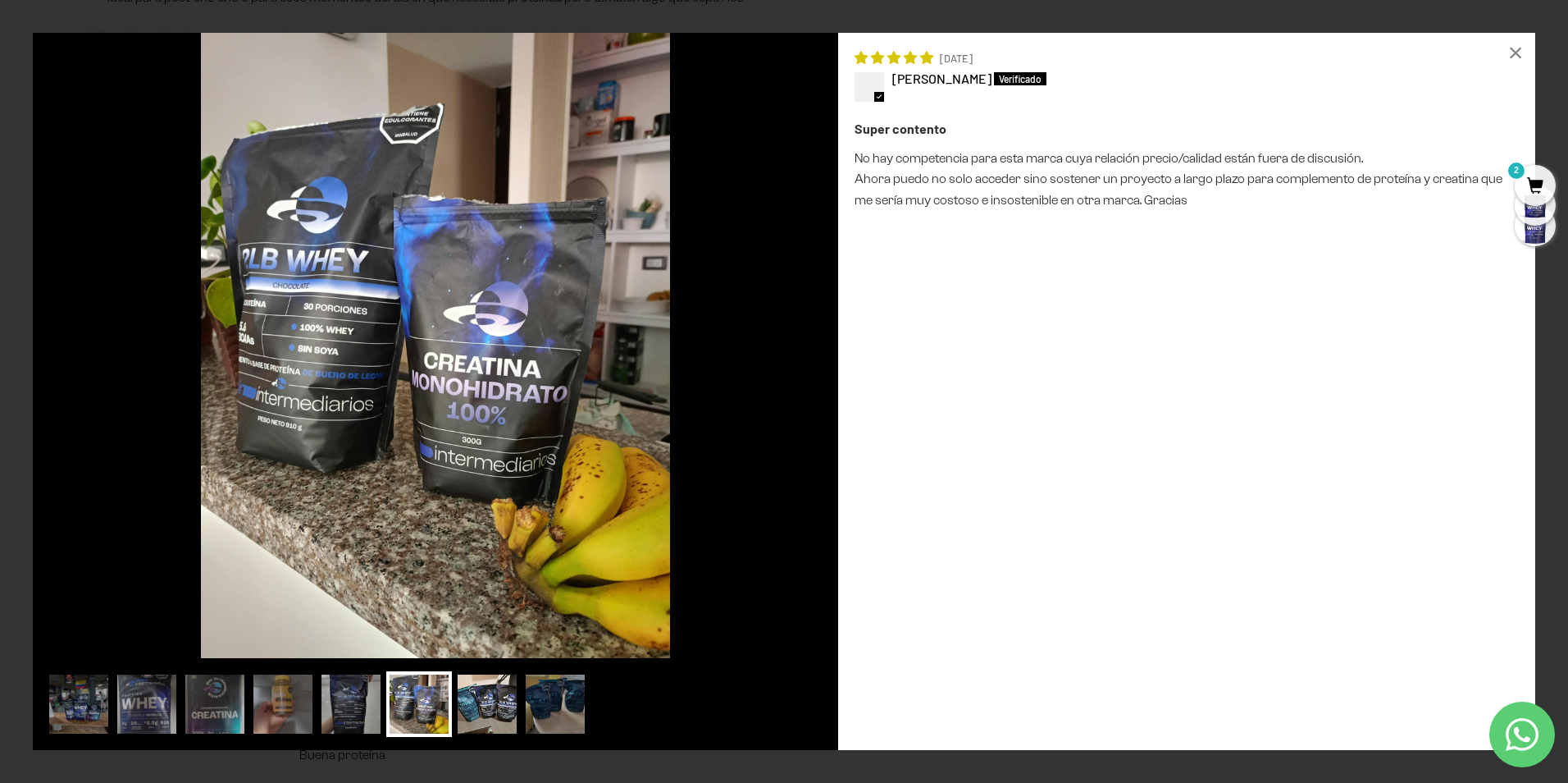
click at [484, 695] on img at bounding box center [487, 704] width 66 height 66
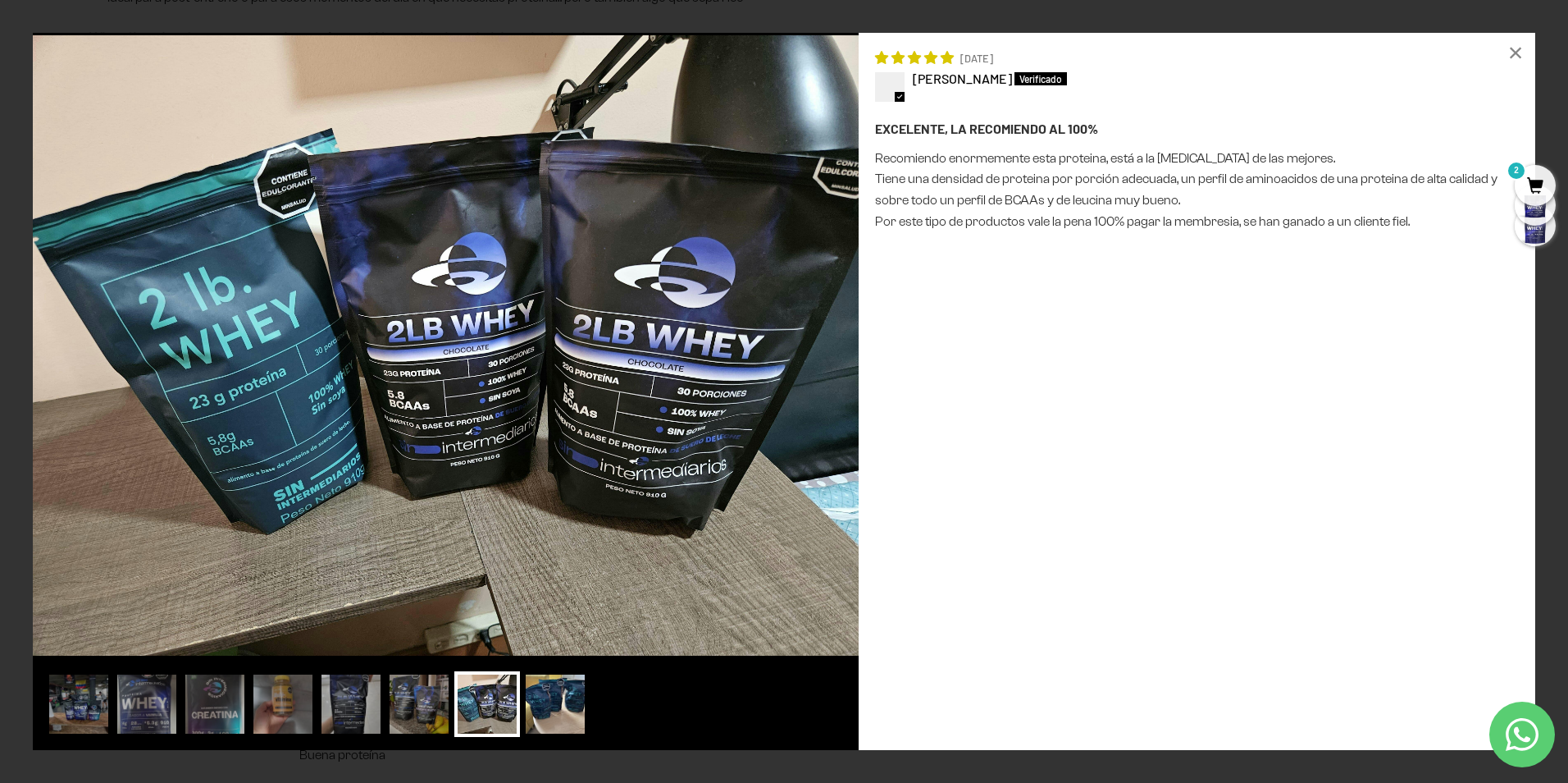
click at [537, 692] on img at bounding box center [555, 704] width 66 height 66
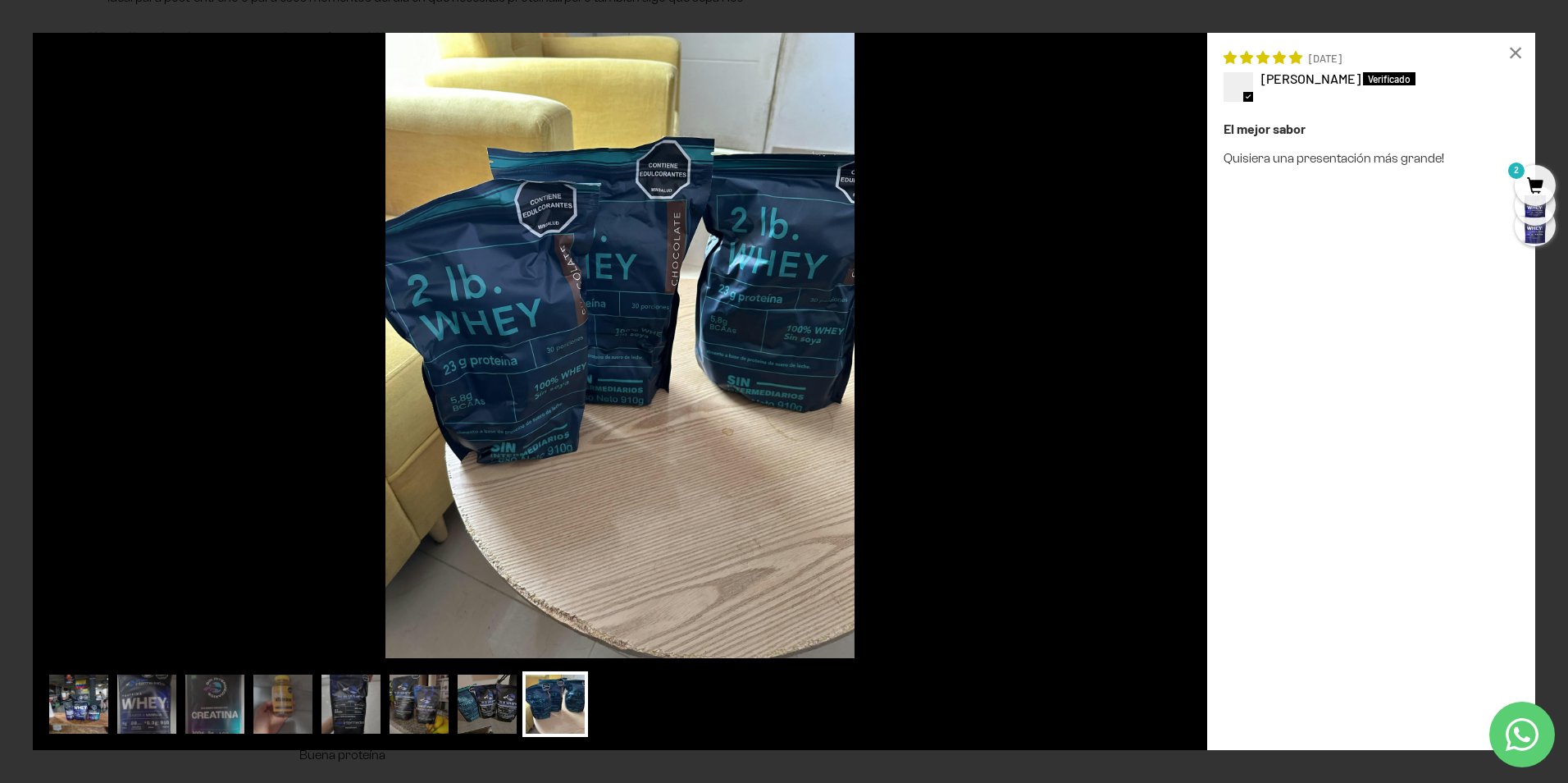
click at [77, 694] on img at bounding box center [78, 704] width 66 height 66
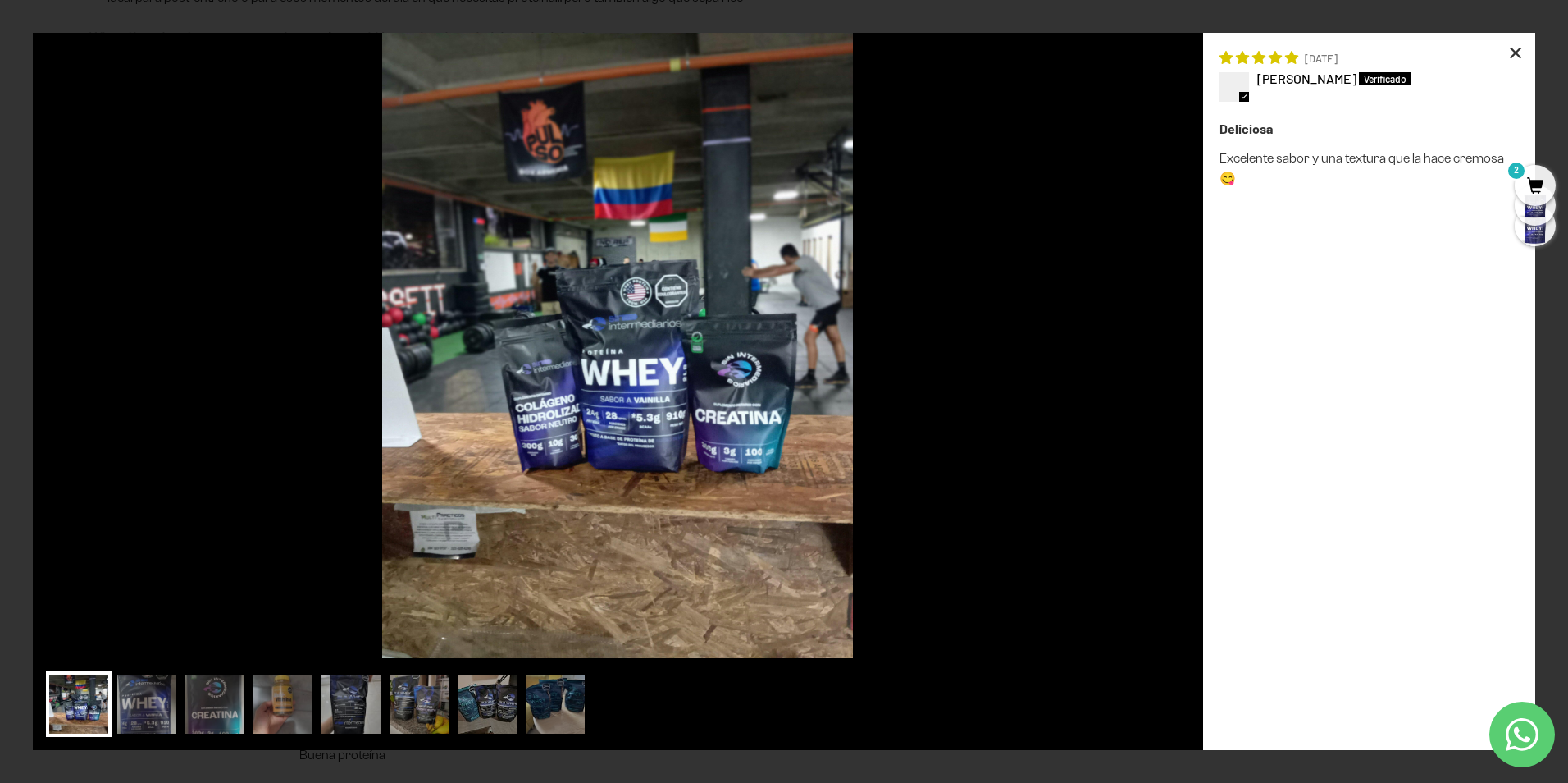
click at [1517, 46] on div "×" at bounding box center [1514, 52] width 39 height 39
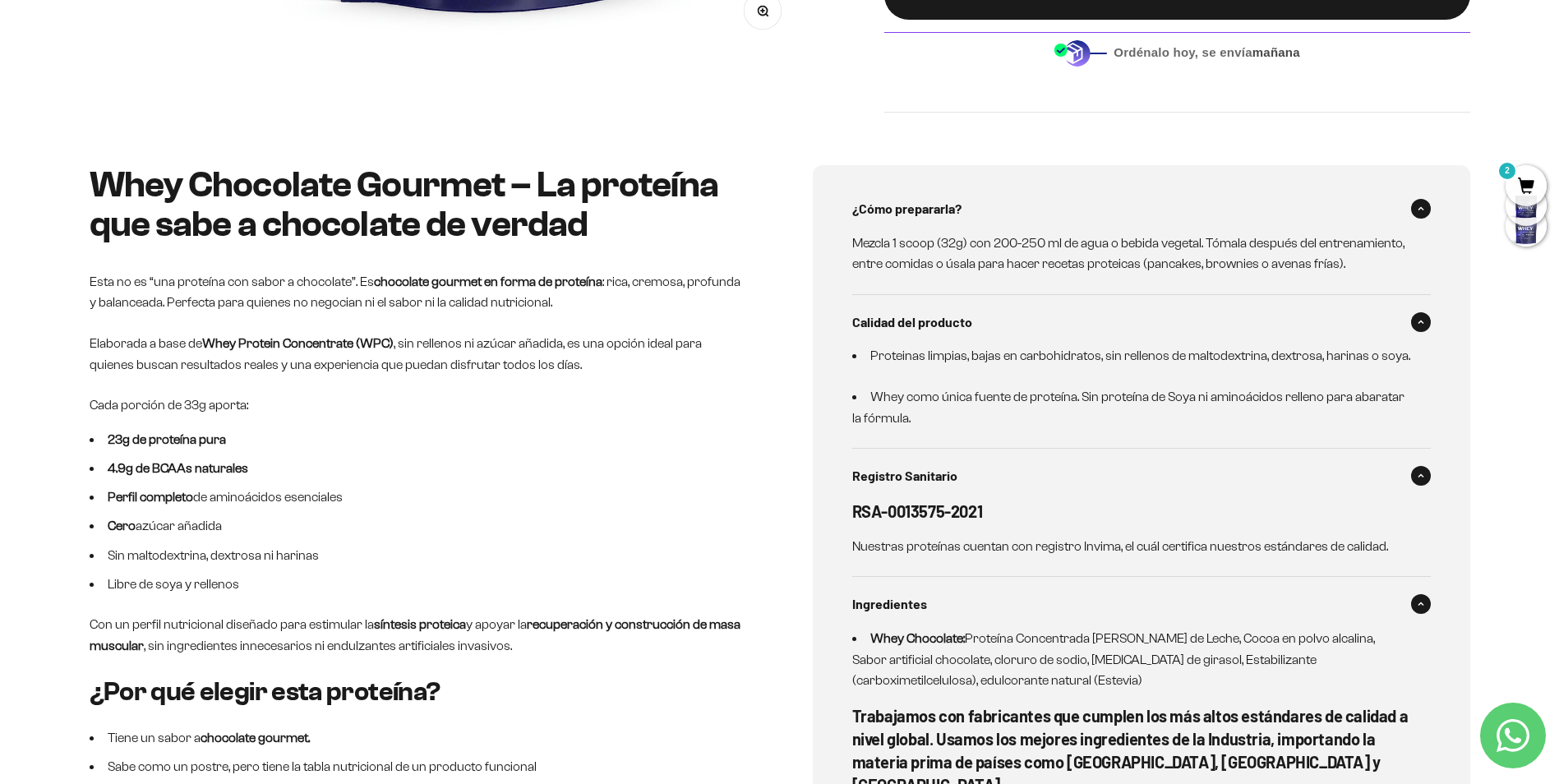
scroll to position [0, 0]
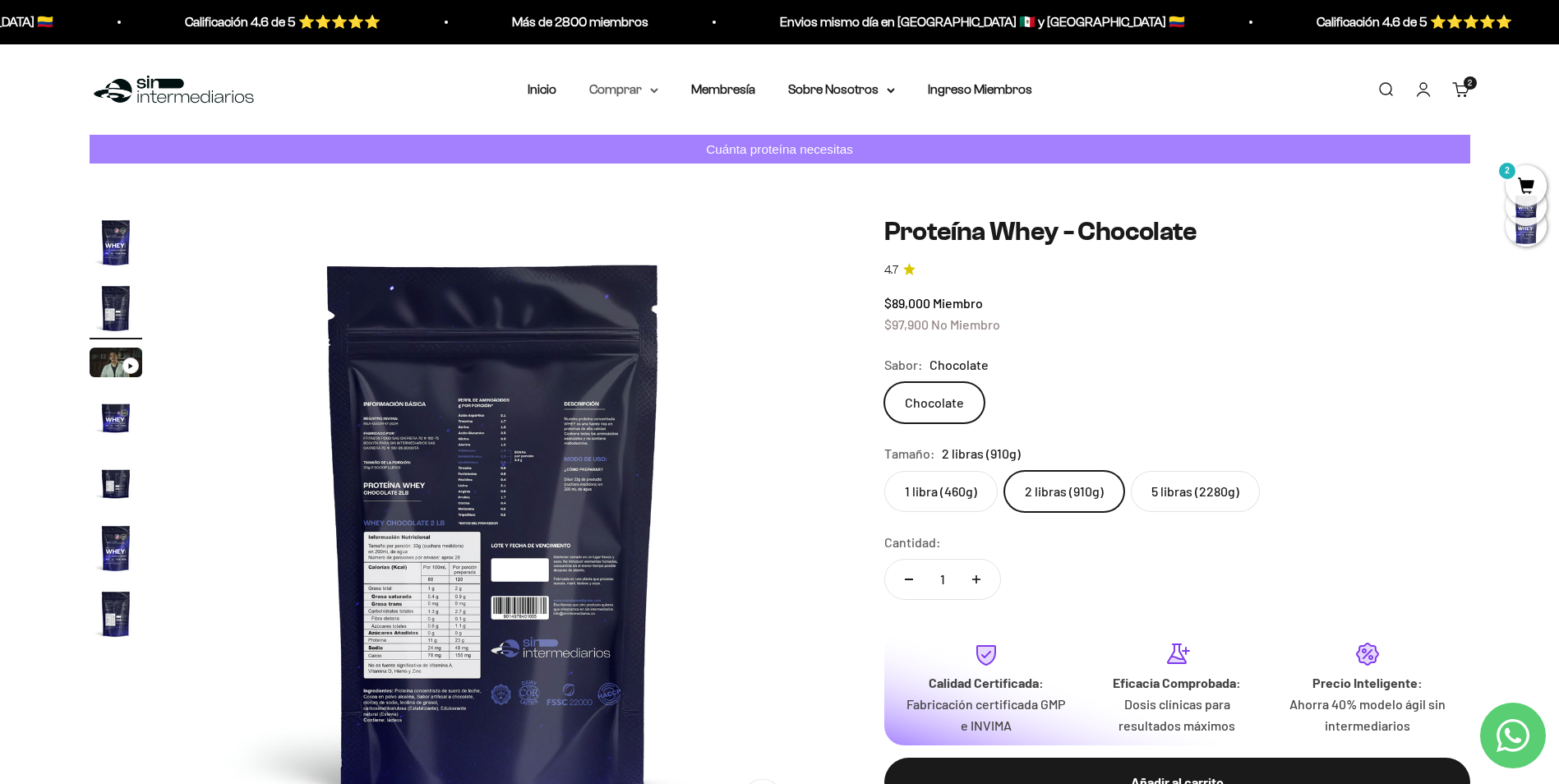
click at [636, 92] on summary "Comprar" at bounding box center [624, 89] width 69 height 21
click at [667, 173] on span "Otros Suplementos" at bounding box center [654, 172] width 110 height 14
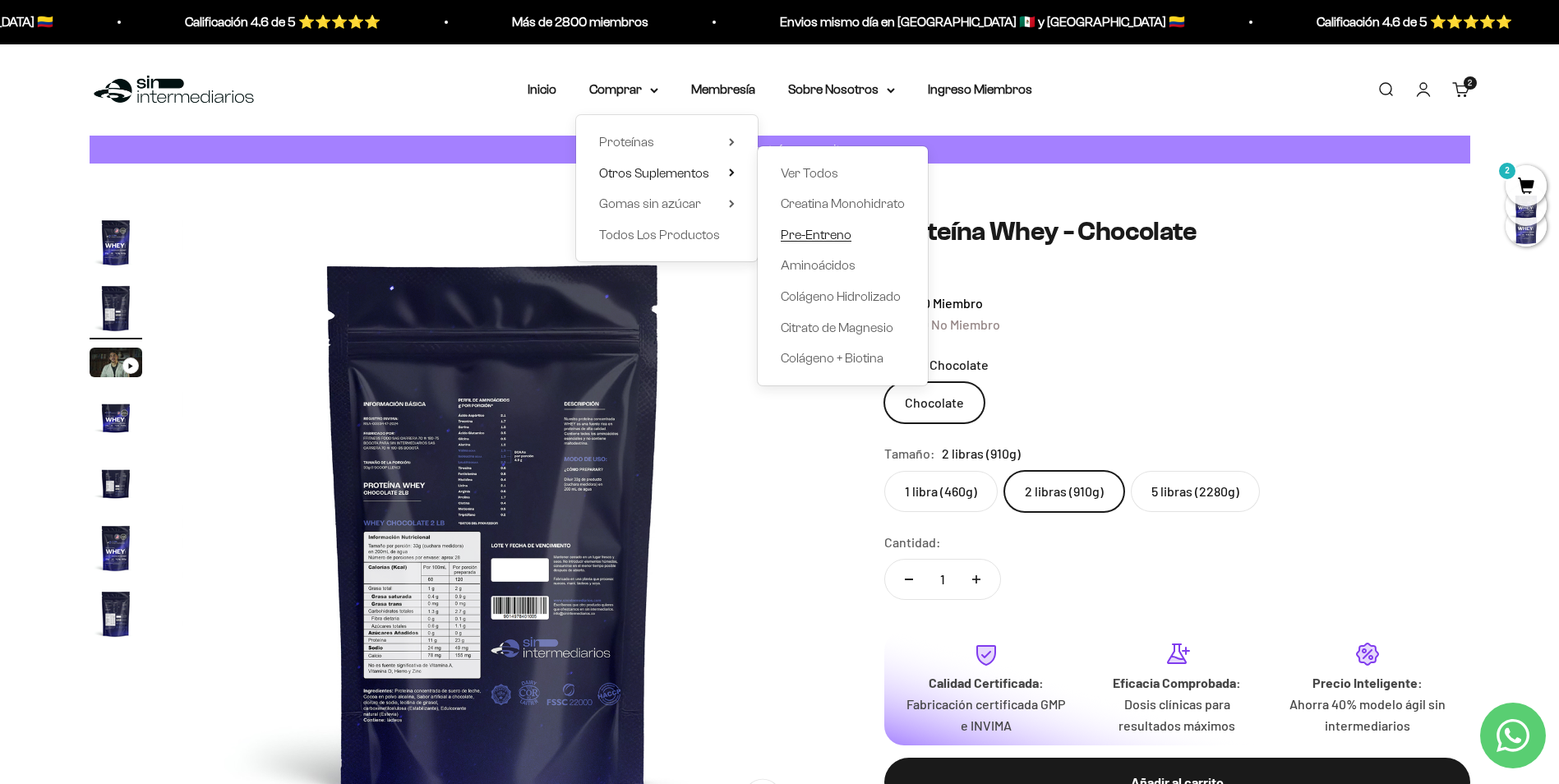
click at [817, 235] on span "Pre-Entreno" at bounding box center [816, 234] width 71 height 14
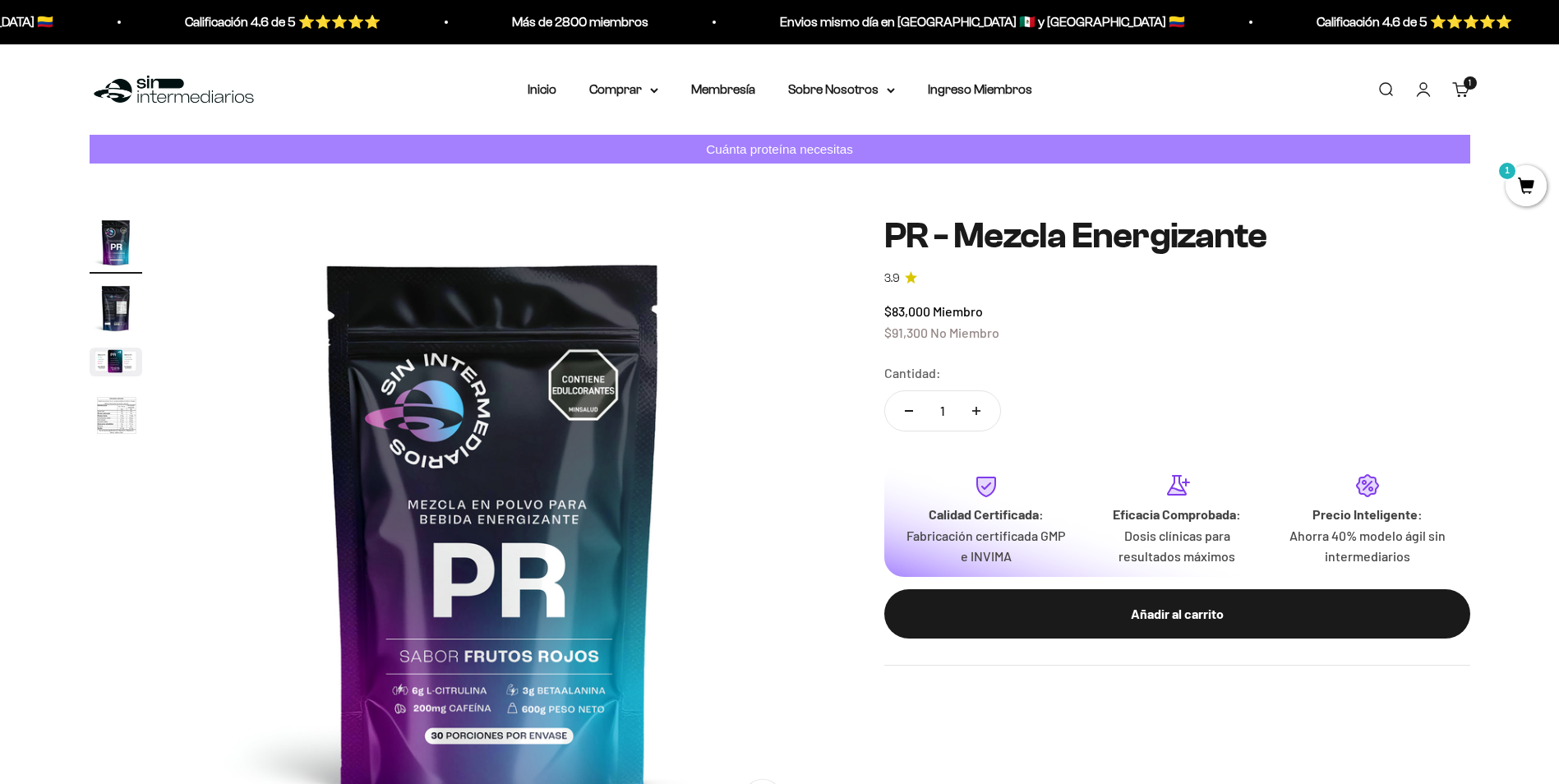
click at [122, 306] on img "Ir al artículo 2" at bounding box center [115, 308] width 53 height 53
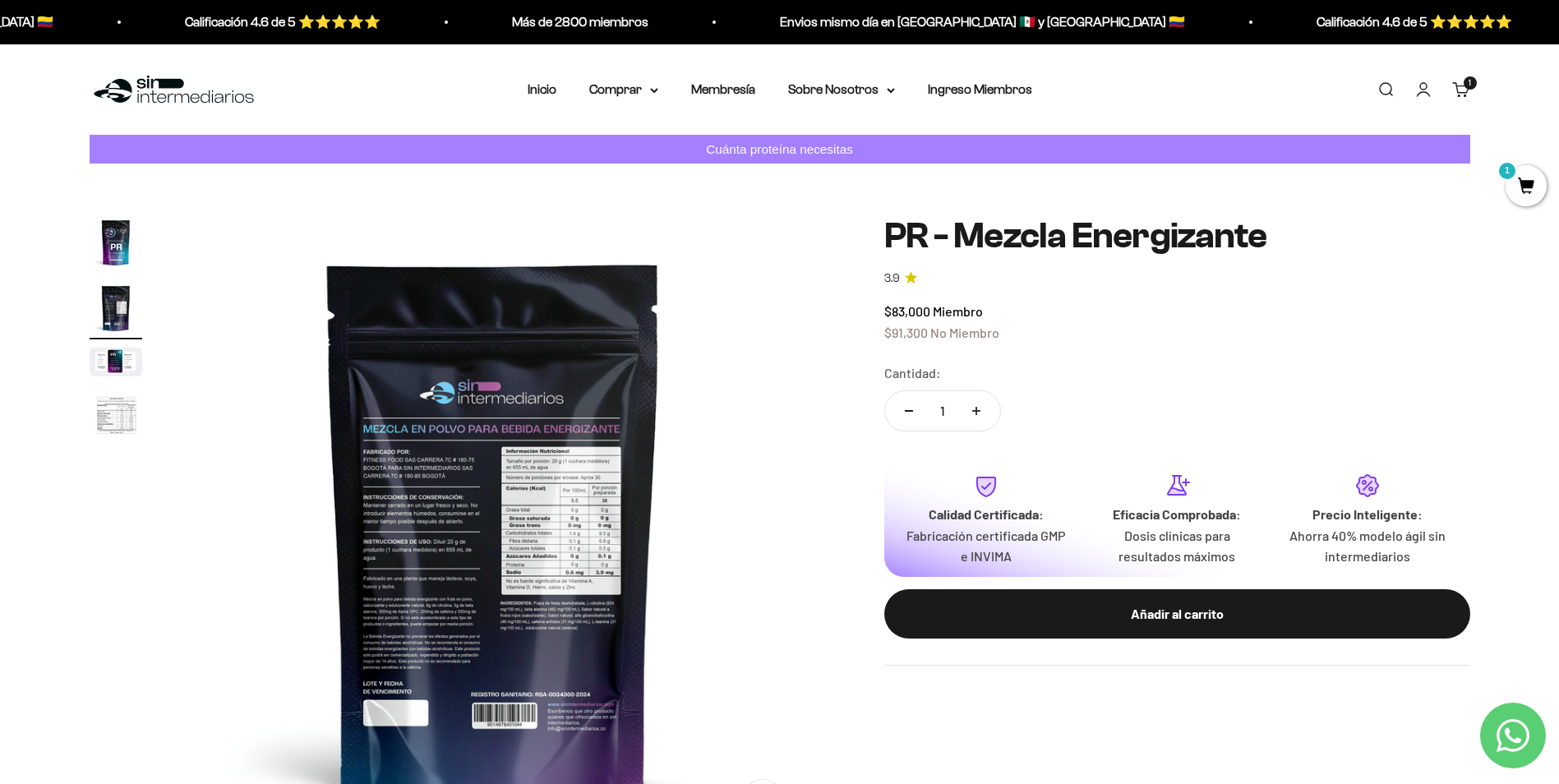
click at [483, 494] on img at bounding box center [493, 527] width 624 height 624
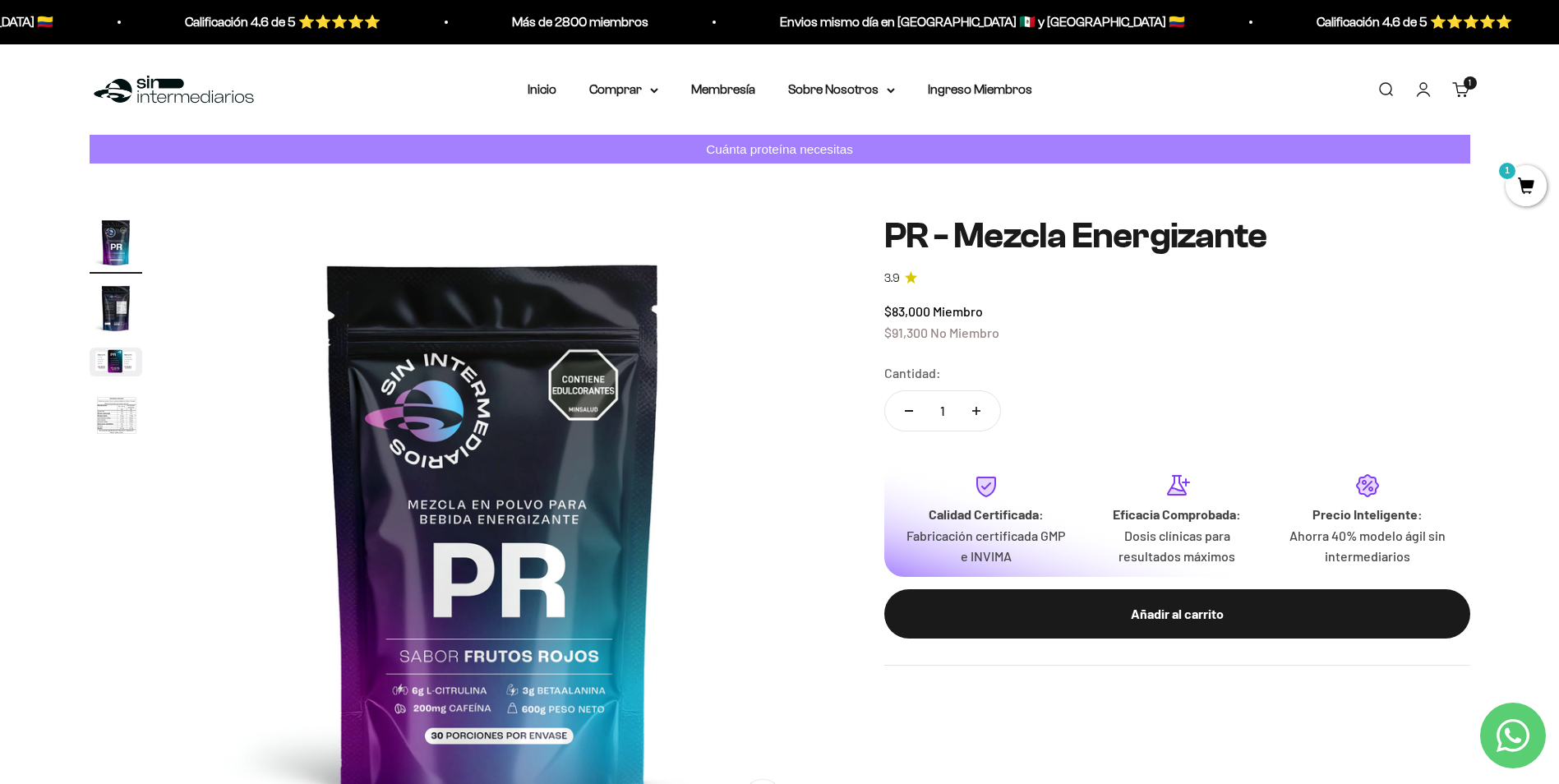
click at [135, 371] on img "Ir al artículo 3" at bounding box center [115, 362] width 53 height 29
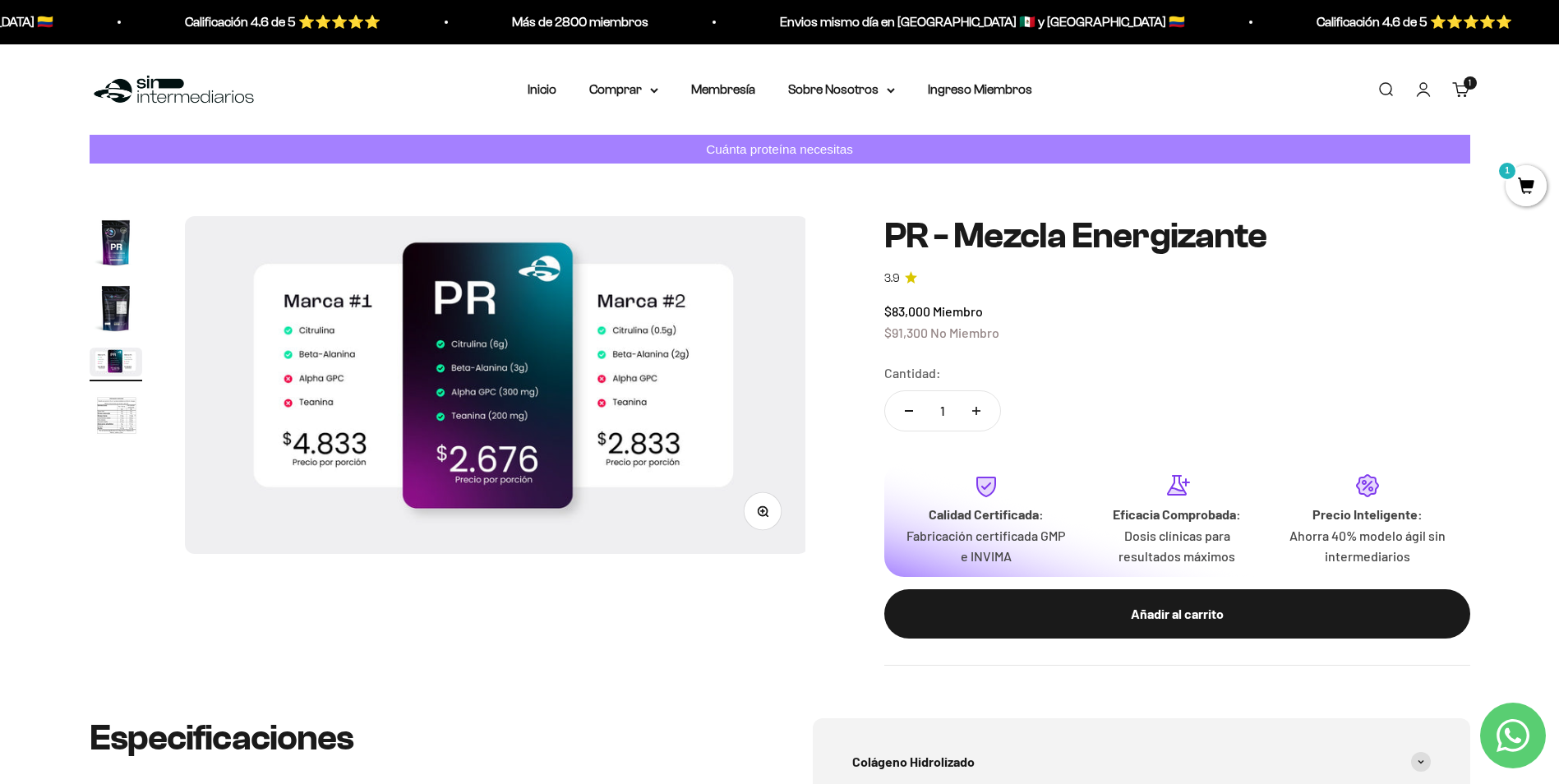
scroll to position [0, 1287]
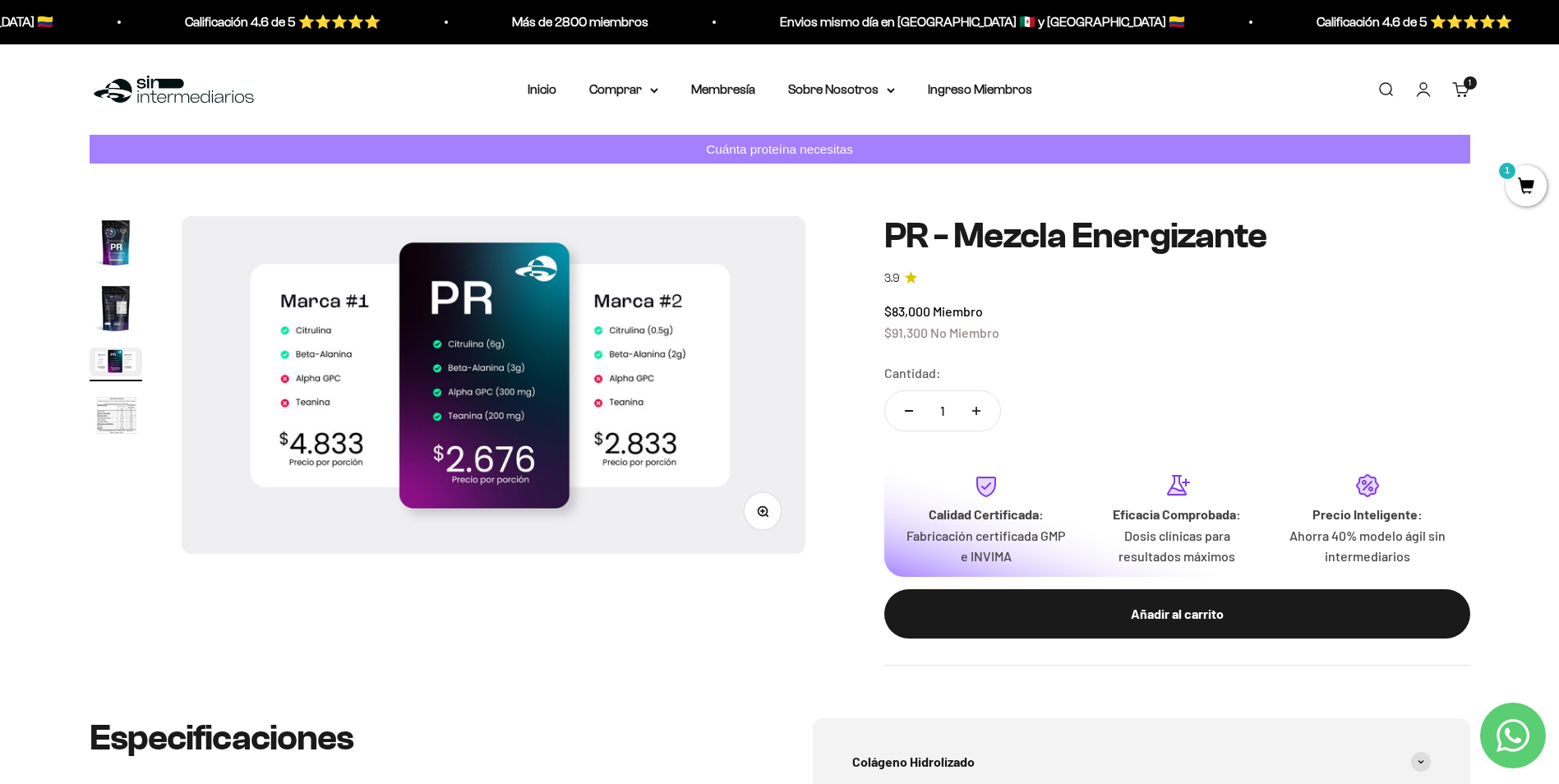
click at [129, 412] on img "Ir al artículo 4" at bounding box center [115, 416] width 53 height 55
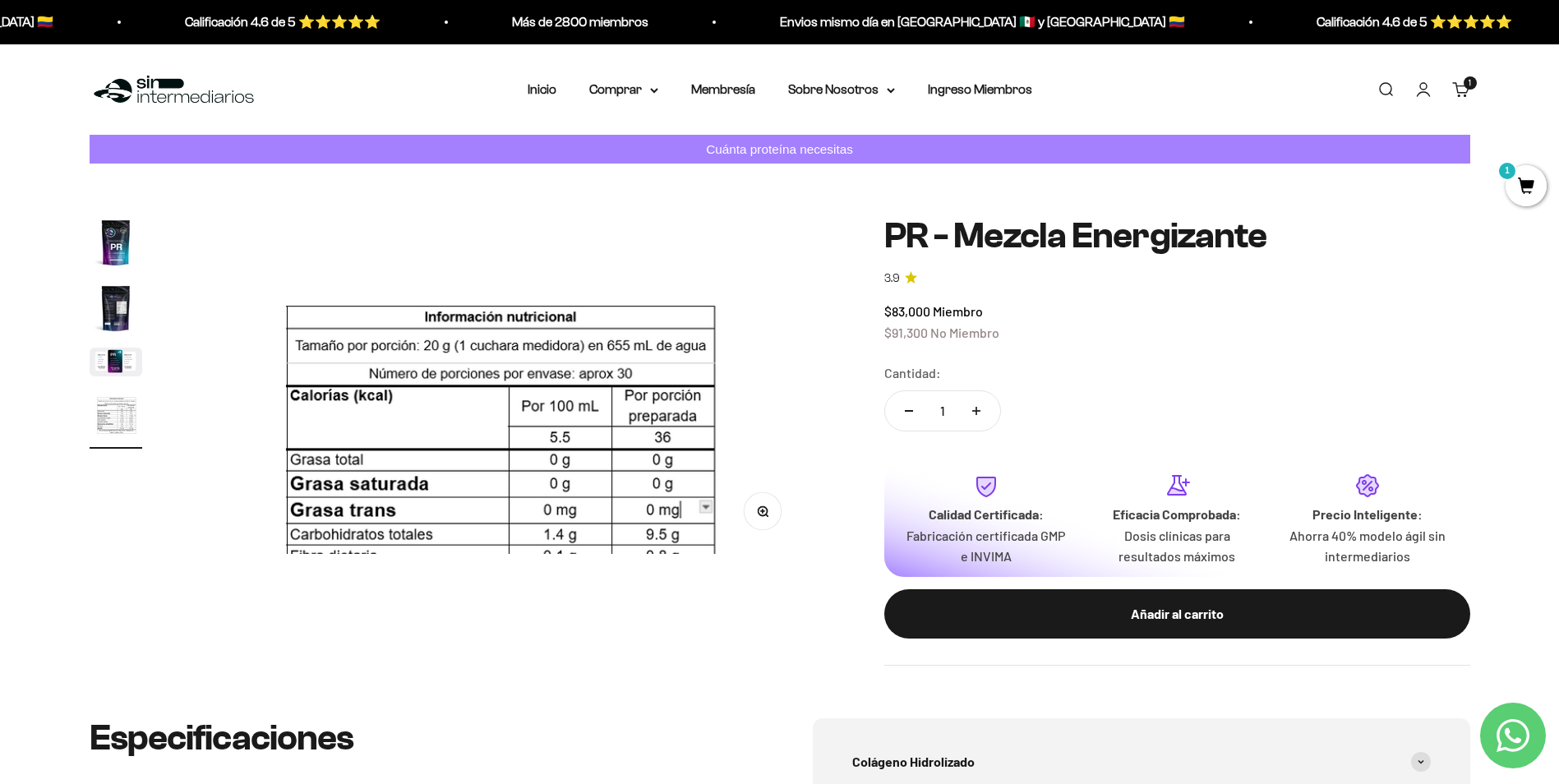
scroll to position [0, 1931]
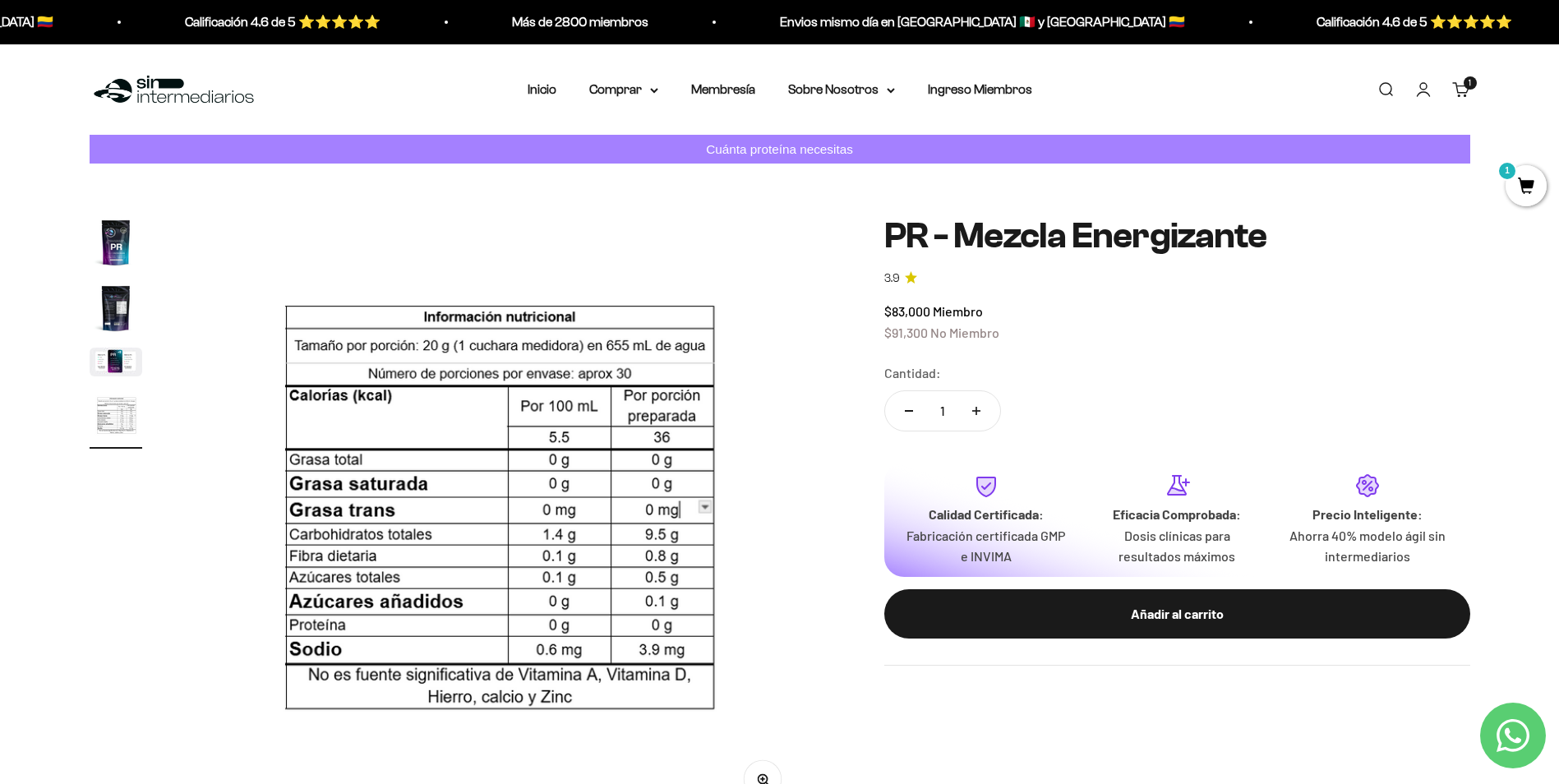
click at [126, 300] on img "Ir al artículo 2" at bounding box center [115, 308] width 53 height 53
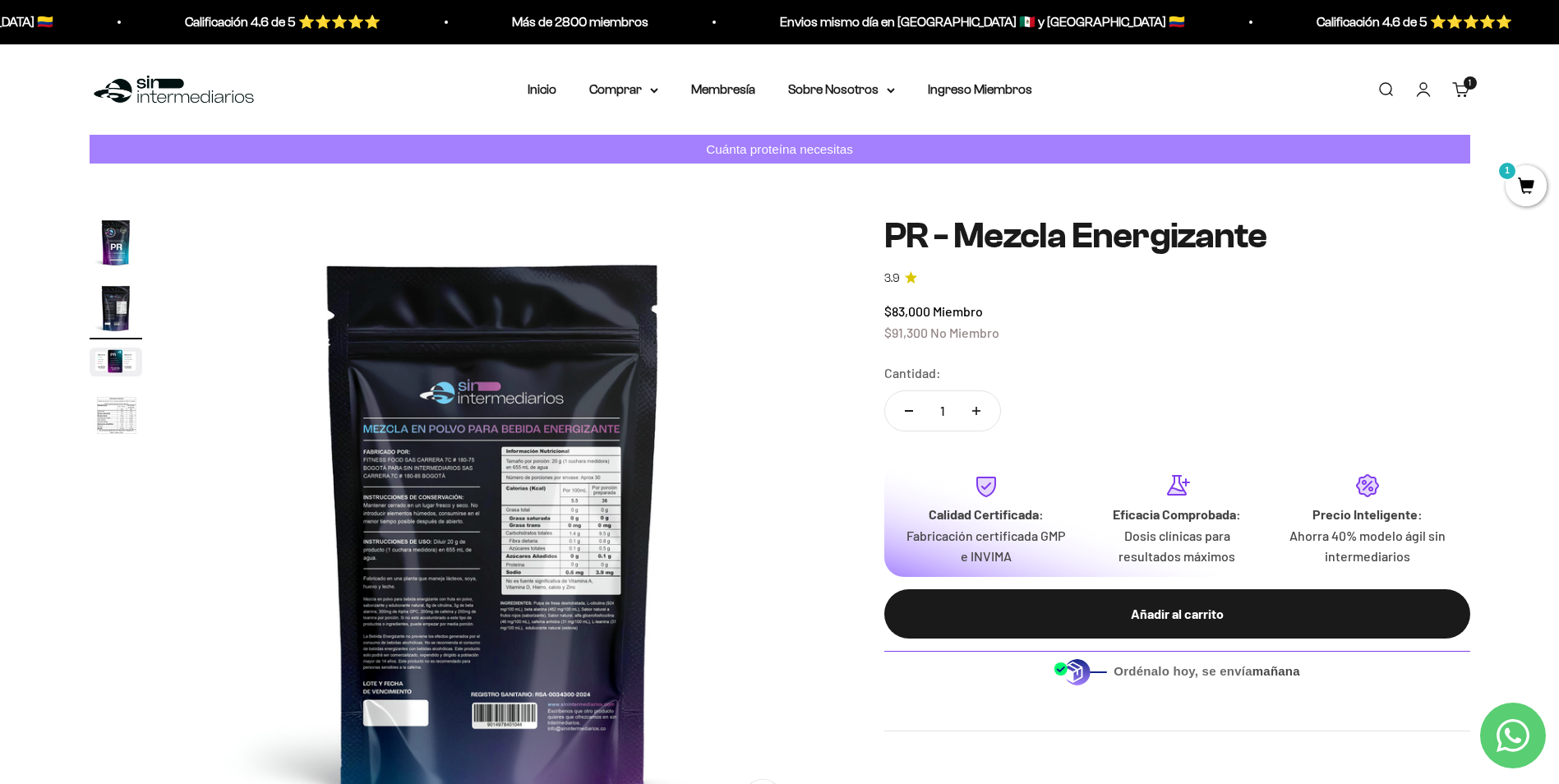
scroll to position [273, 0]
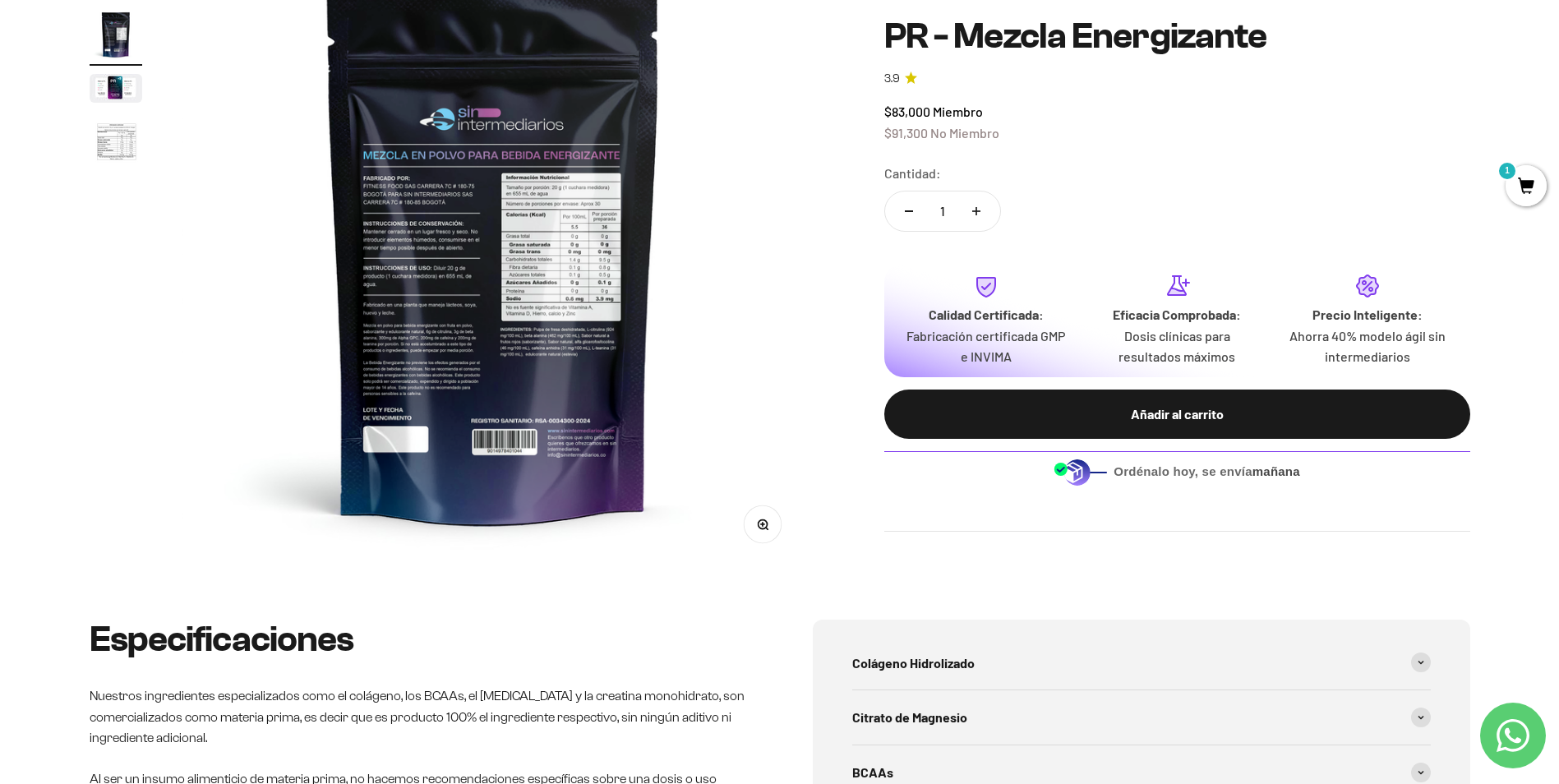
click at [770, 519] on button "Zoom" at bounding box center [762, 523] width 37 height 37
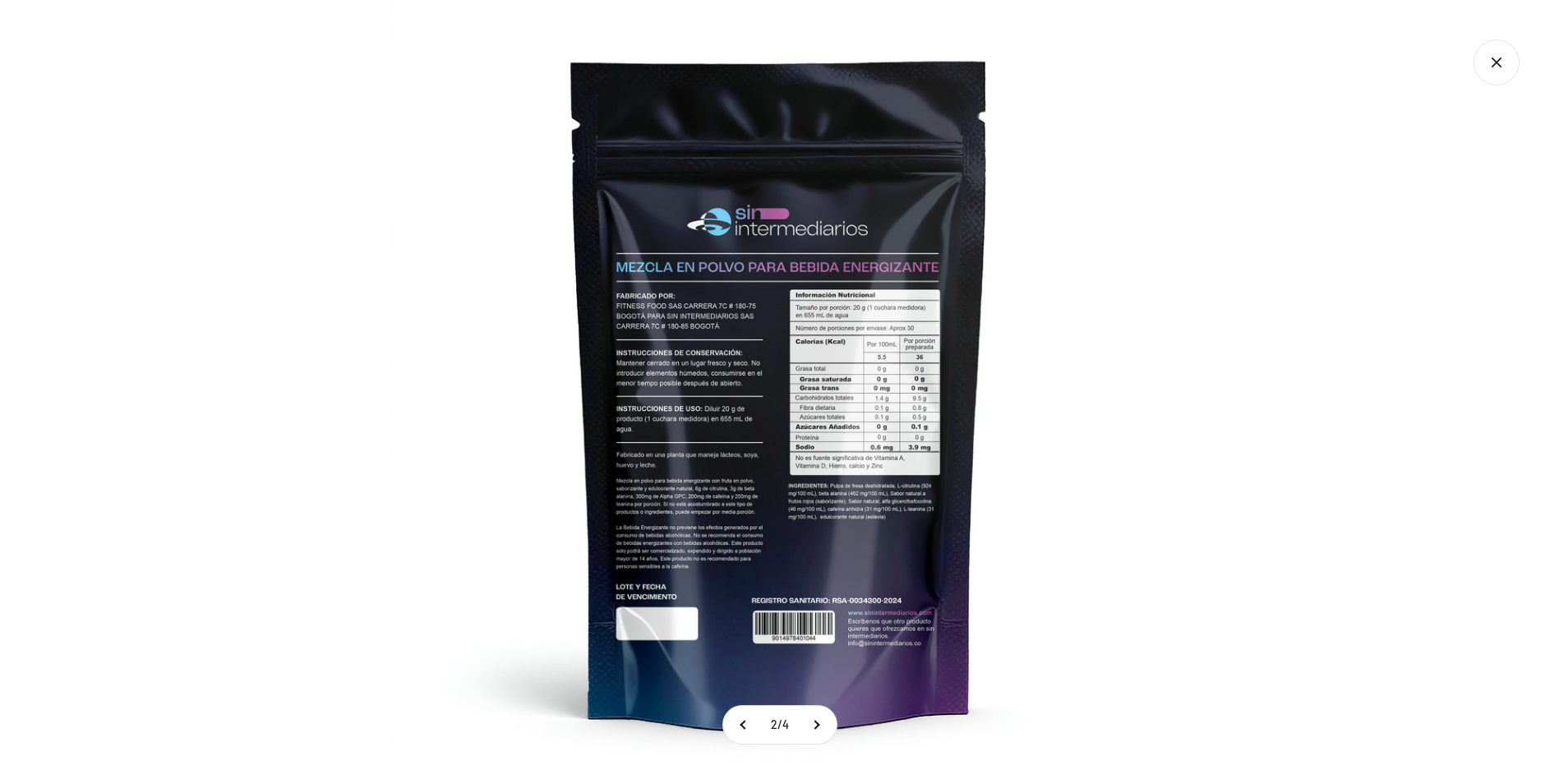
click at [762, 399] on img at bounding box center [780, 392] width 784 height 784
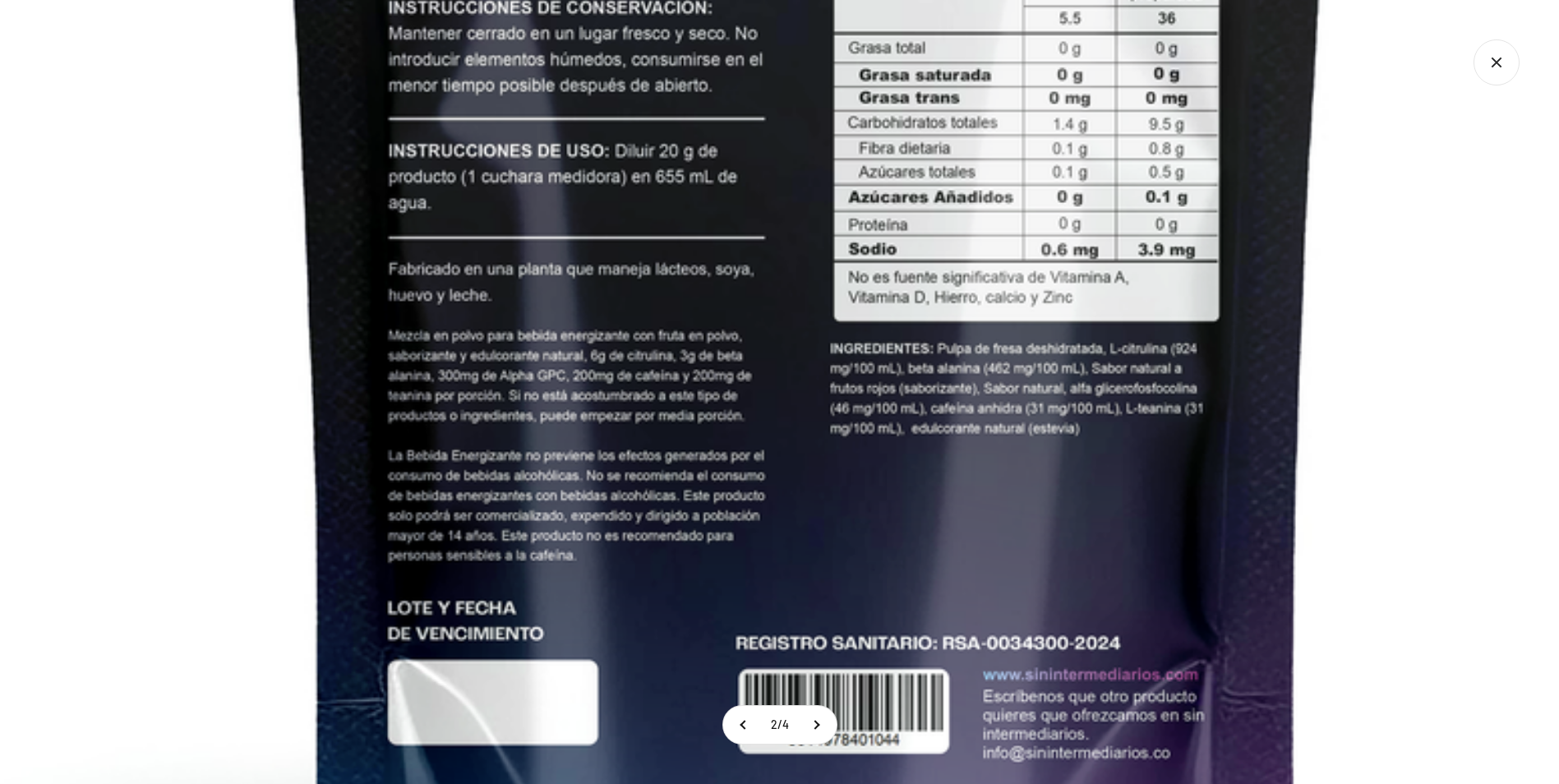
click at [1492, 509] on img at bounding box center [807, 107] width 2013 height 2012
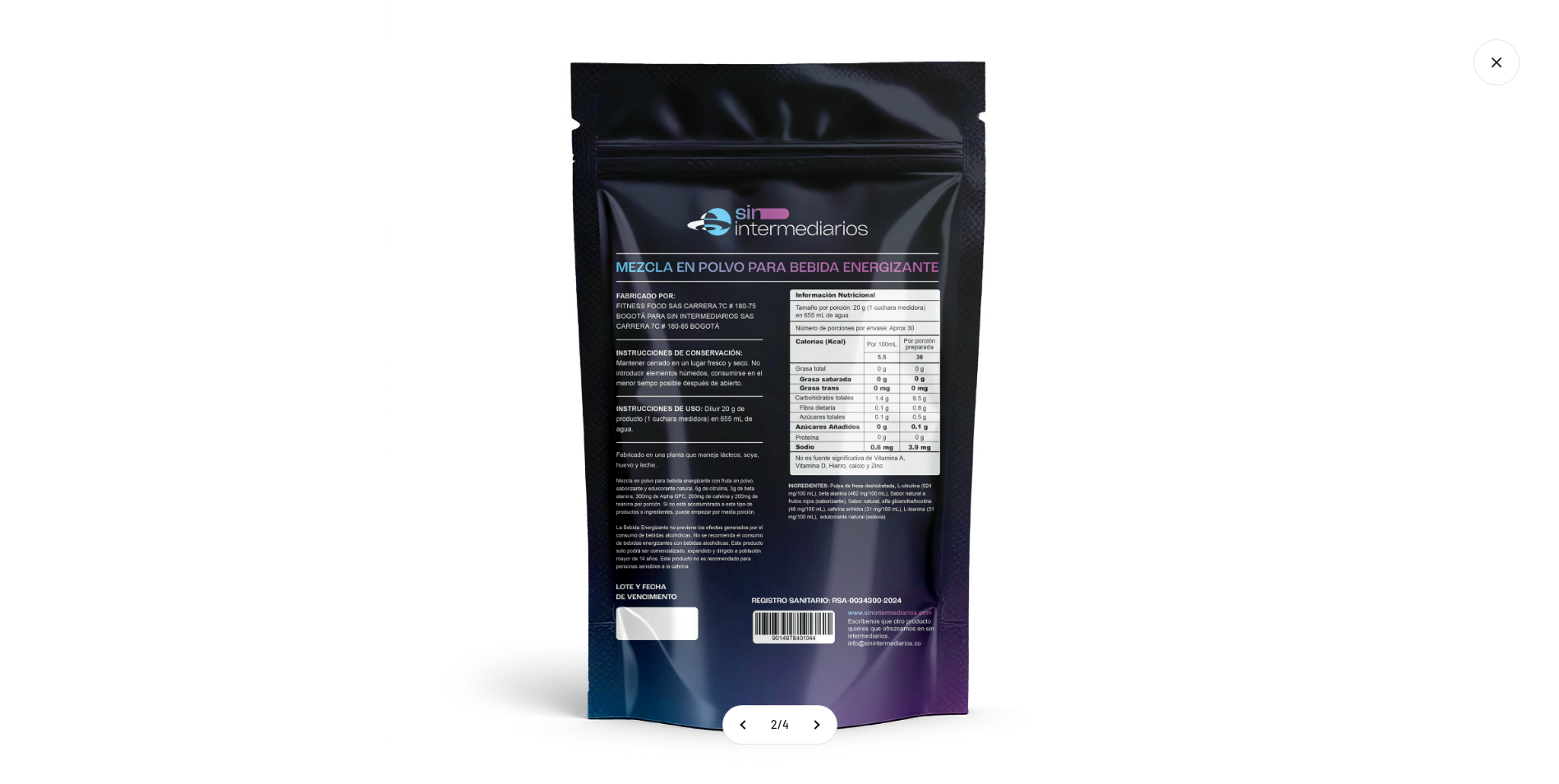
click at [1483, 69] on icon "Cerrar galería" at bounding box center [1497, 62] width 46 height 46
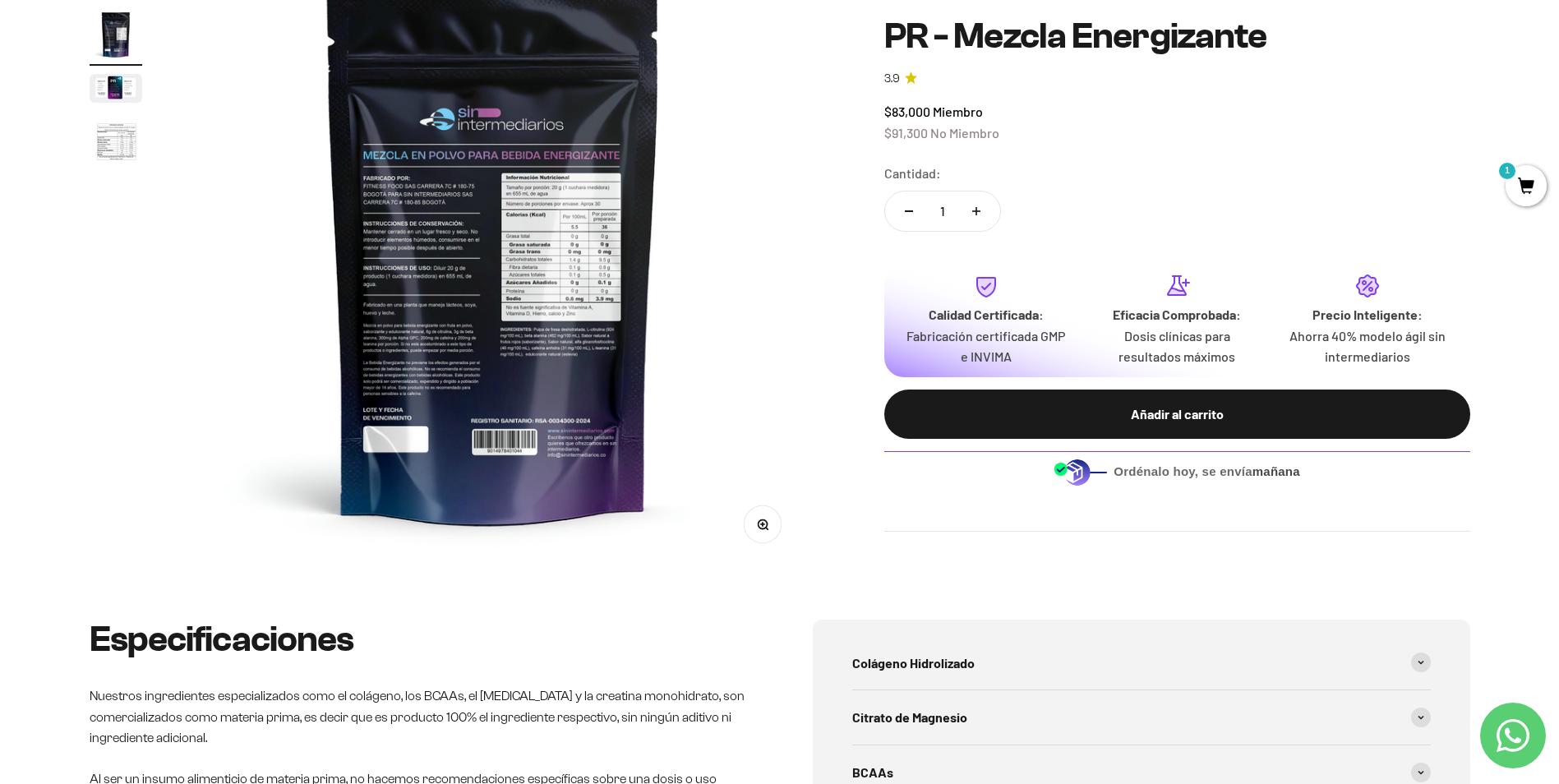
scroll to position [0, 0]
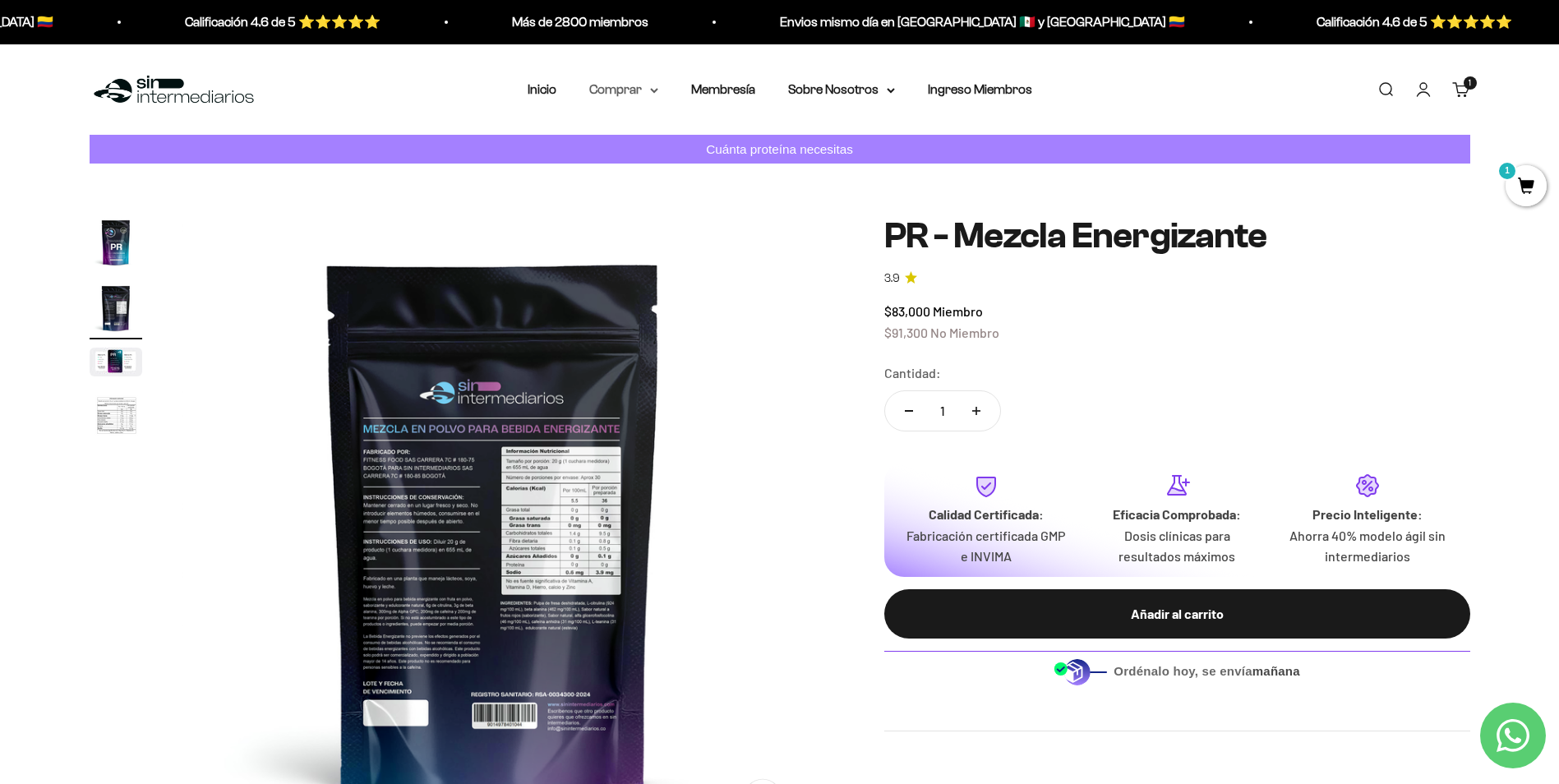
click at [629, 87] on summary "Comprar" at bounding box center [624, 89] width 69 height 21
click at [640, 147] on span "Proteínas" at bounding box center [626, 142] width 55 height 14
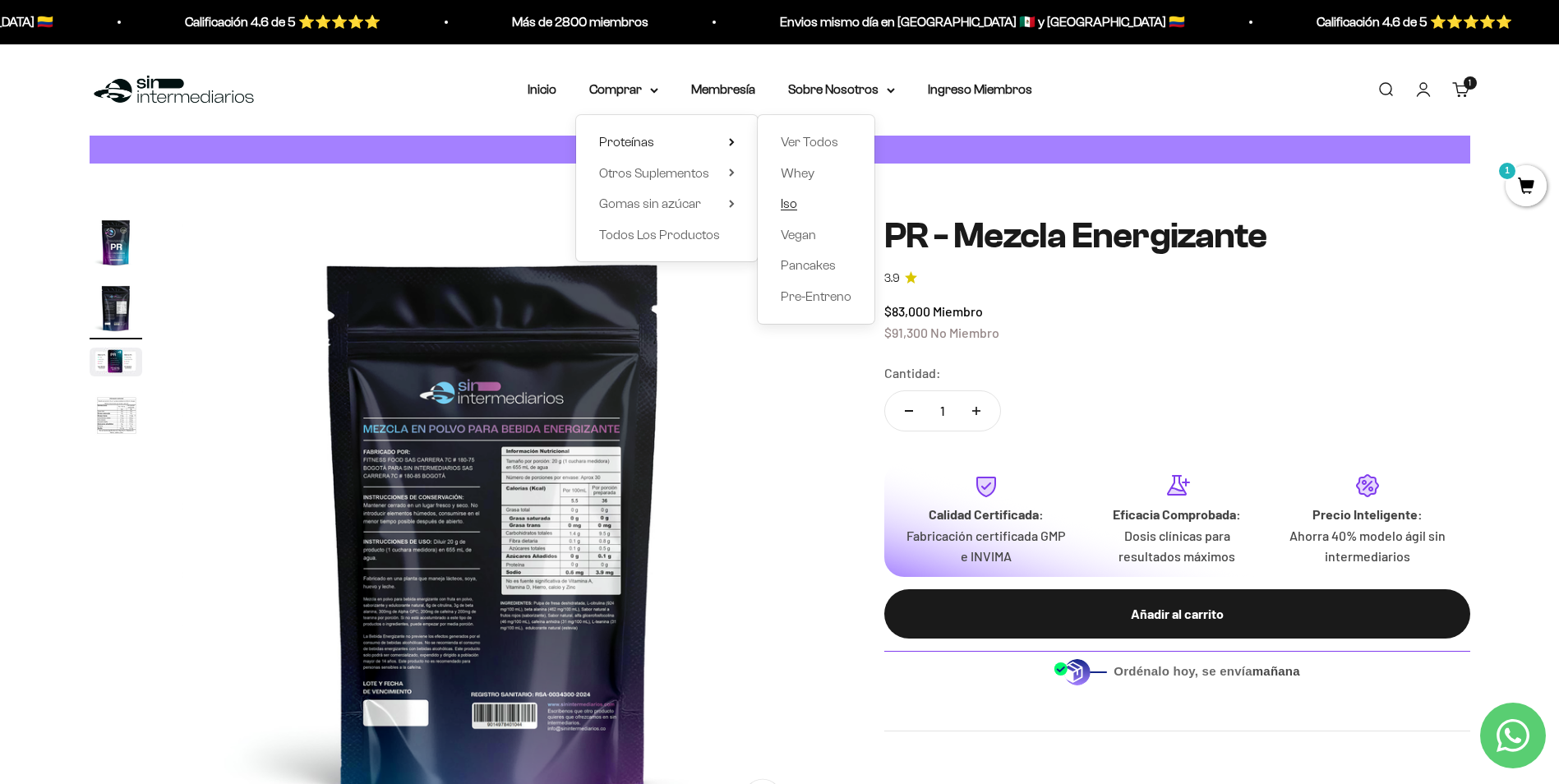
click at [788, 204] on span "Iso" at bounding box center [788, 203] width 16 height 14
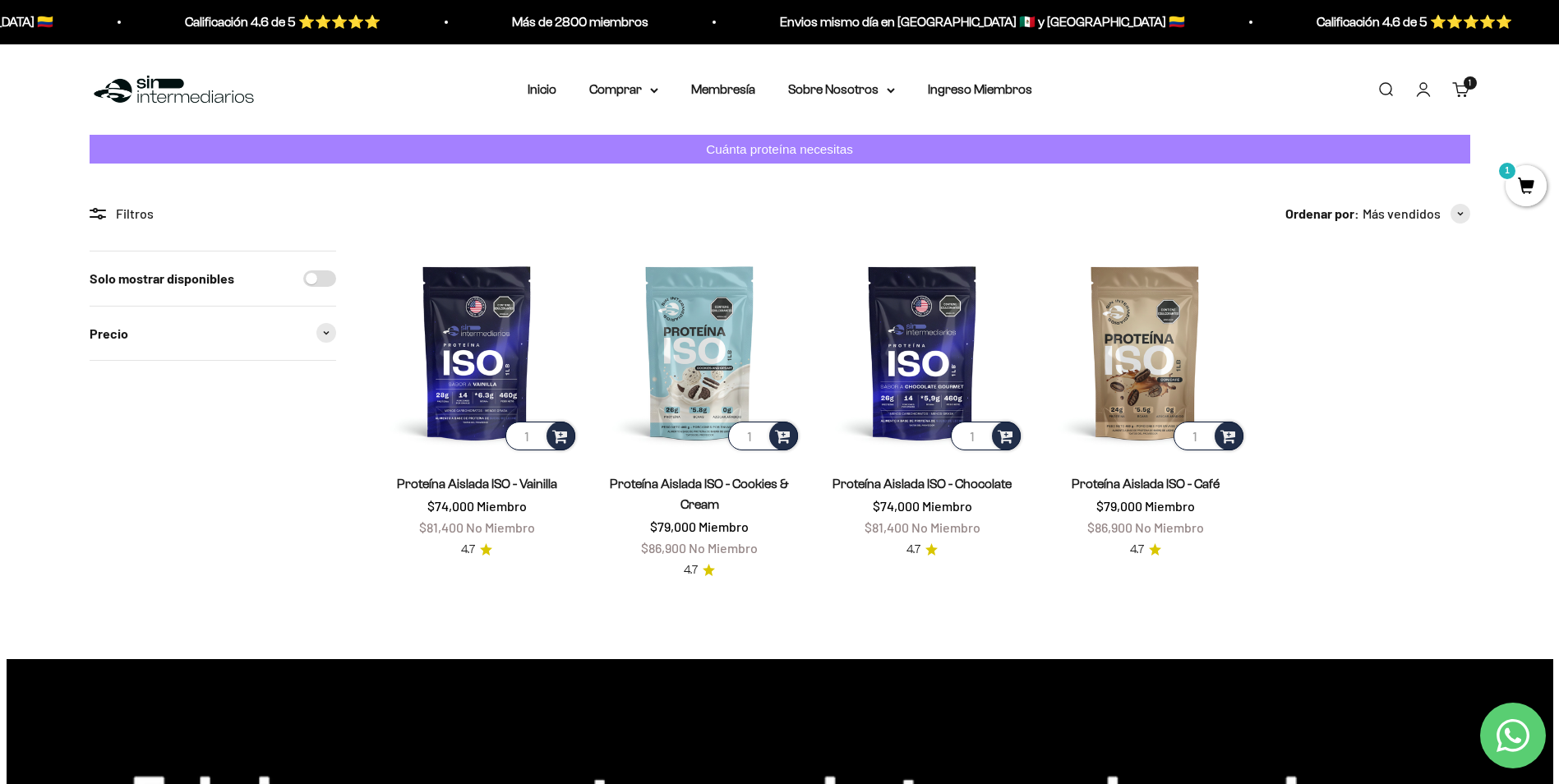
click at [330, 273] on input "Solo mostrar disponibles" at bounding box center [319, 278] width 33 height 16
checkbox input "true"
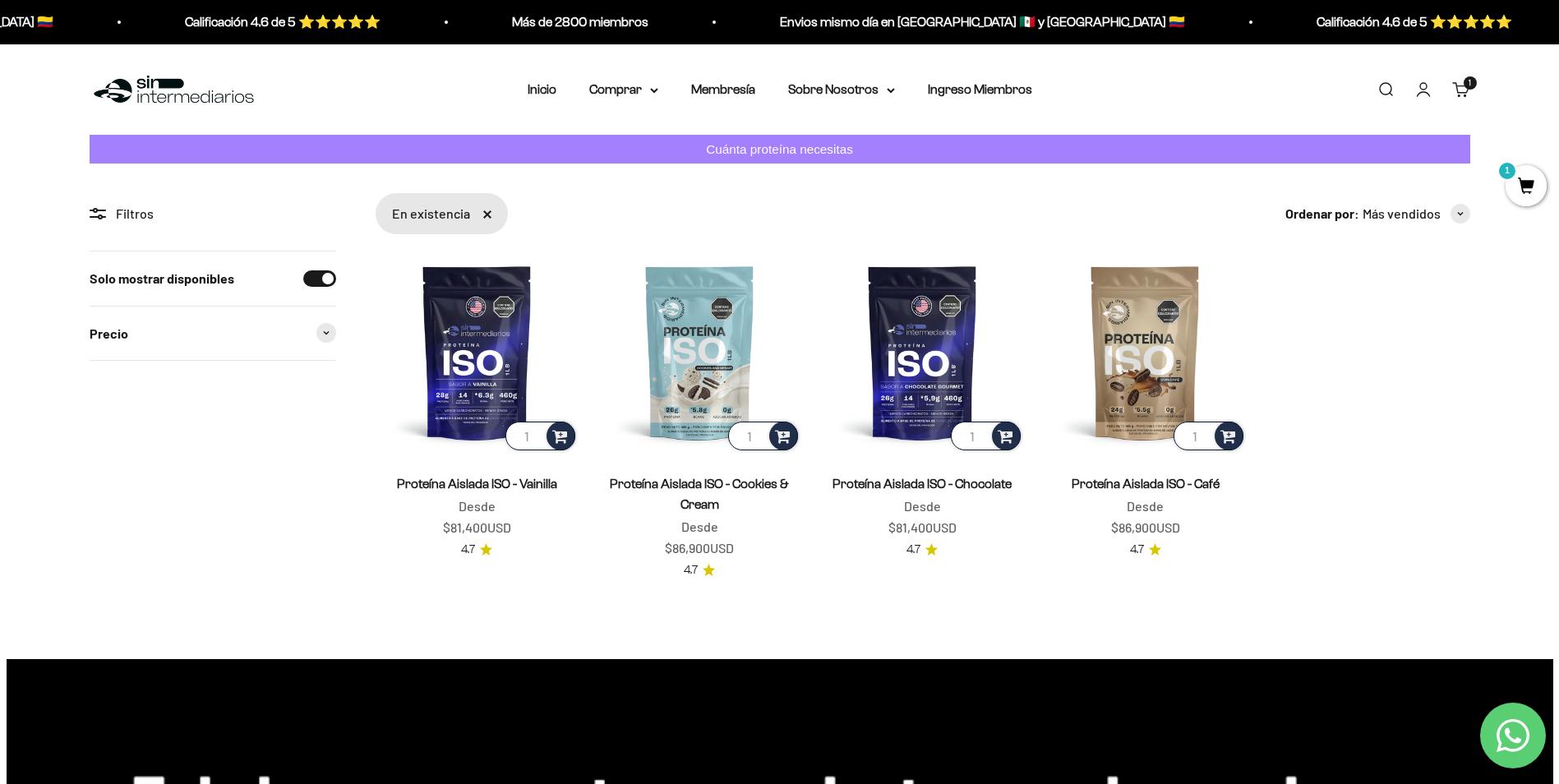
click at [323, 277] on input "Solo mostrar disponibles" at bounding box center [319, 278] width 33 height 16
checkbox input "false"
click at [748, 88] on link "Membresía" at bounding box center [723, 89] width 64 height 14
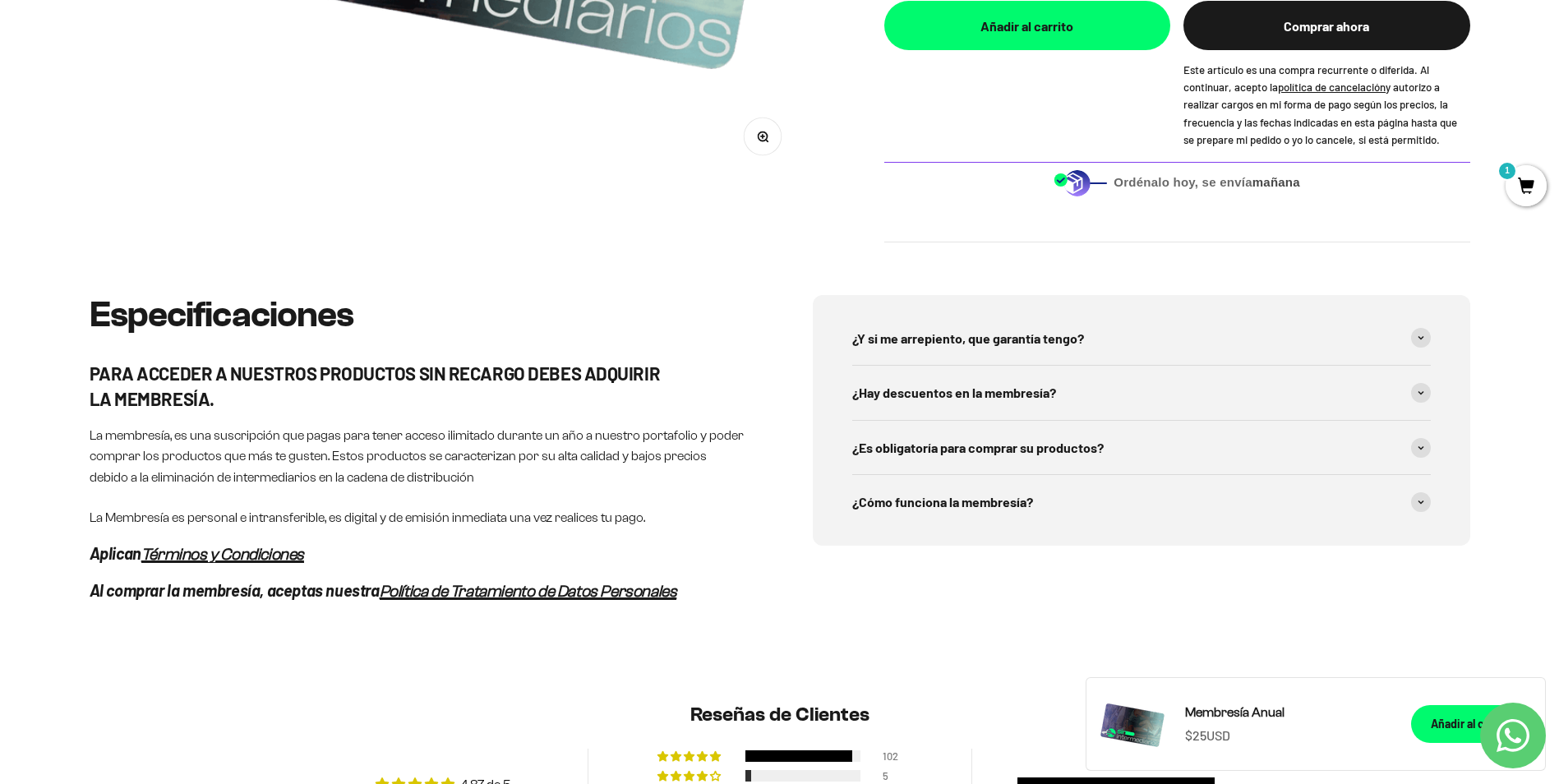
scroll to position [1095, 0]
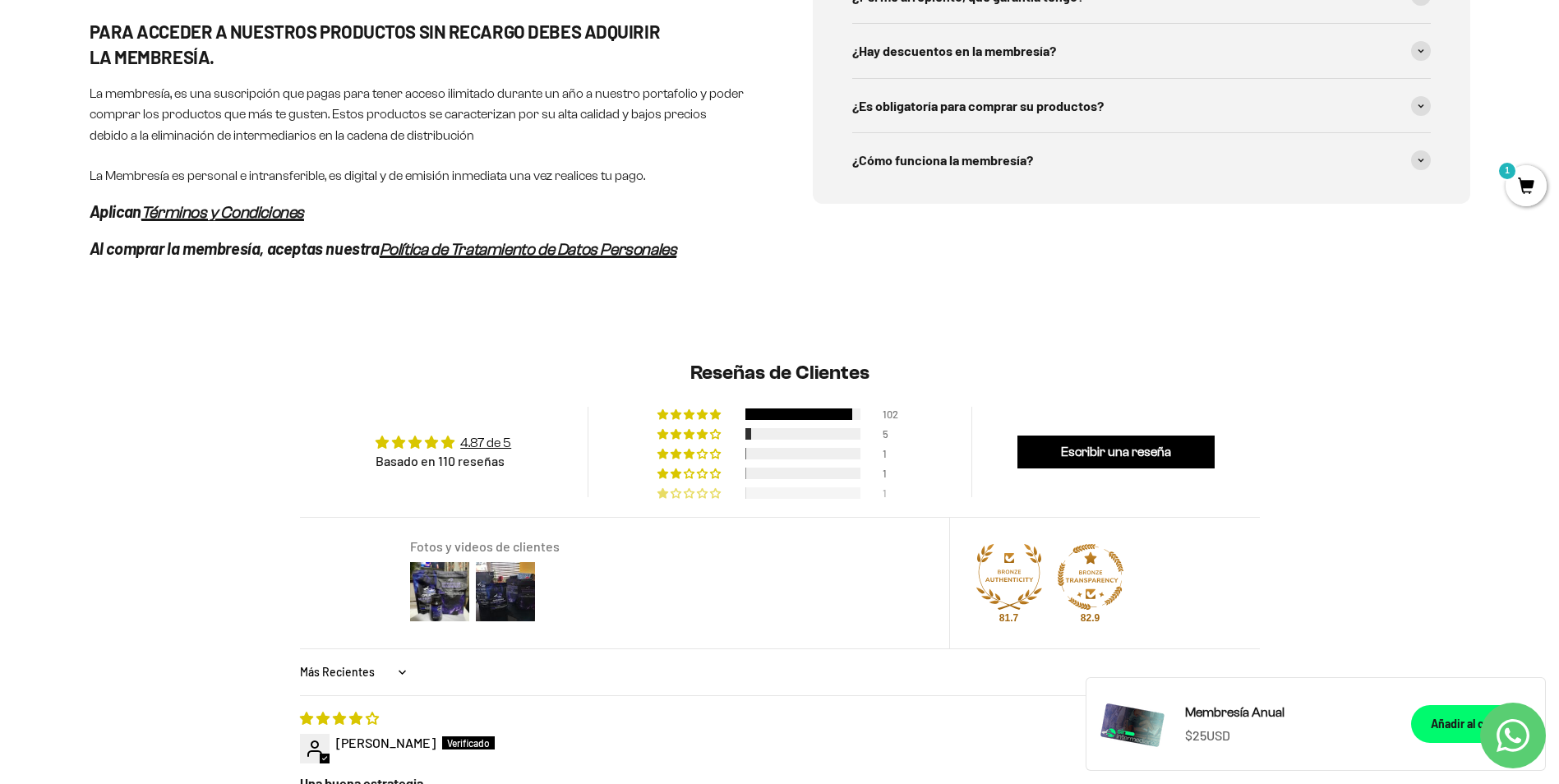
click at [781, 494] on div at bounding box center [803, 493] width 115 height 12
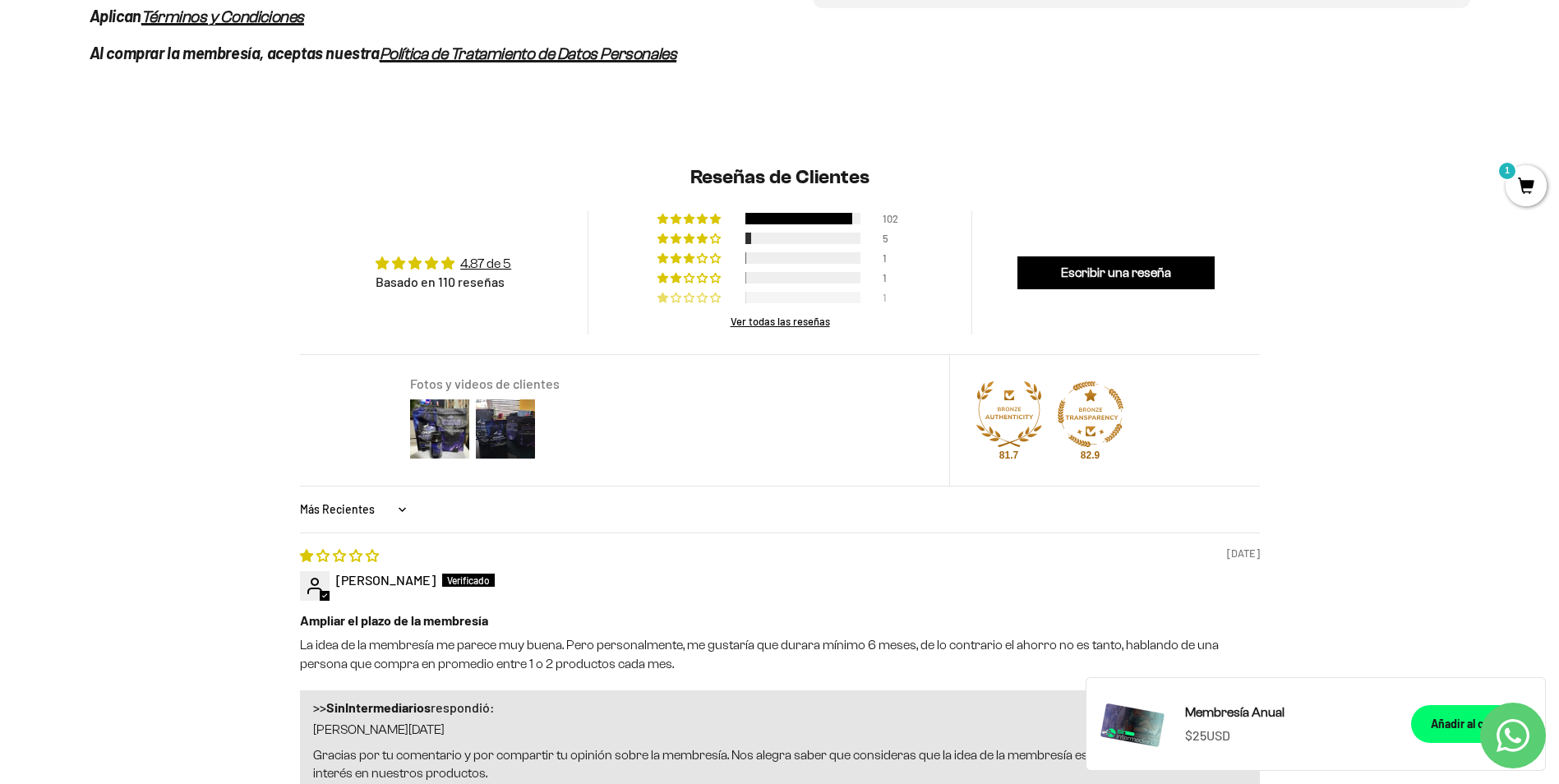
scroll to position [1276, 0]
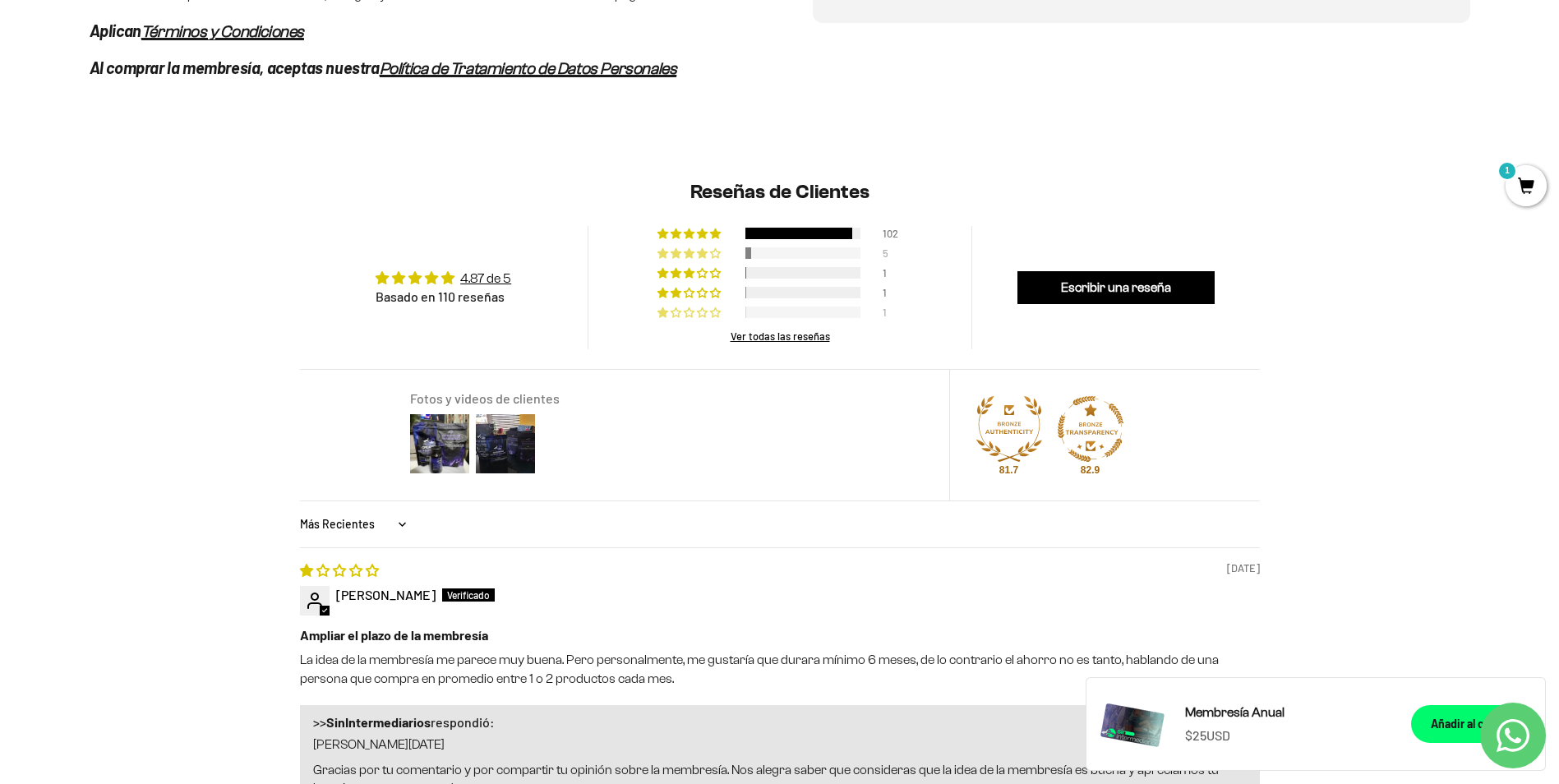
click at [773, 252] on div at bounding box center [803, 253] width 115 height 12
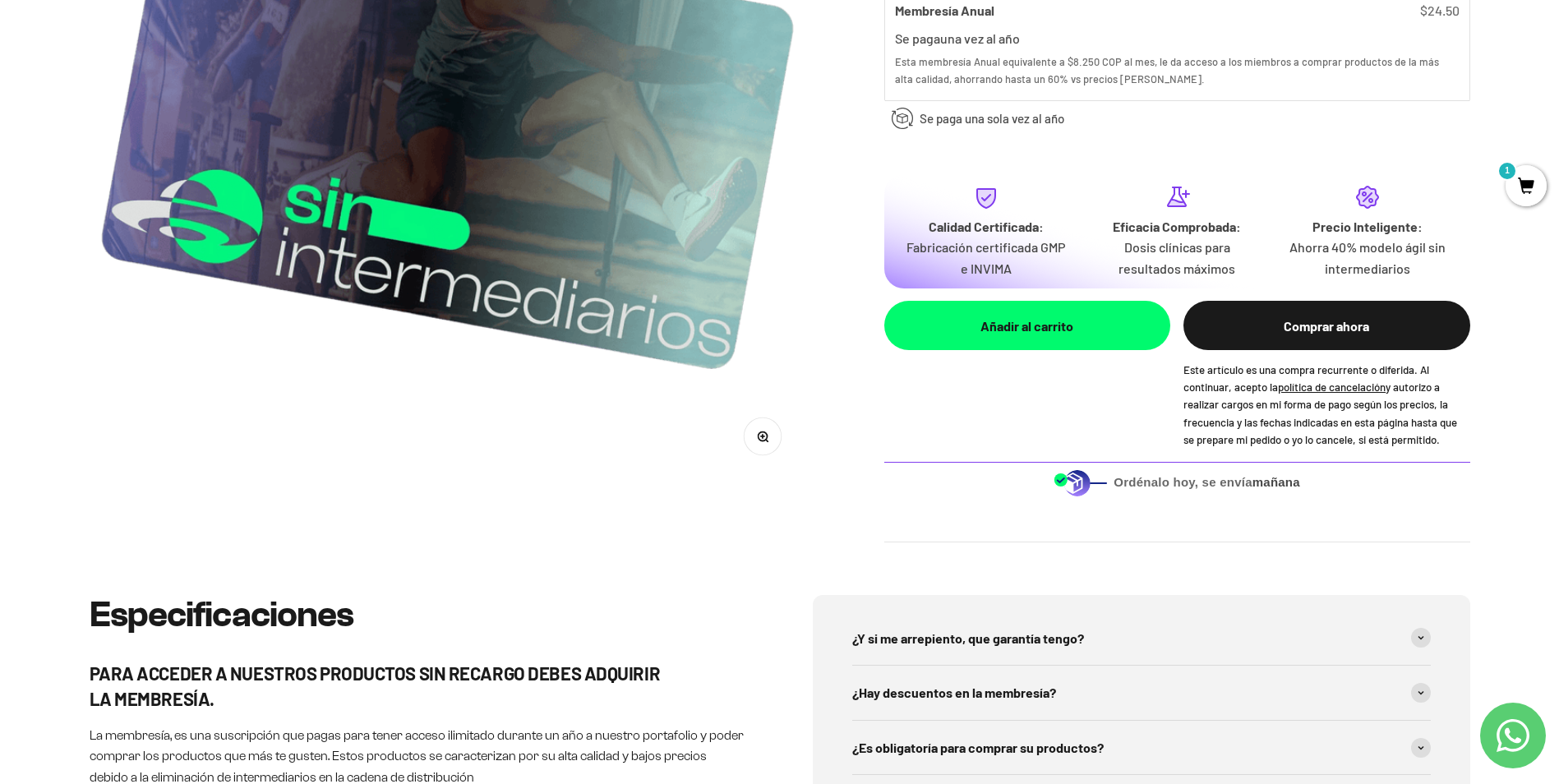
scroll to position [0, 0]
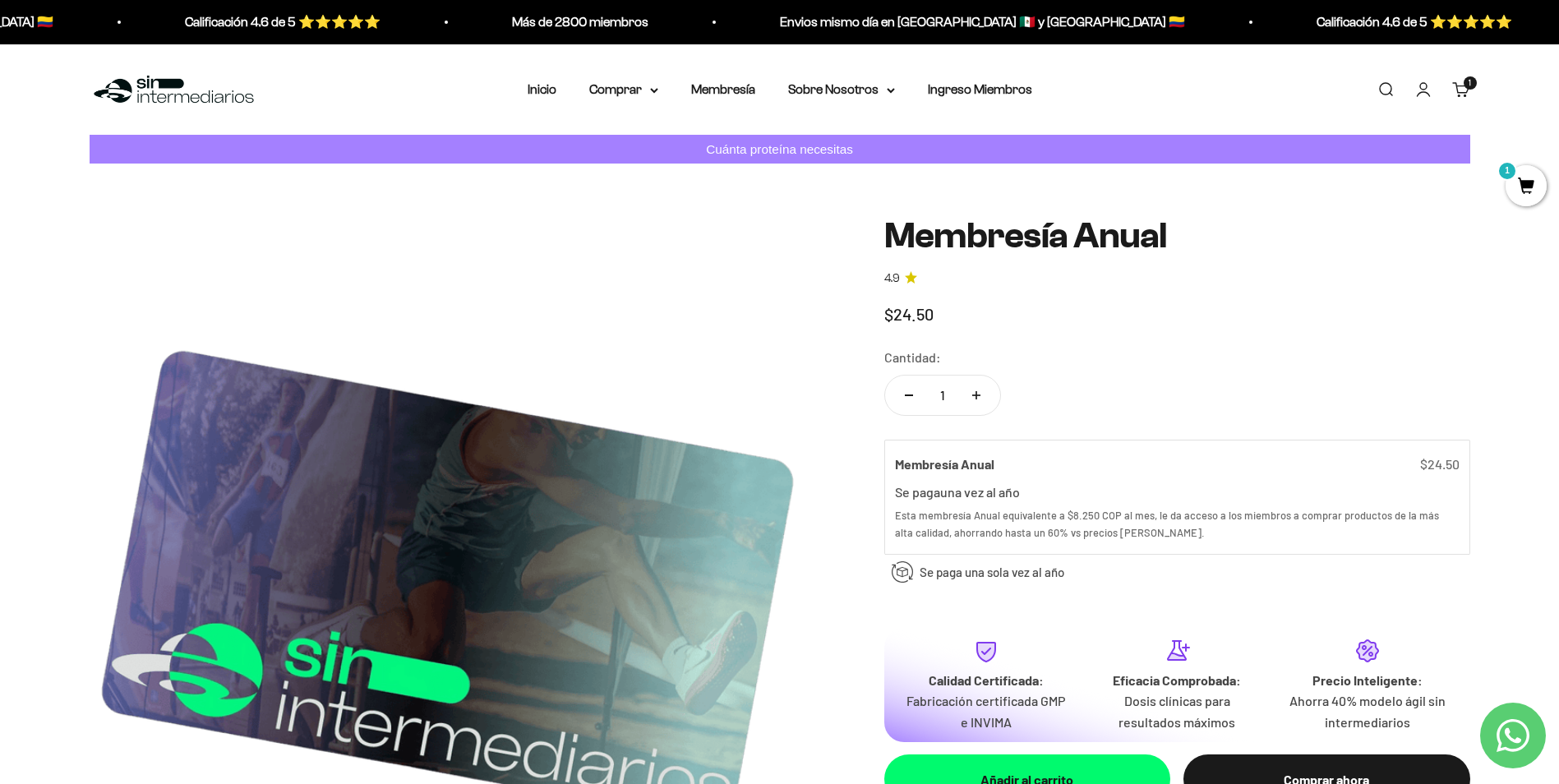
click at [985, 396] on button "Aumentar cantidad" at bounding box center [976, 395] width 48 height 39
click at [903, 394] on button "Reducir cantidad" at bounding box center [909, 395] width 48 height 39
type input "1"
